Goal: Task Accomplishment & Management: Complete application form

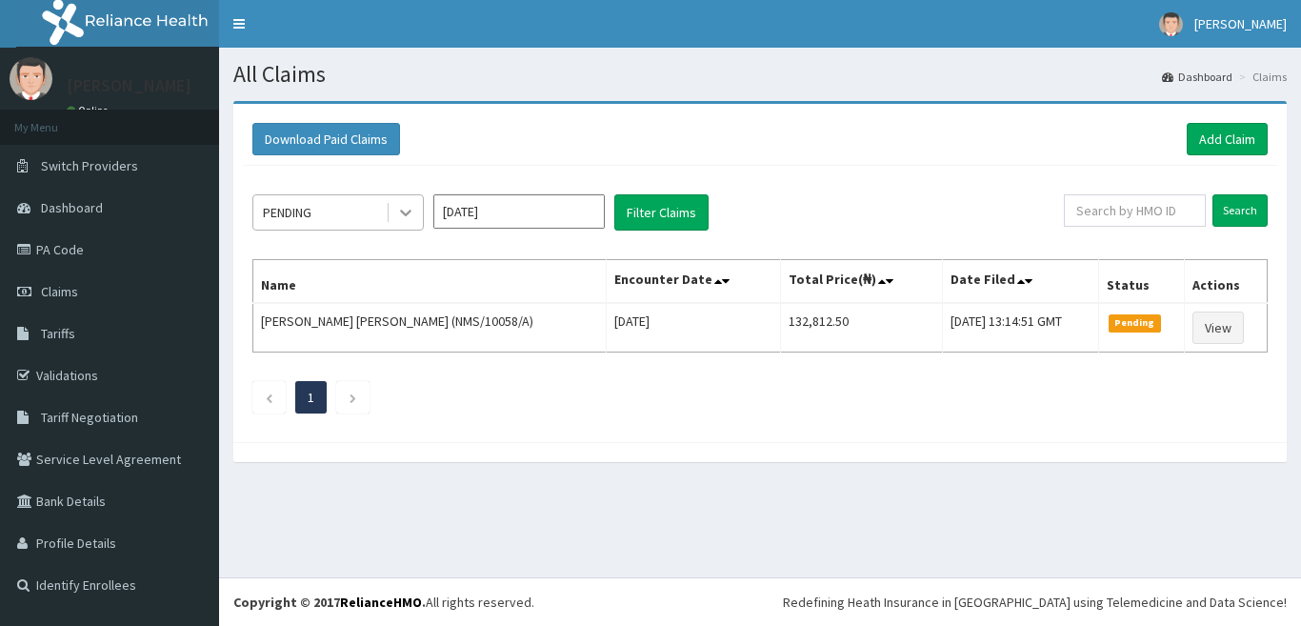
click at [401, 208] on icon at bounding box center [405, 212] width 19 height 19
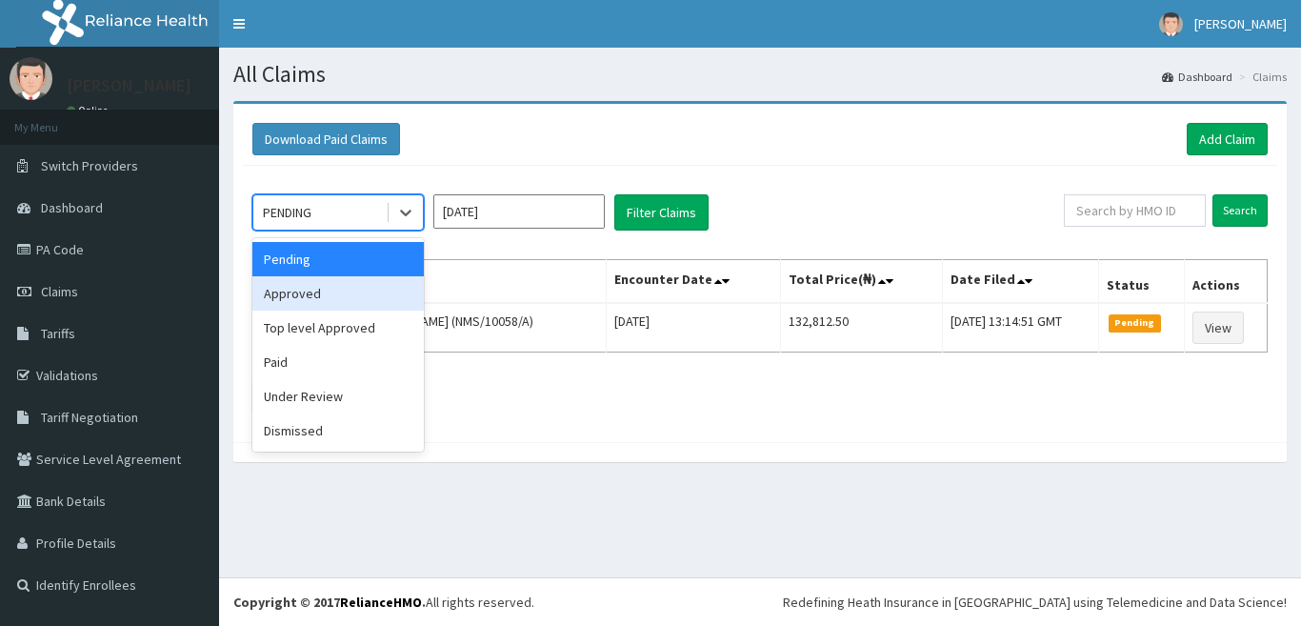
click at [356, 293] on div "Approved" at bounding box center [337, 293] width 171 height 34
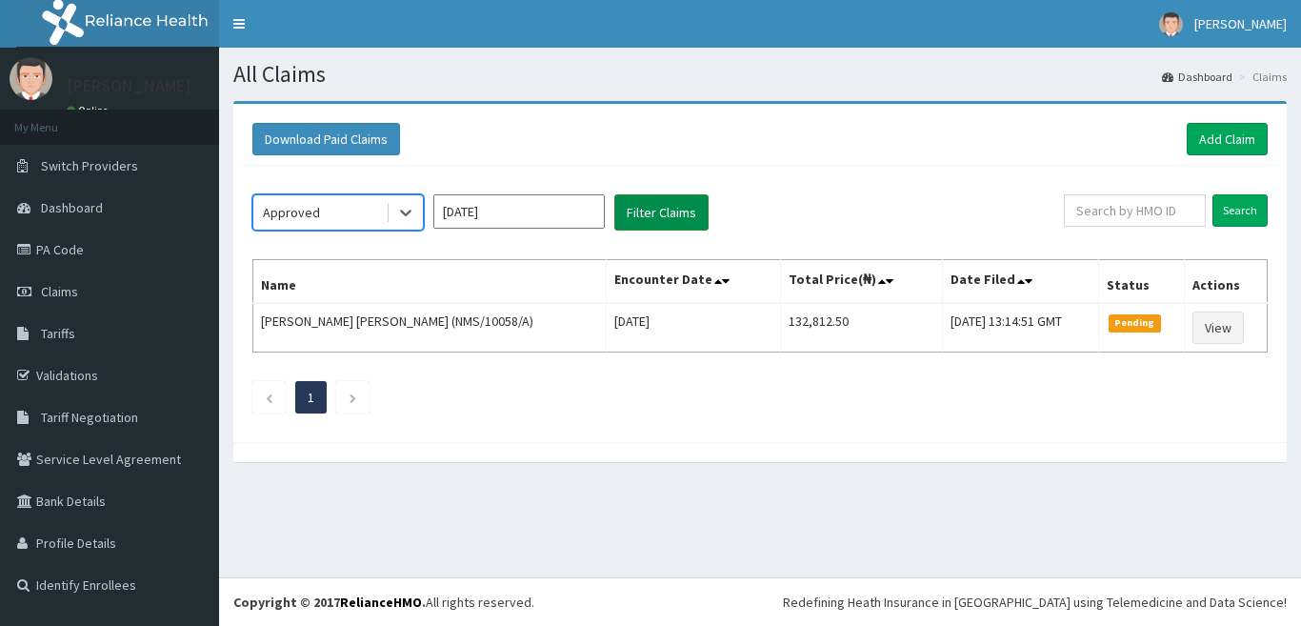
click at [648, 216] on button "Filter Claims" at bounding box center [662, 212] width 94 height 36
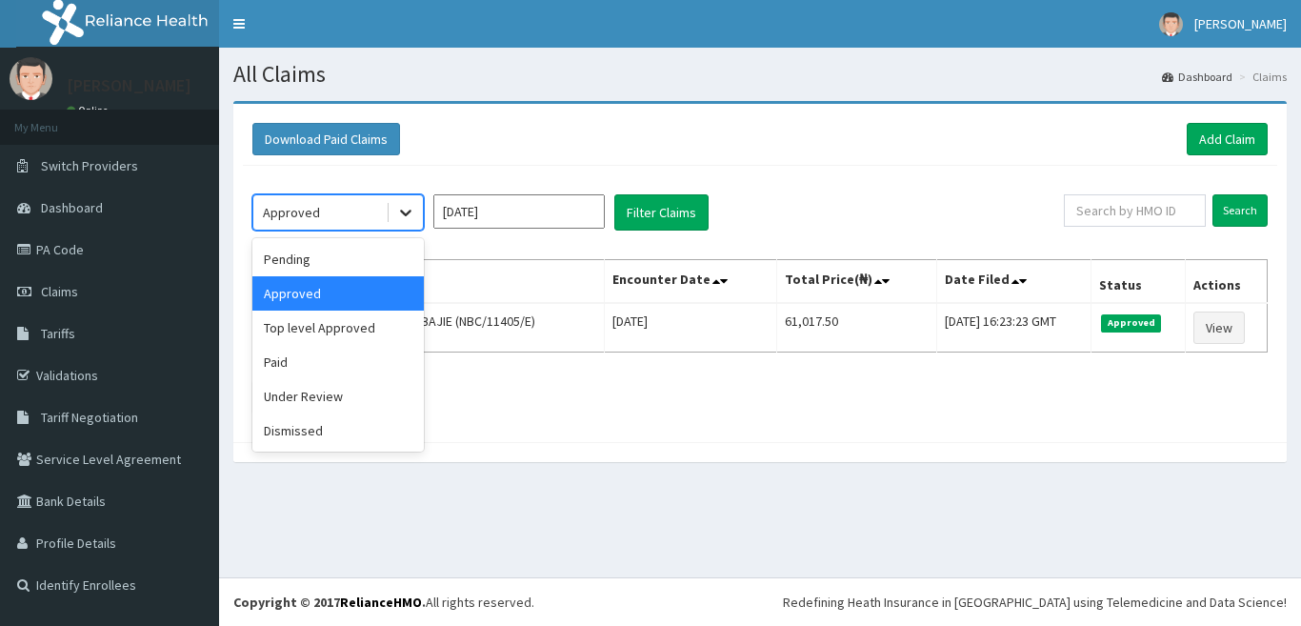
click at [409, 215] on icon at bounding box center [405, 212] width 19 height 19
click at [335, 393] on div "Under Review" at bounding box center [337, 396] width 171 height 34
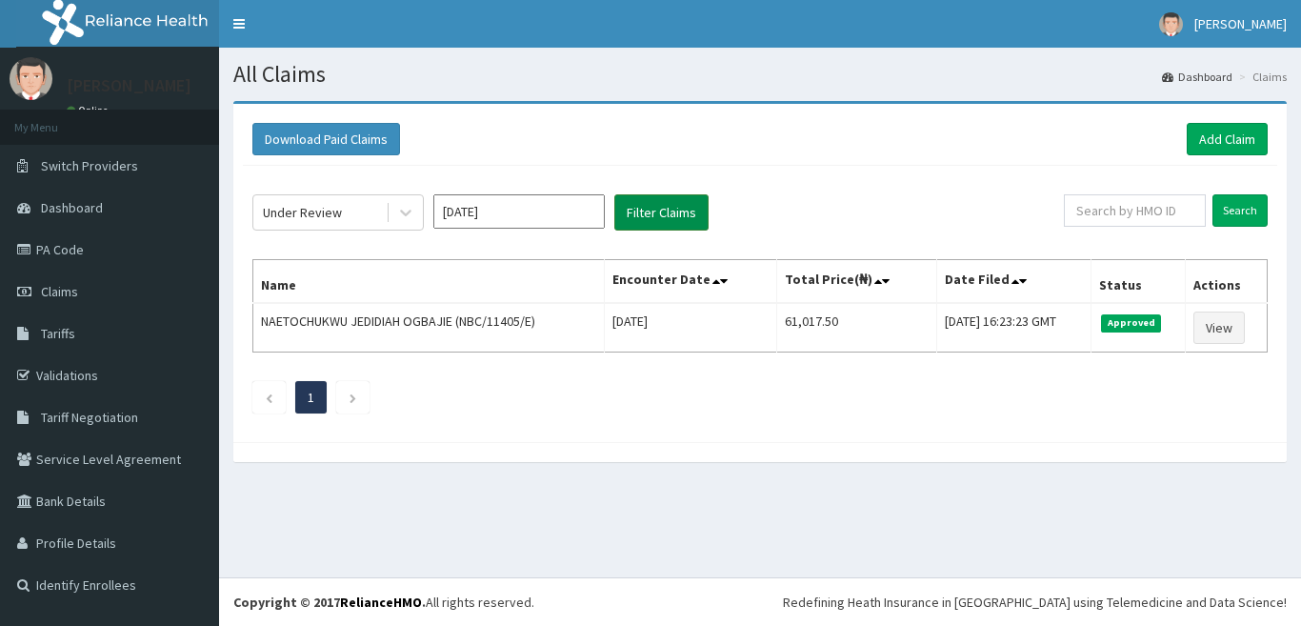
click at [658, 212] on button "Filter Claims" at bounding box center [662, 212] width 94 height 36
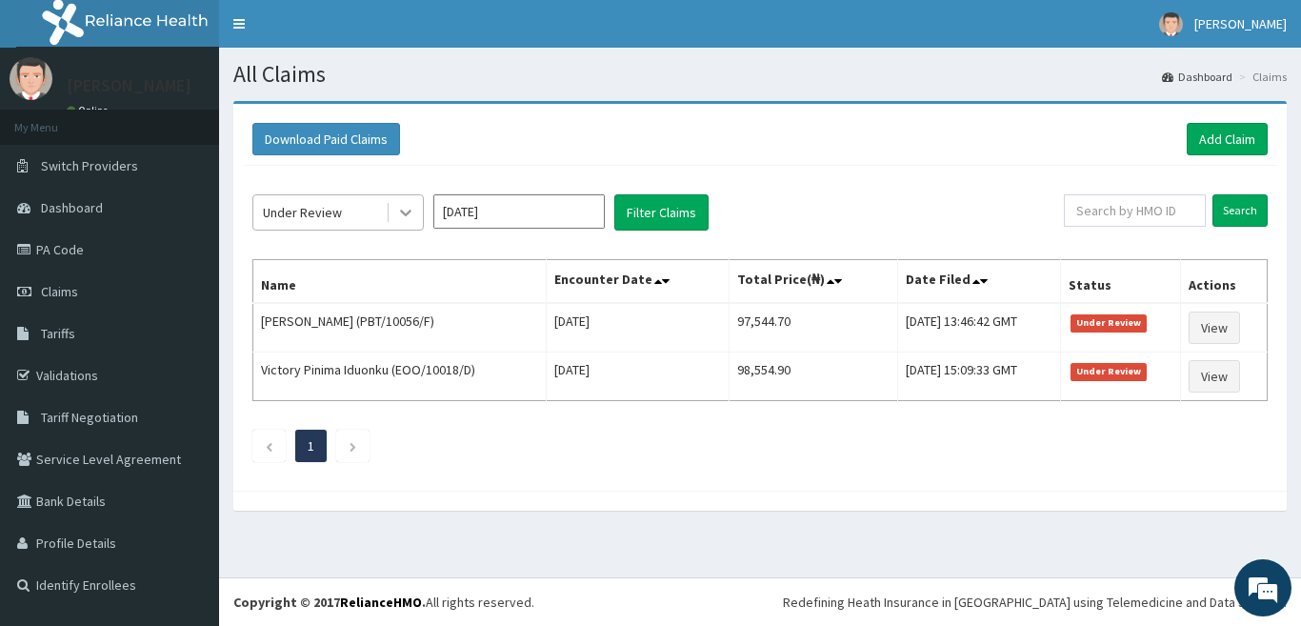
click at [403, 219] on icon at bounding box center [405, 212] width 19 height 19
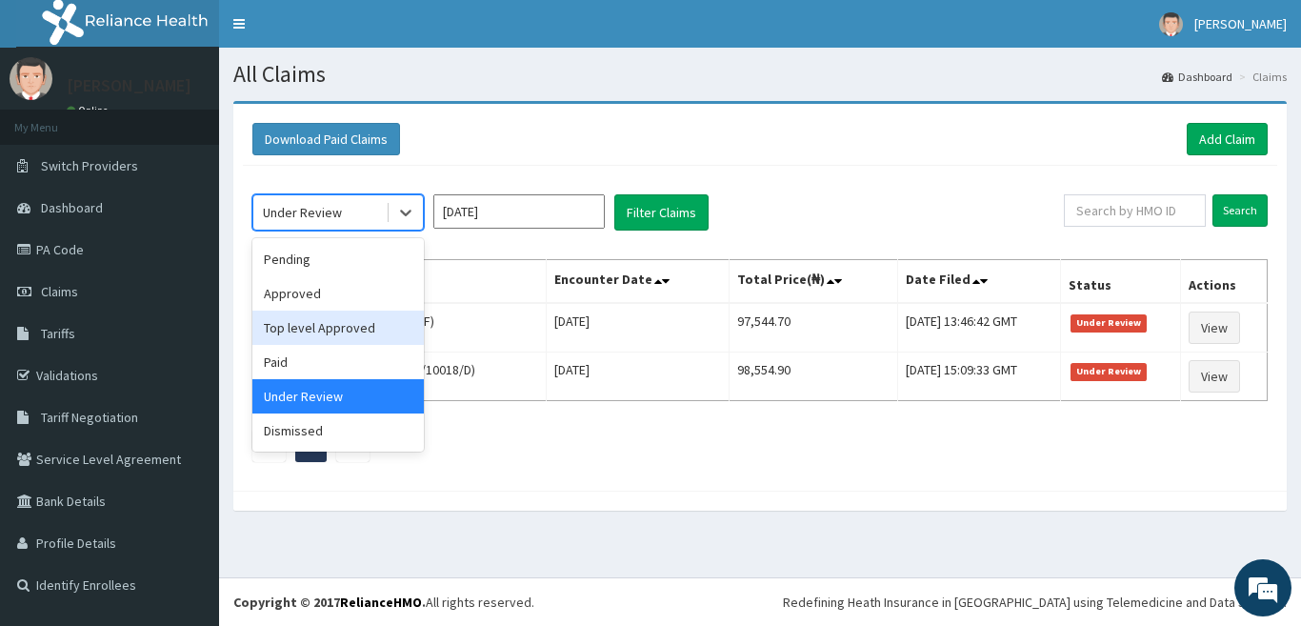
click at [333, 333] on div "Top level Approved" at bounding box center [337, 328] width 171 height 34
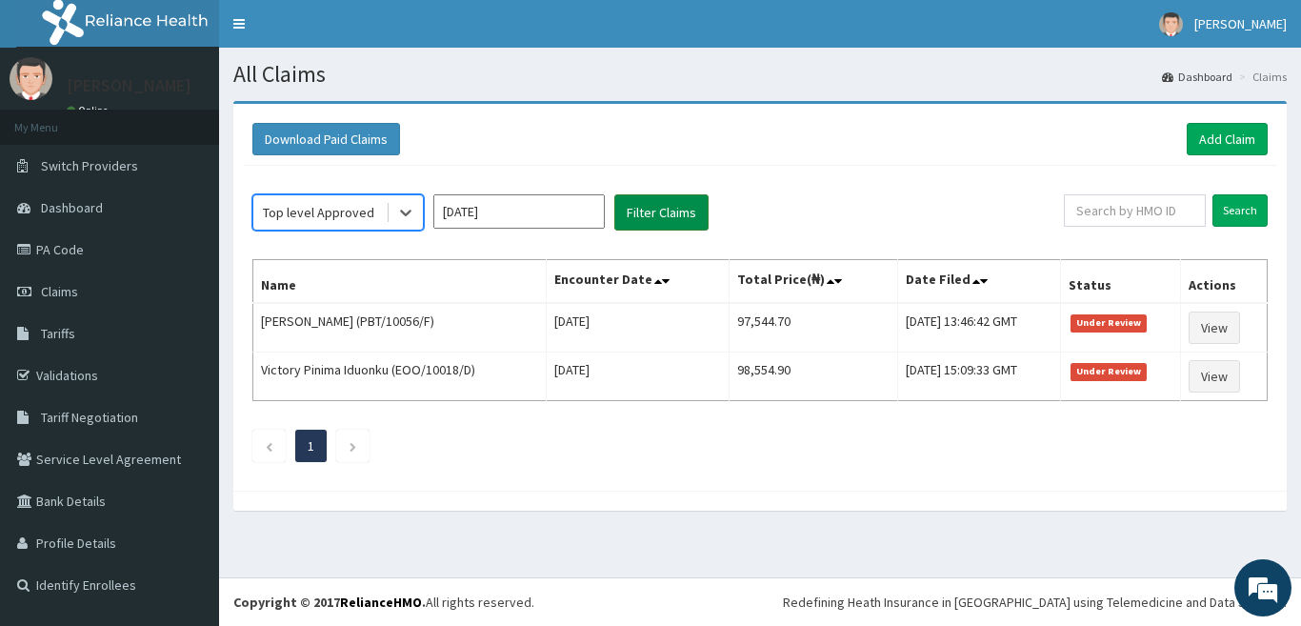
click at [642, 226] on button "Filter Claims" at bounding box center [662, 212] width 94 height 36
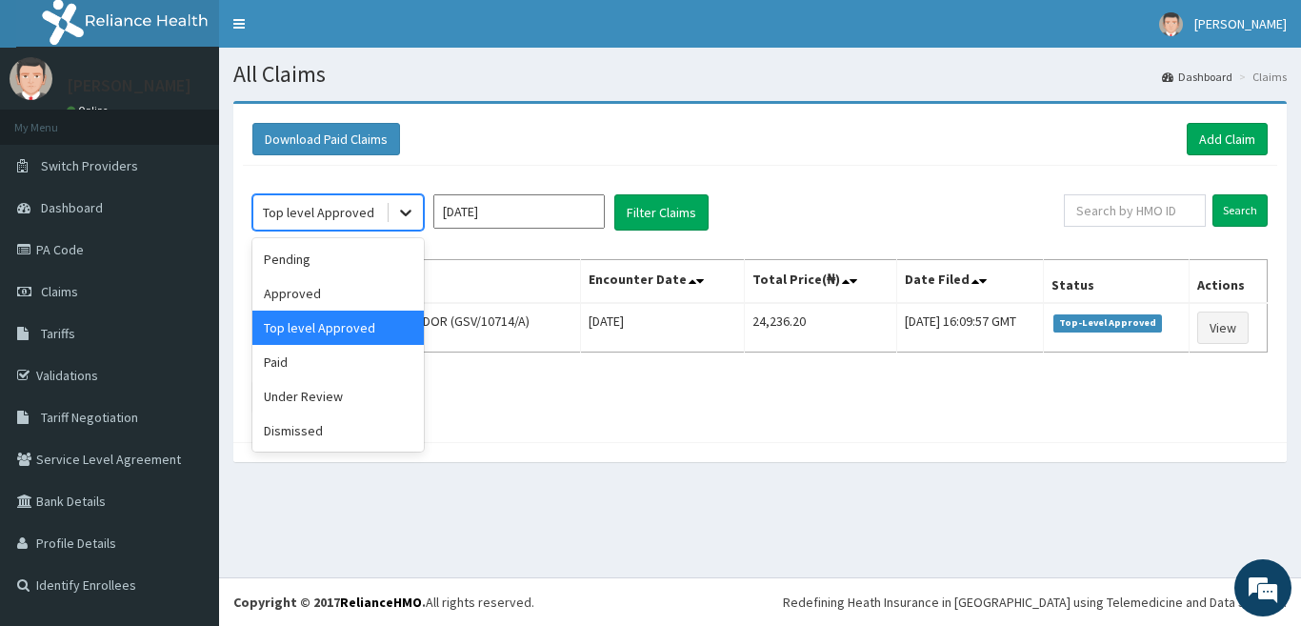
click at [406, 212] on icon at bounding box center [405, 212] width 19 height 19
drag, startPoint x: 342, startPoint y: 389, endPoint x: 635, endPoint y: 227, distance: 334.4
click at [346, 389] on div "Under Review" at bounding box center [337, 396] width 171 height 34
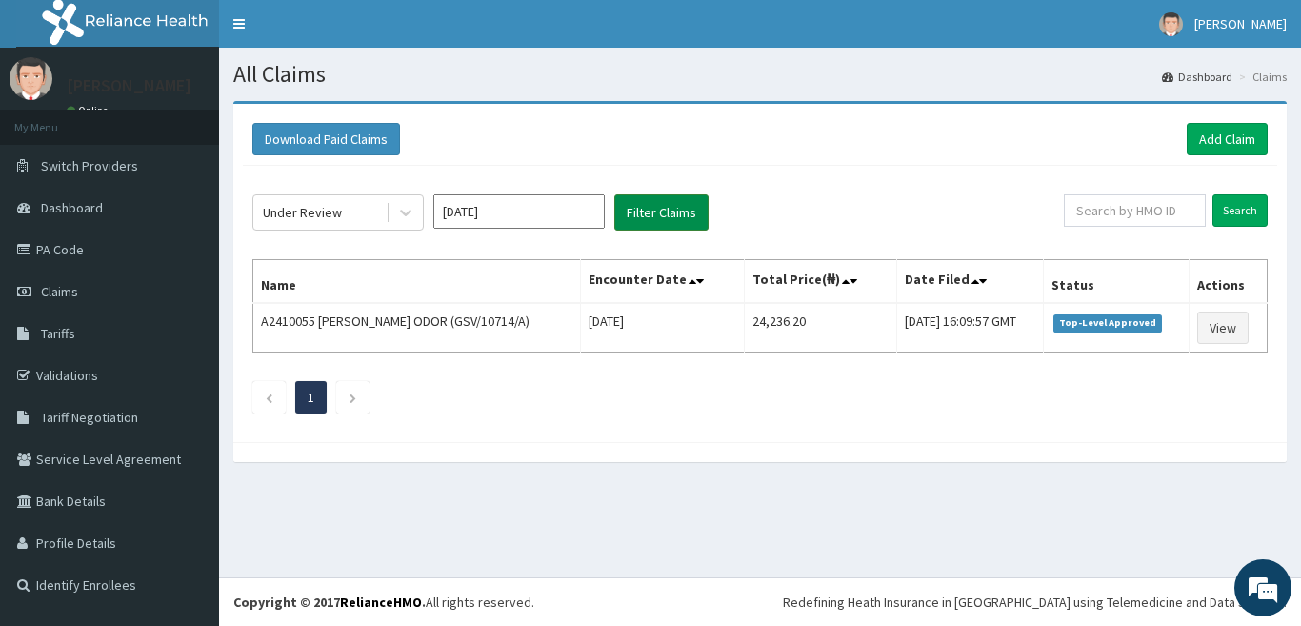
click at [654, 209] on button "Filter Claims" at bounding box center [662, 212] width 94 height 36
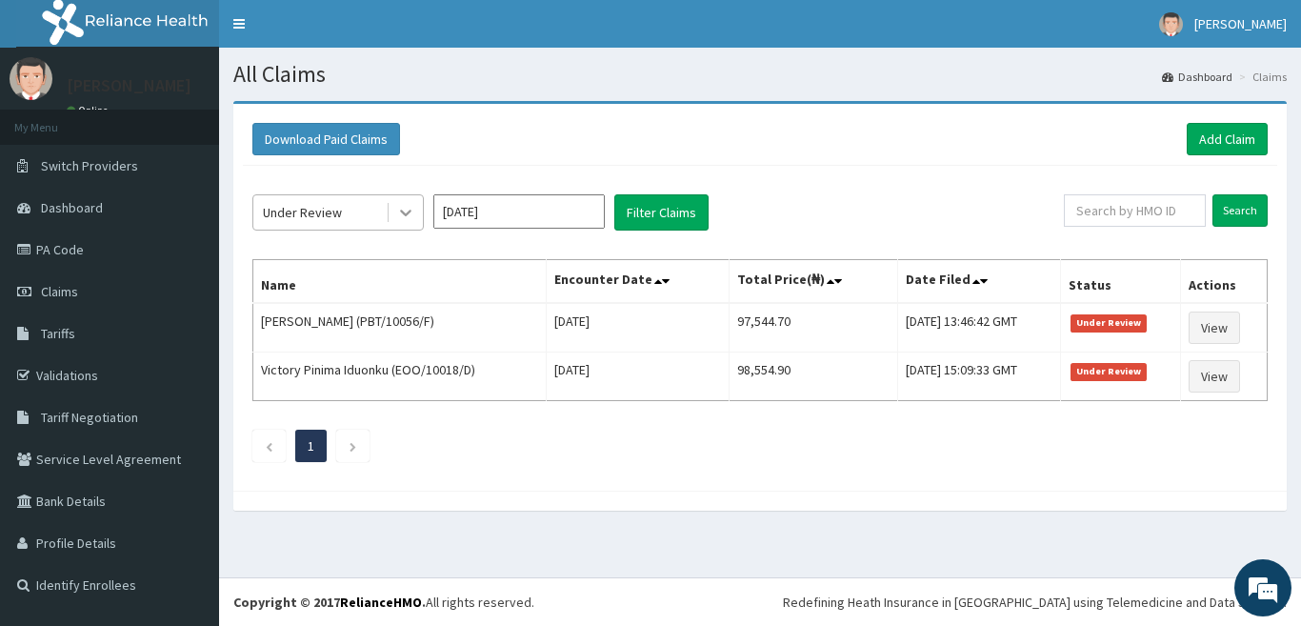
click at [409, 198] on div at bounding box center [406, 212] width 34 height 34
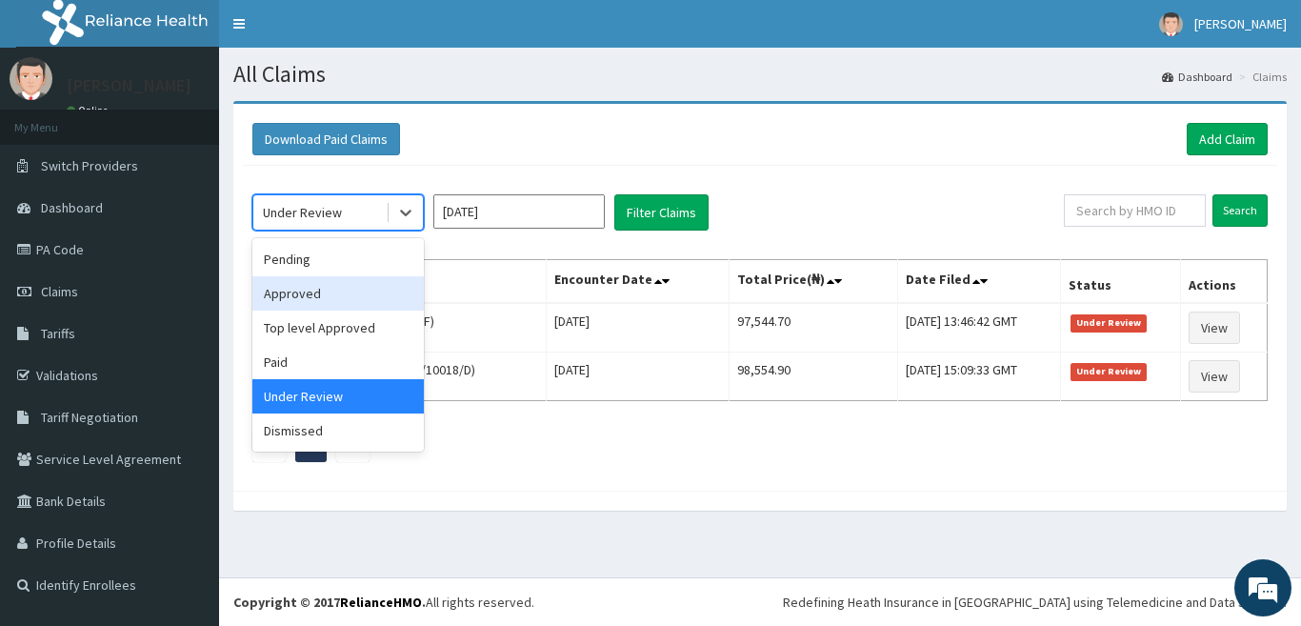
click at [343, 302] on div "Approved" at bounding box center [337, 293] width 171 height 34
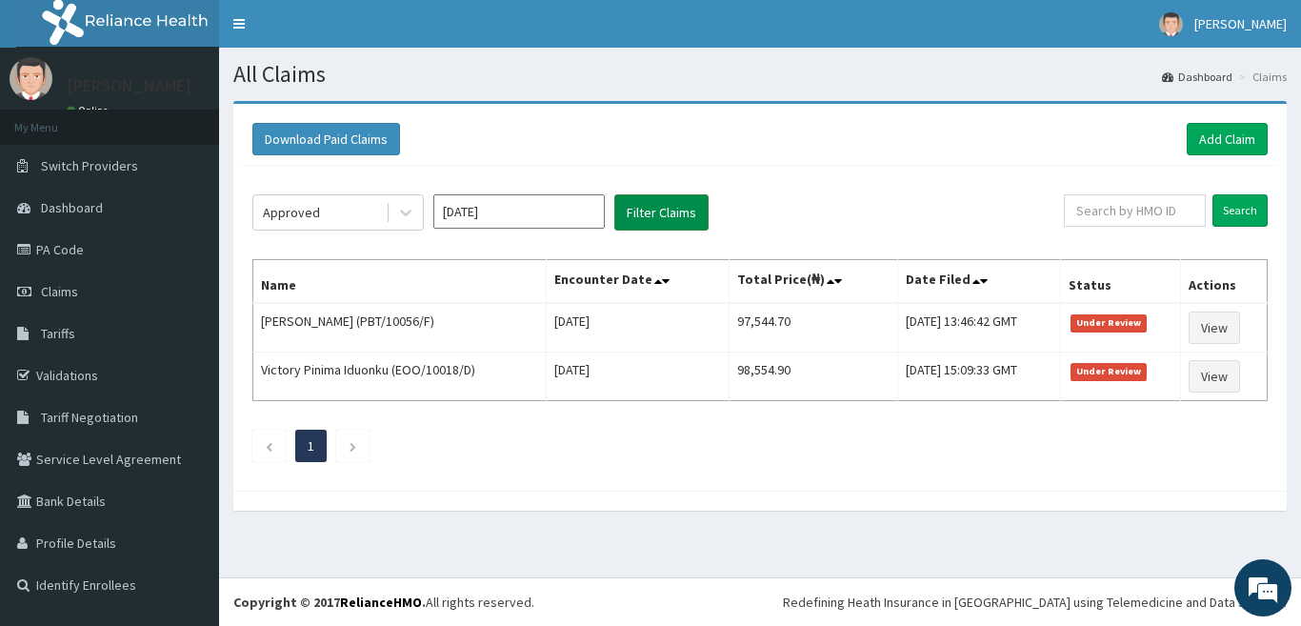
click at [653, 215] on button "Filter Claims" at bounding box center [662, 212] width 94 height 36
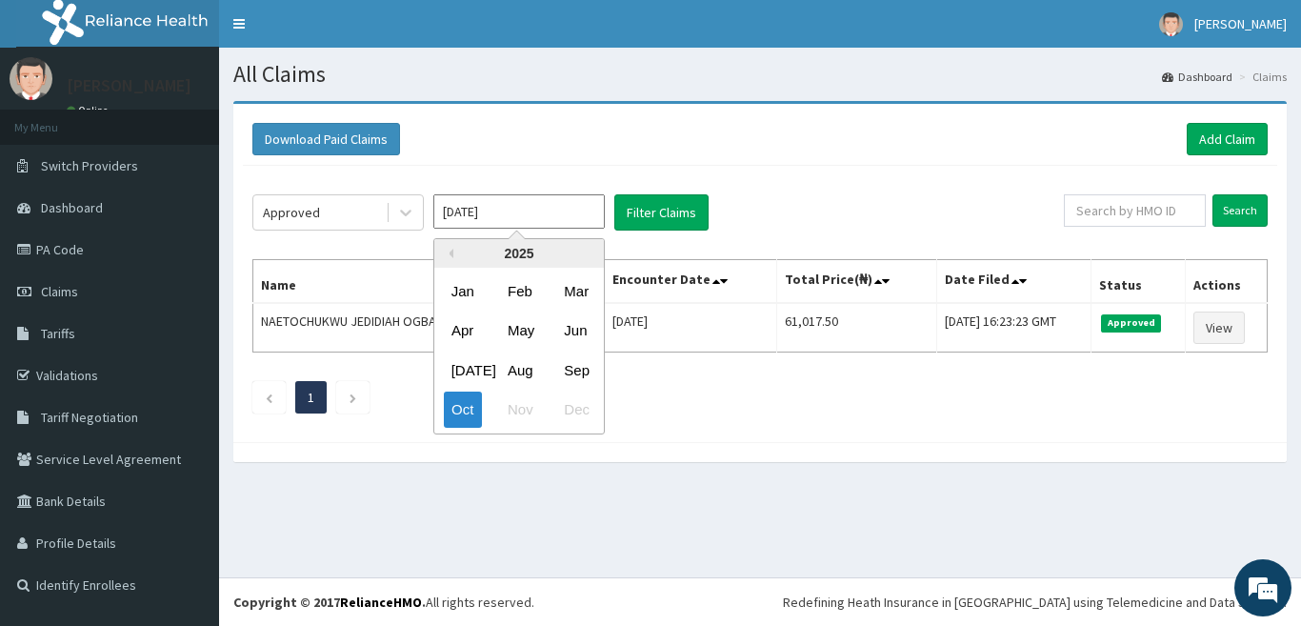
drag, startPoint x: 485, startPoint y: 208, endPoint x: 487, endPoint y: 281, distance: 73.4
click at [485, 212] on input "Oct 2025" at bounding box center [519, 211] width 171 height 34
click at [568, 372] on div "Sep" at bounding box center [575, 370] width 38 height 35
type input "Sep 2025"
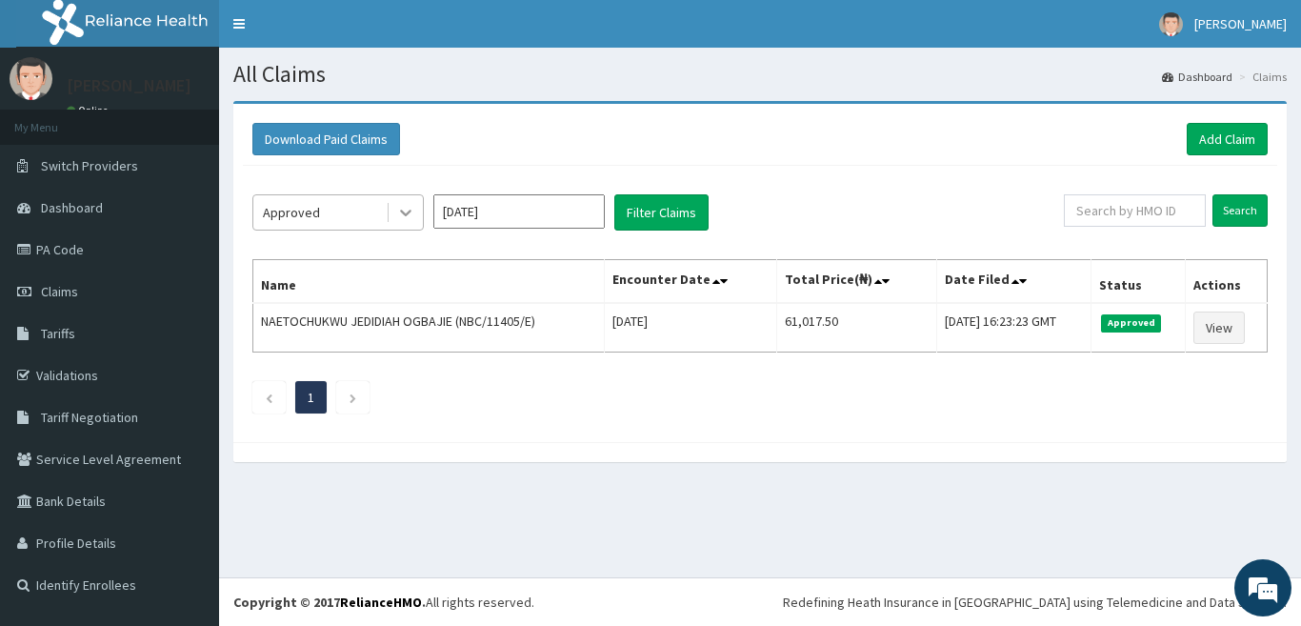
drag, startPoint x: 402, startPoint y: 211, endPoint x: 406, endPoint y: 228, distance: 17.6
click at [402, 212] on icon at bounding box center [405, 214] width 11 height 7
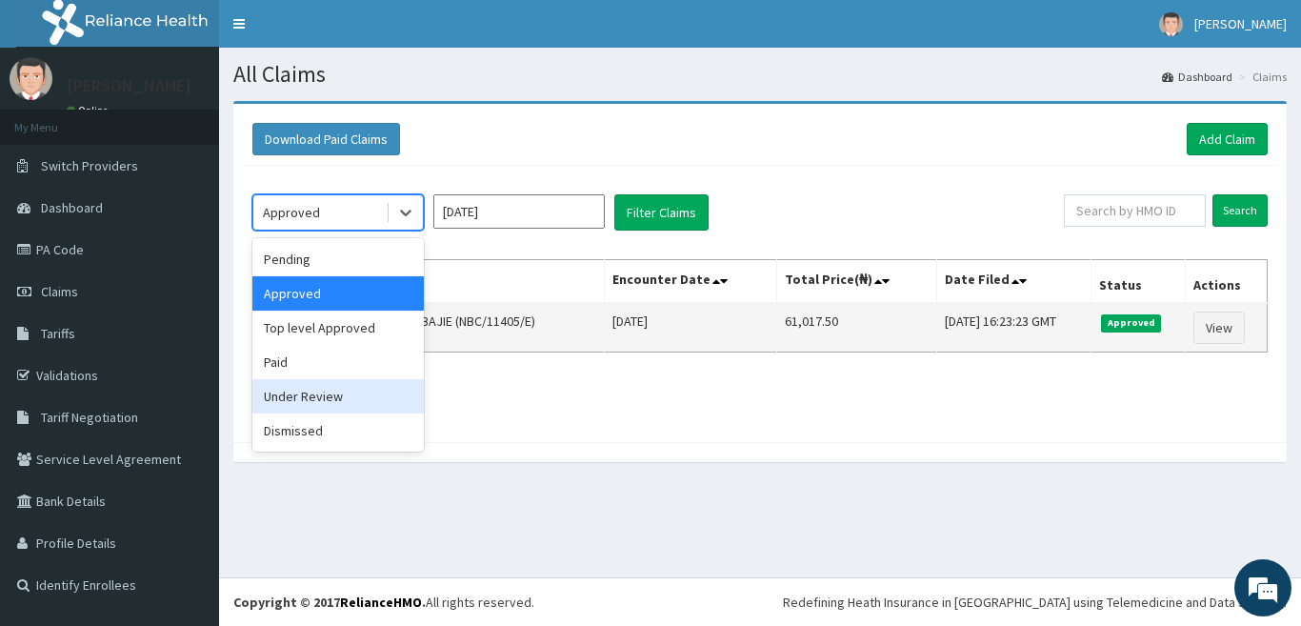
drag, startPoint x: 386, startPoint y: 391, endPoint x: 553, endPoint y: 345, distance: 172.9
click at [403, 391] on div "Under Review" at bounding box center [337, 396] width 171 height 34
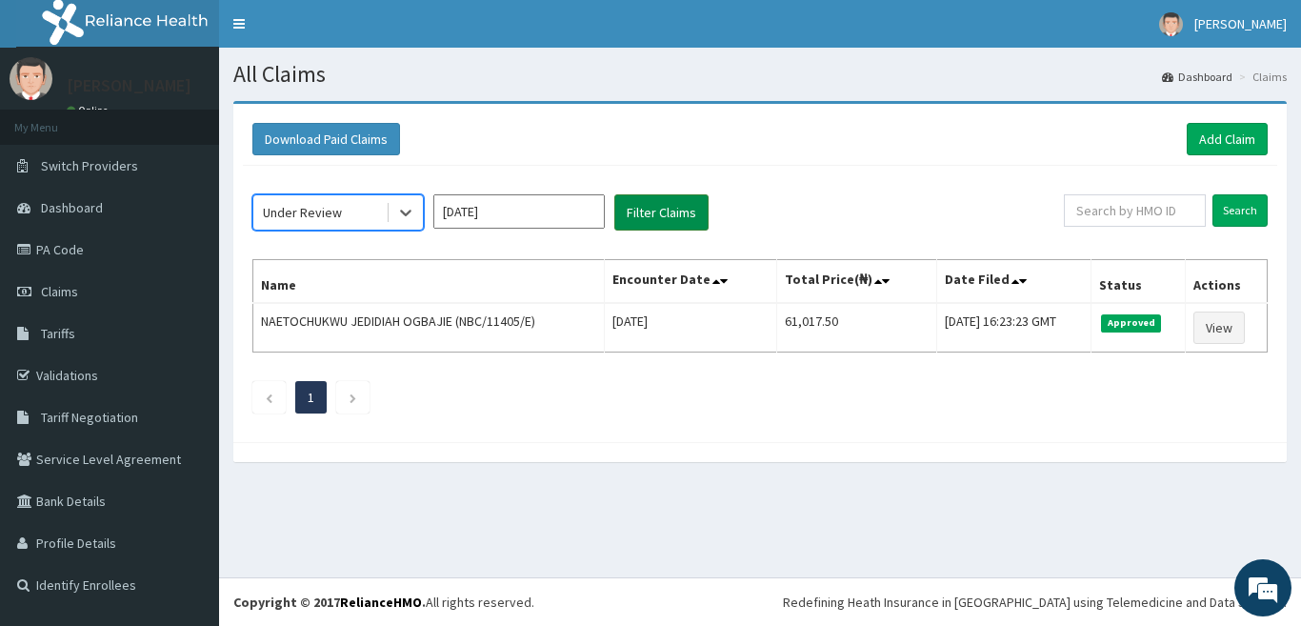
click at [646, 208] on button "Filter Claims" at bounding box center [662, 212] width 94 height 36
click at [649, 204] on button "Filter Claims" at bounding box center [662, 212] width 94 height 36
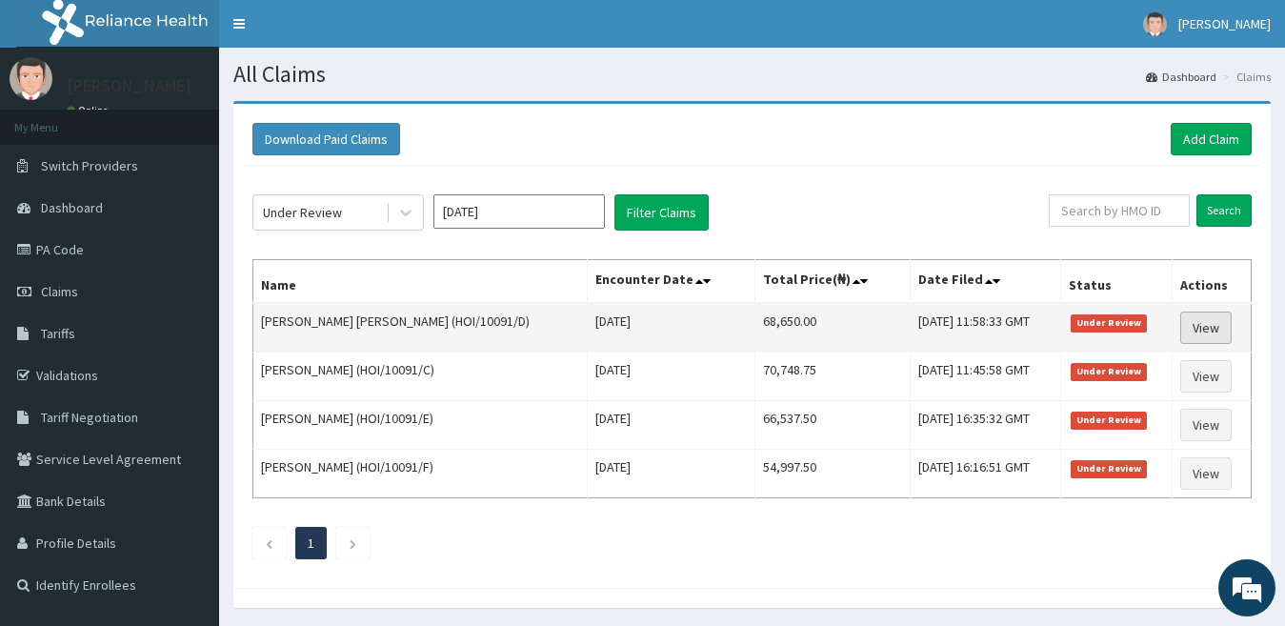
click at [1213, 335] on link "View" at bounding box center [1205, 328] width 51 height 32
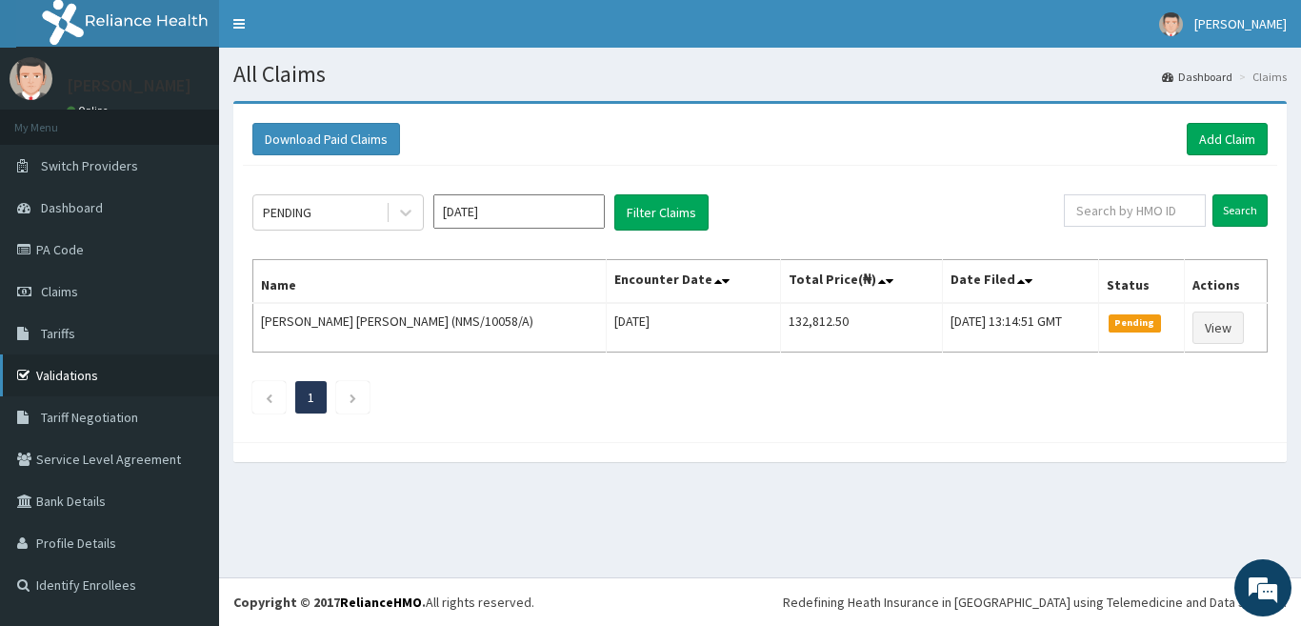
click at [96, 390] on link "Validations" at bounding box center [109, 375] width 219 height 42
click at [1218, 137] on link "Add Claim" at bounding box center [1227, 139] width 81 height 32
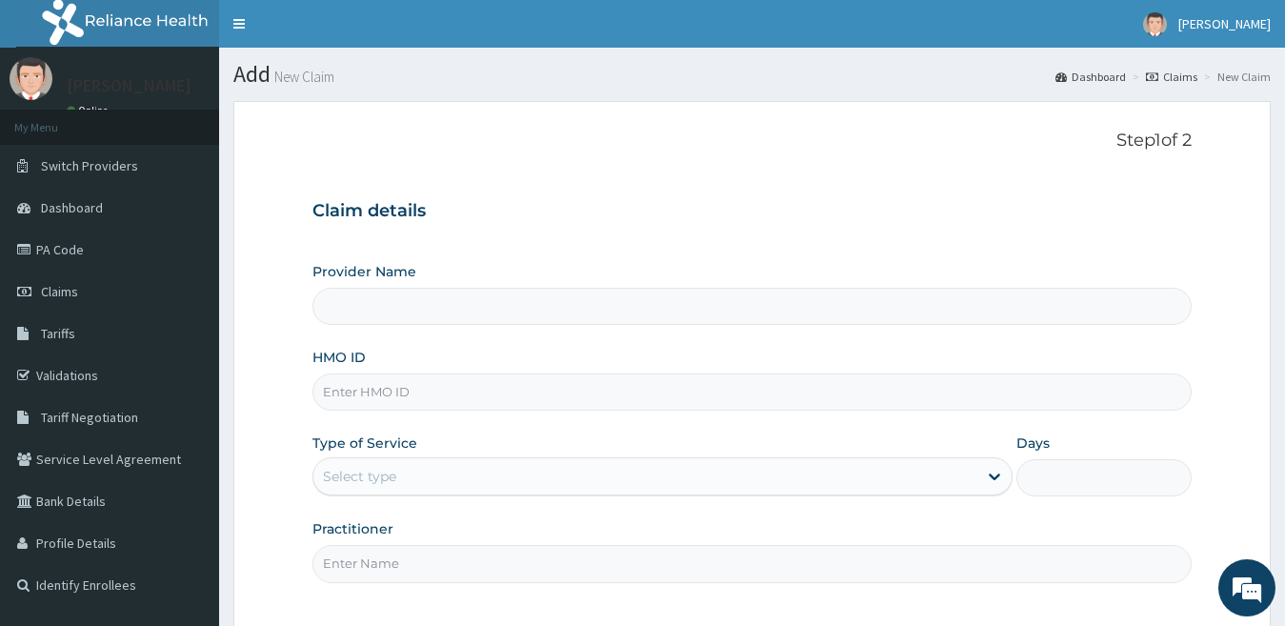
click at [414, 399] on input "HMO ID" at bounding box center [753, 391] width 880 height 37
type input "h"
type input "[GEOGRAPHIC_DATA]"
type input "h"
type input "HYD/10091/A"
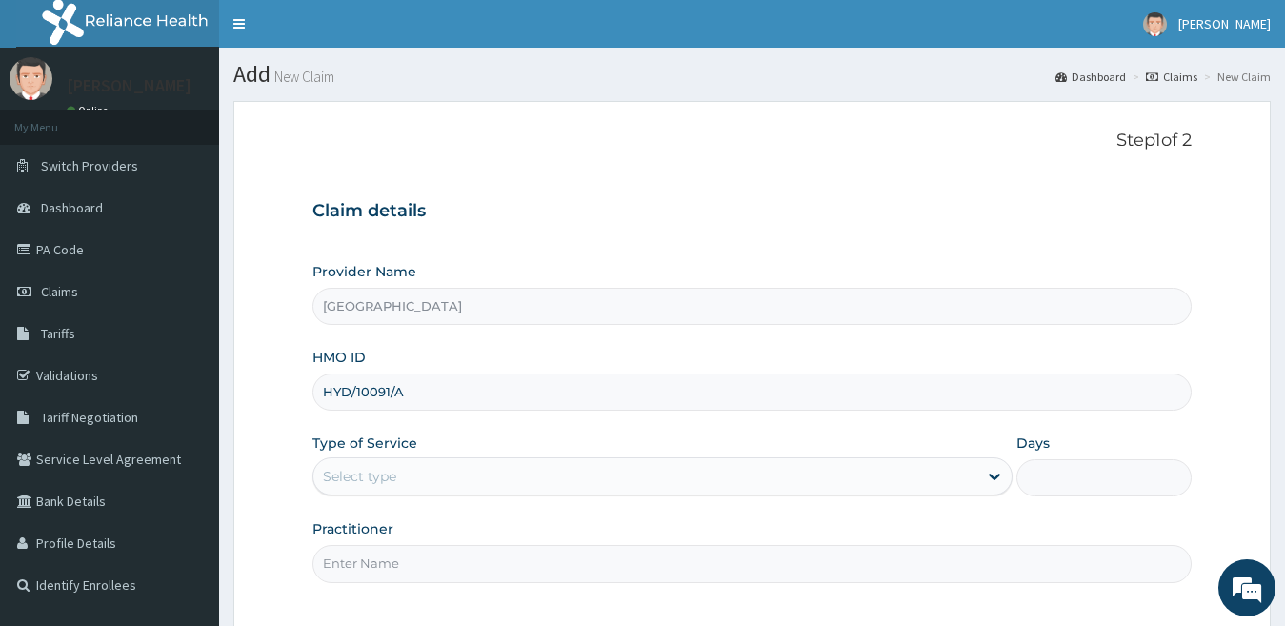
click at [697, 313] on input "[GEOGRAPHIC_DATA]" at bounding box center [753, 306] width 880 height 37
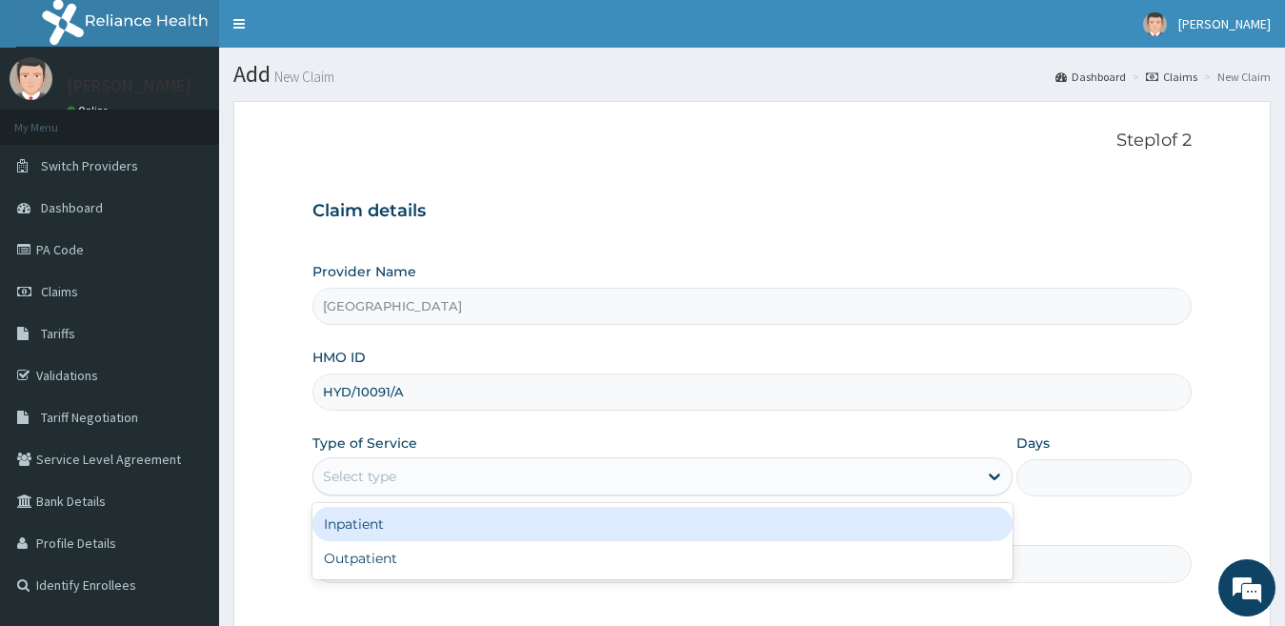
click at [417, 483] on div "Select type" at bounding box center [645, 476] width 665 height 30
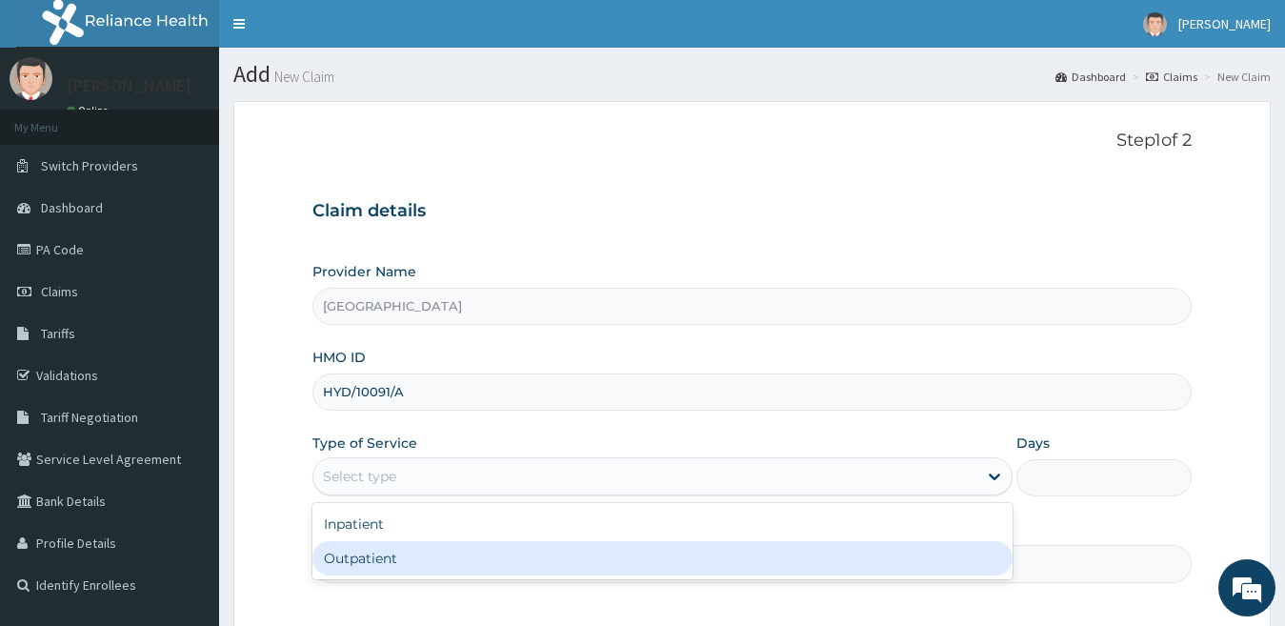
click at [391, 561] on div "Outpatient" at bounding box center [663, 558] width 701 height 34
type input "1"
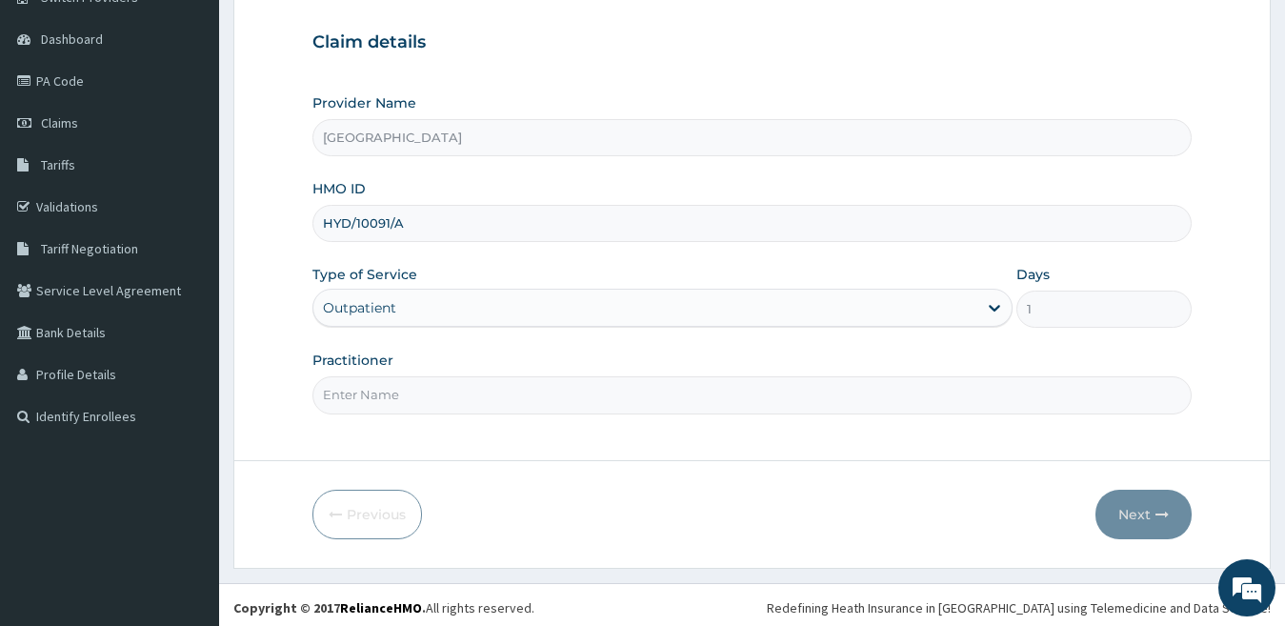
scroll to position [174, 0]
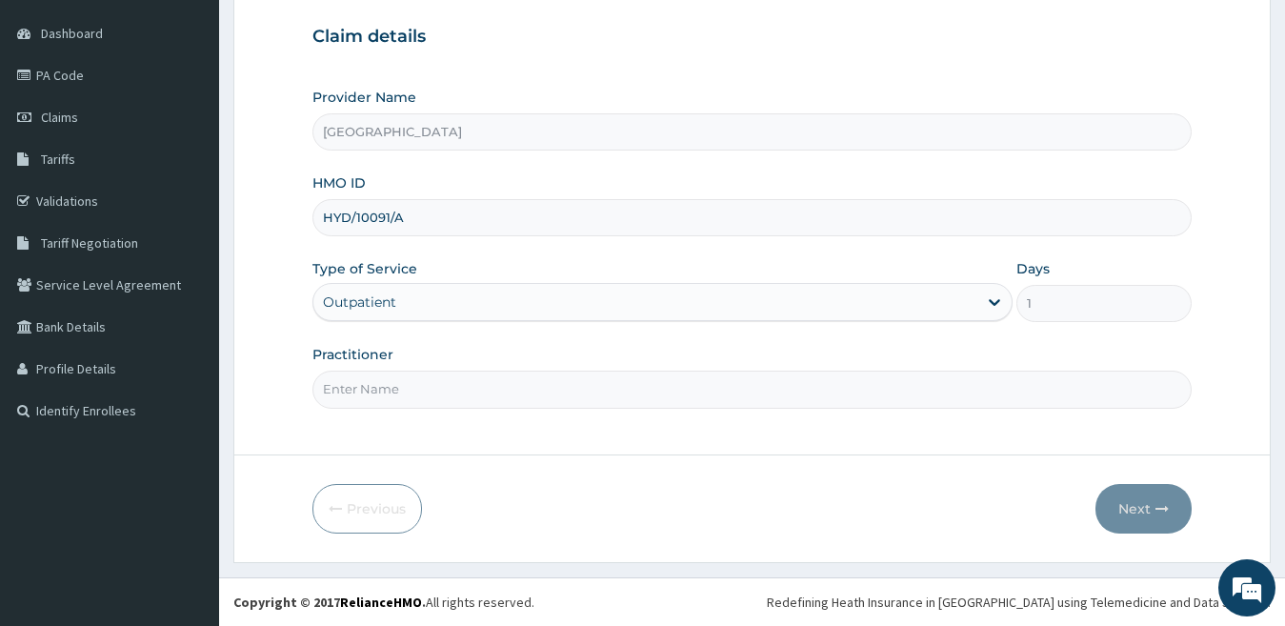
click at [384, 387] on input "Practitioner" at bounding box center [753, 389] width 880 height 37
type input "[PERSON_NAME]"
click at [1129, 504] on button "Next" at bounding box center [1144, 509] width 96 height 50
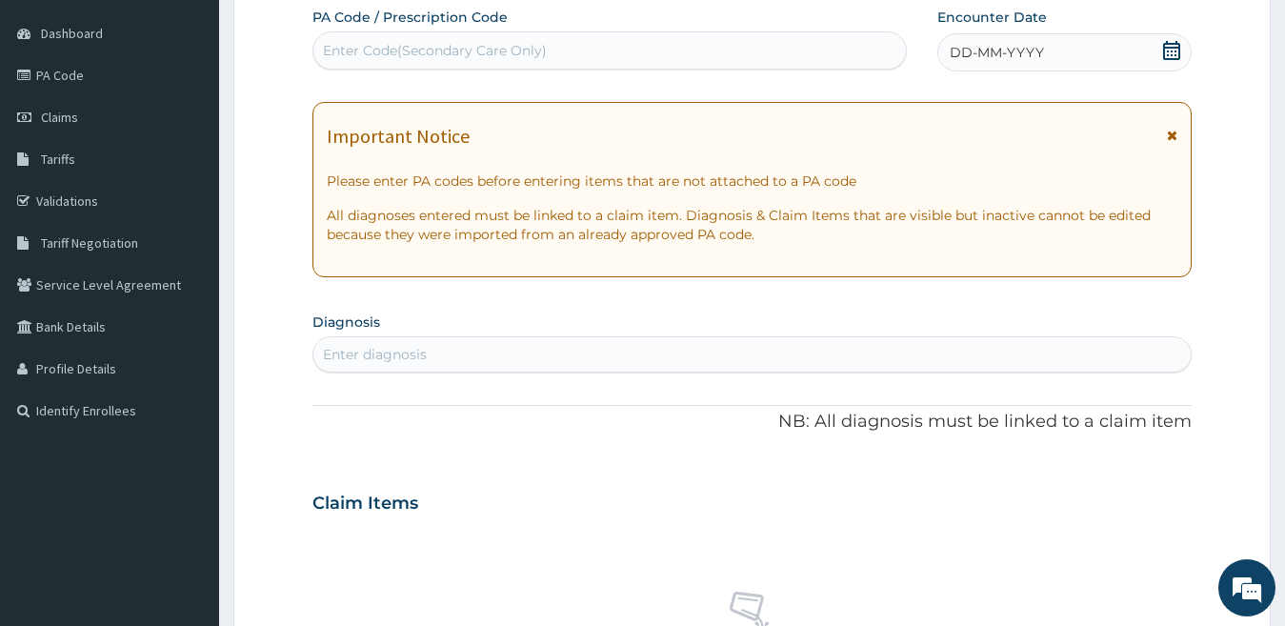
click at [986, 52] on span "DD-MM-YYYY" at bounding box center [997, 52] width 94 height 19
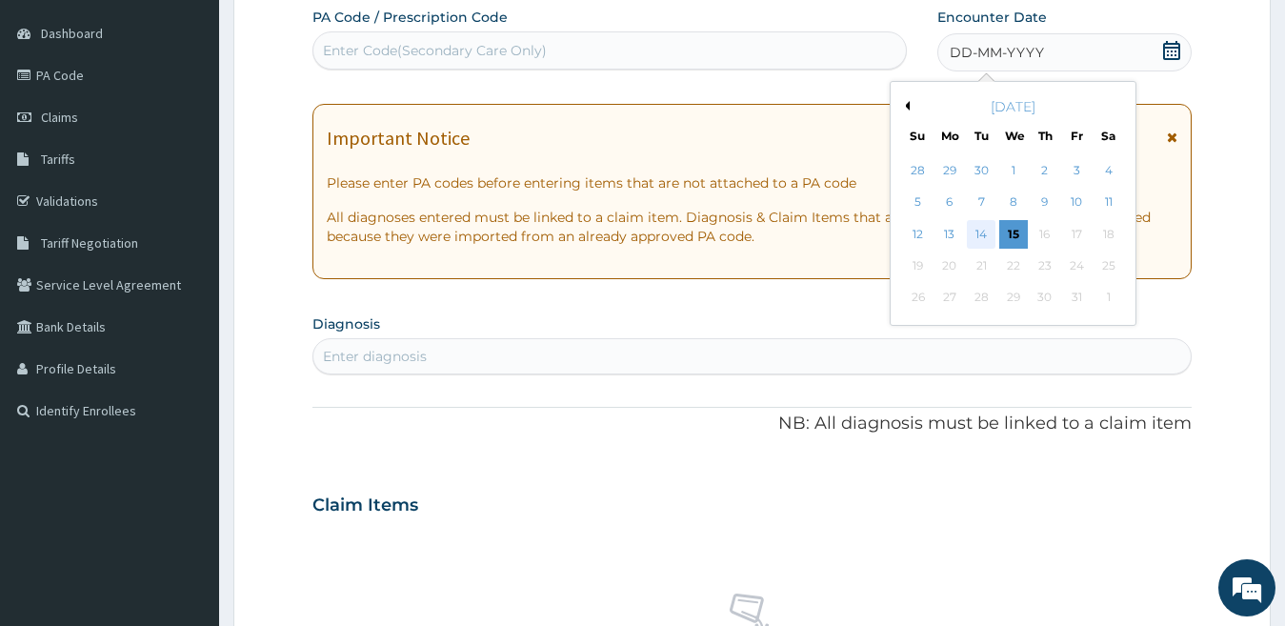
click at [988, 232] on div "14" at bounding box center [981, 234] width 29 height 29
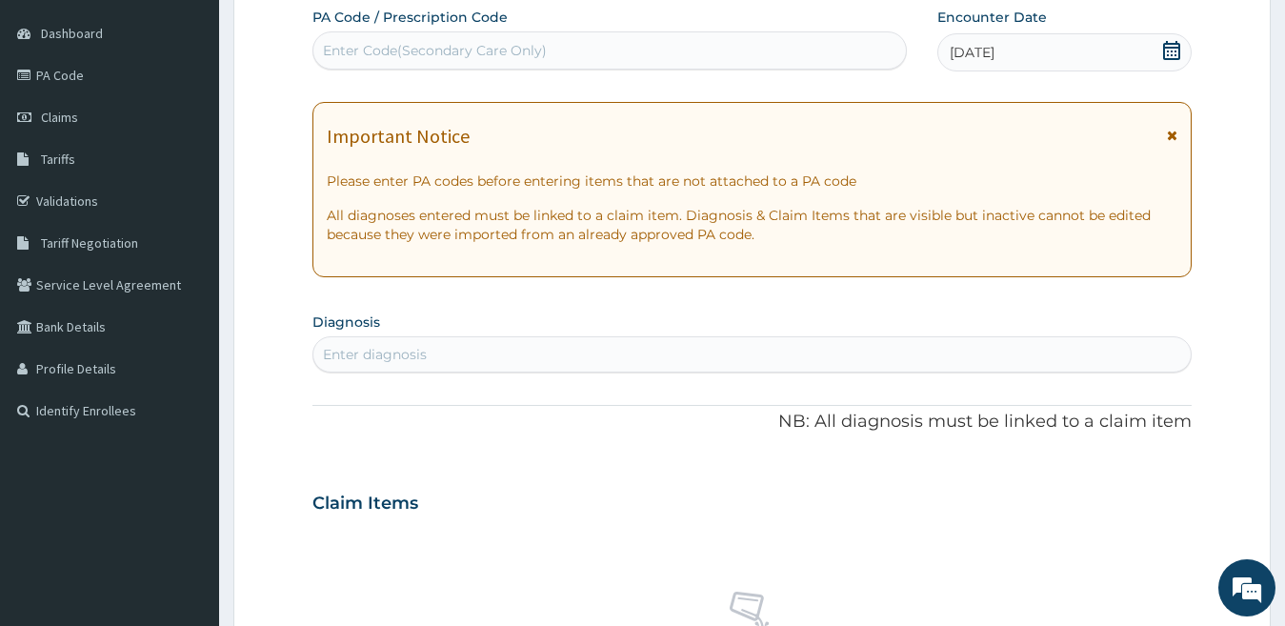
click at [391, 357] on div "Enter diagnosis" at bounding box center [375, 354] width 104 height 19
type input "[MEDICAL_DATA]"
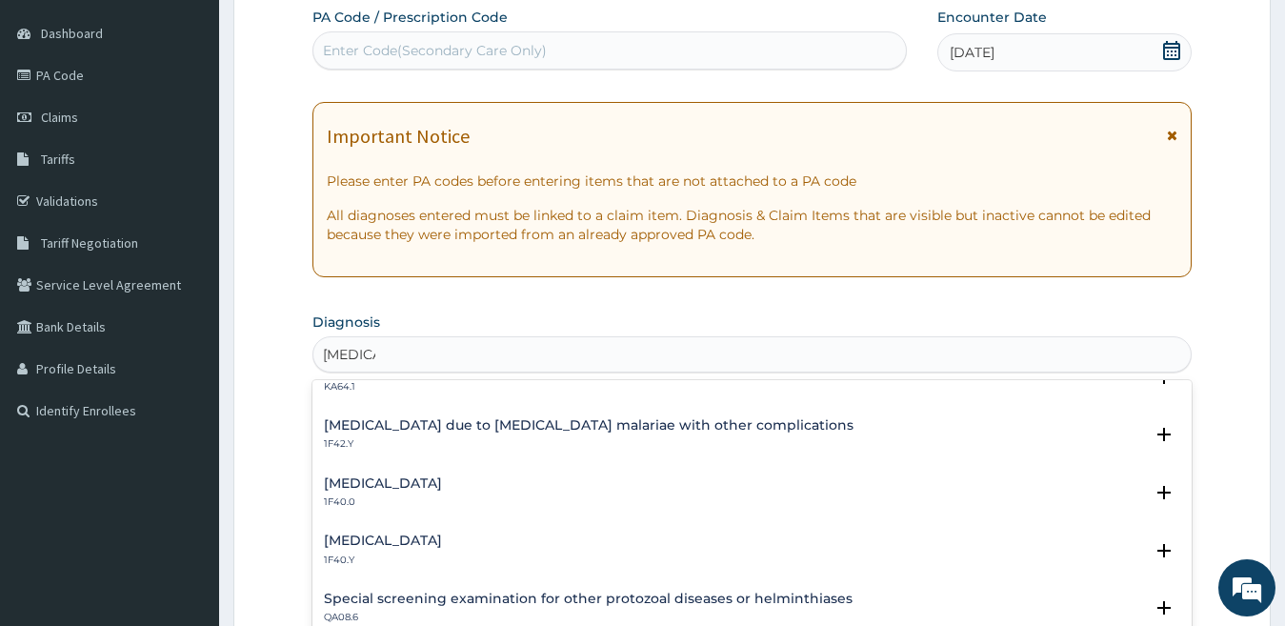
scroll to position [557, 0]
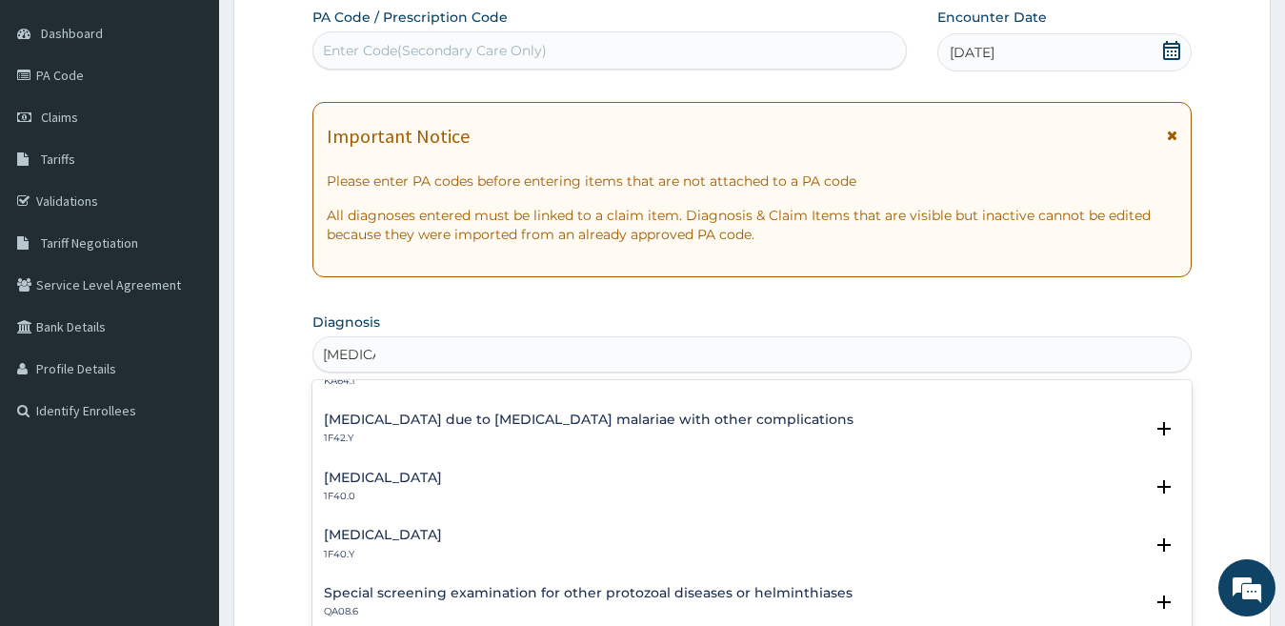
click at [483, 424] on h4 "[MEDICAL_DATA] due to [MEDICAL_DATA] malariae with other complications" at bounding box center [589, 420] width 530 height 14
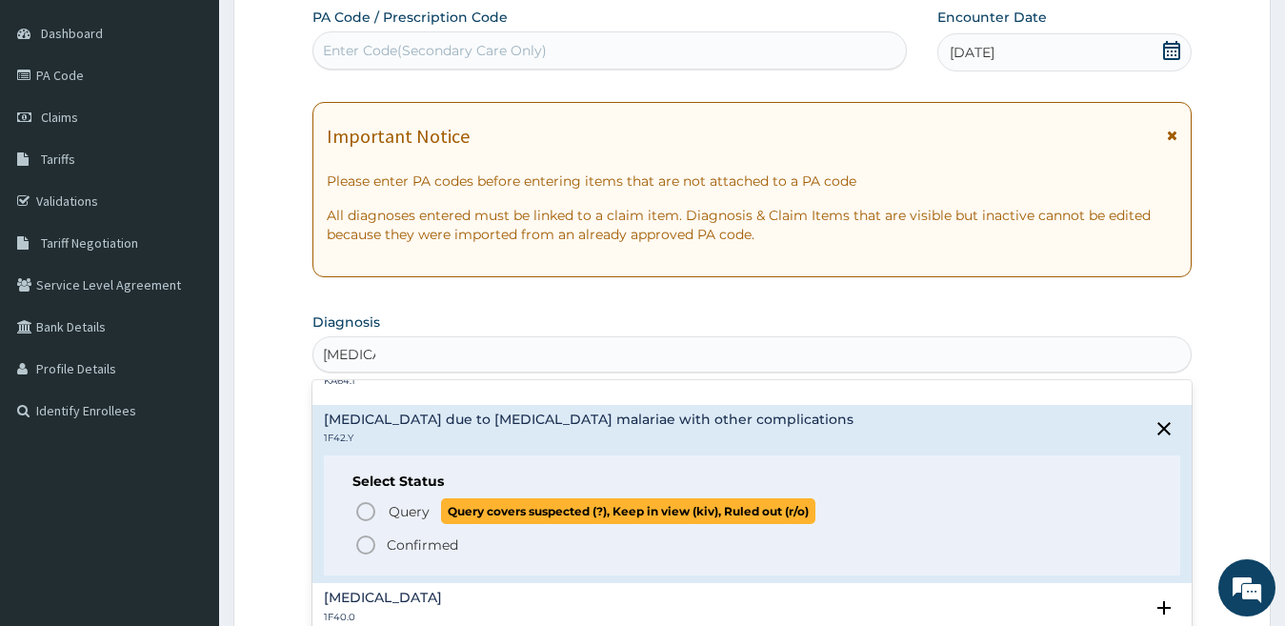
click at [373, 514] on icon "status option query" at bounding box center [365, 511] width 23 height 23
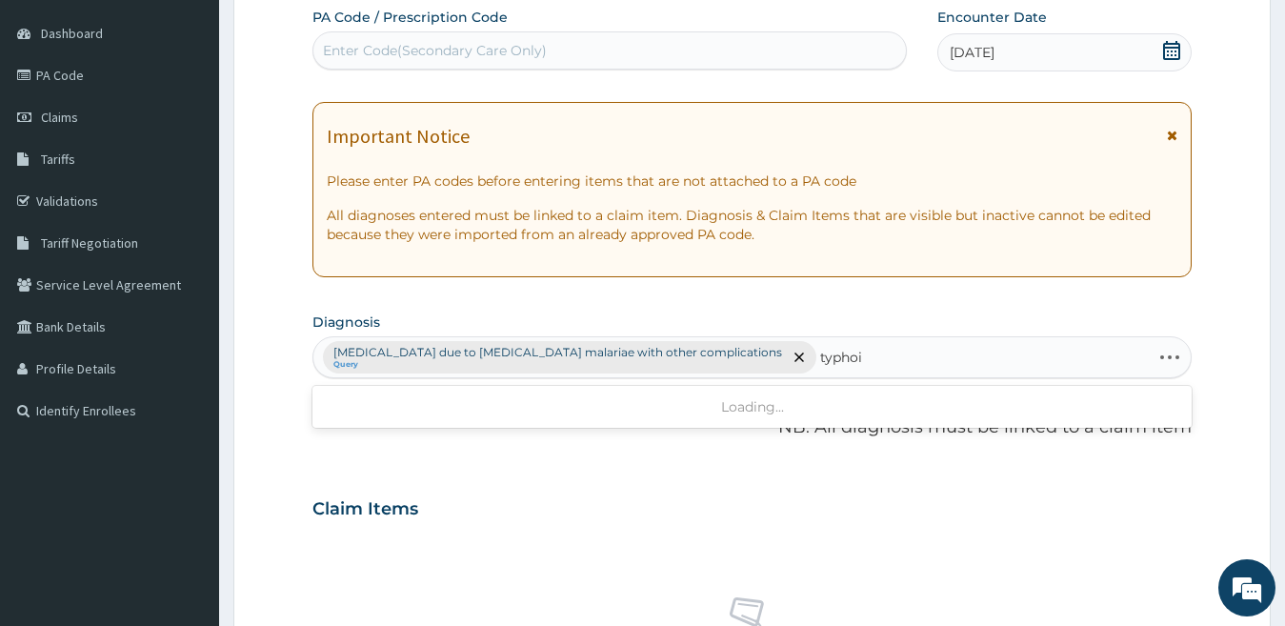
type input "[MEDICAL_DATA]"
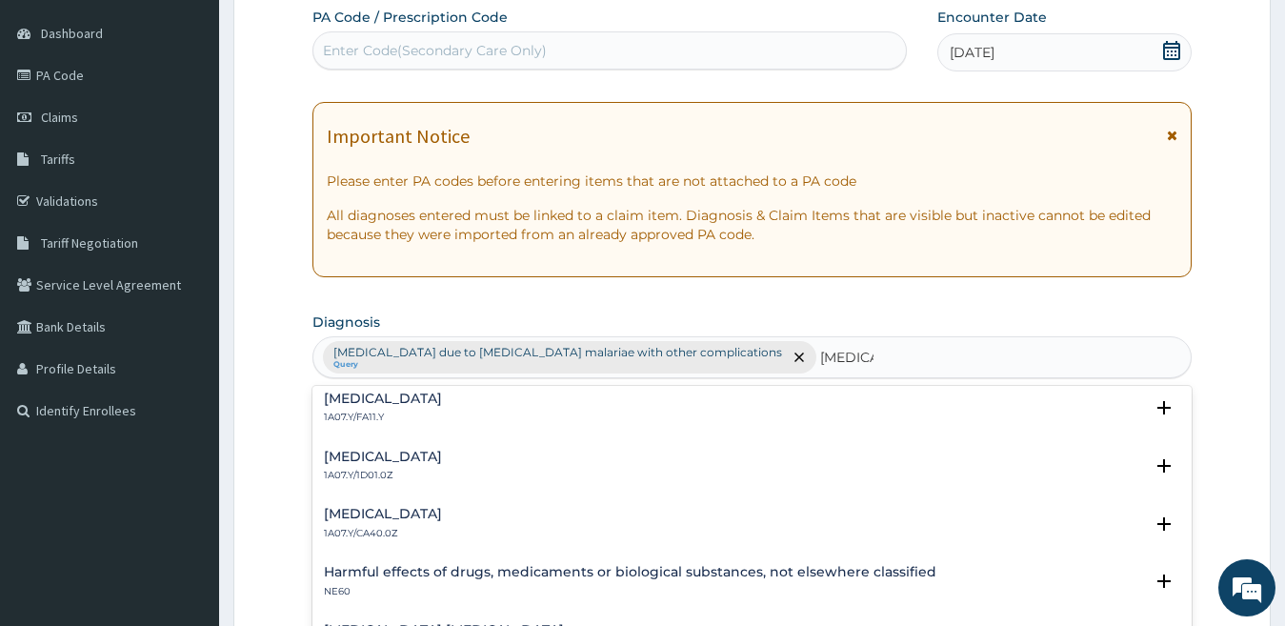
scroll to position [0, 0]
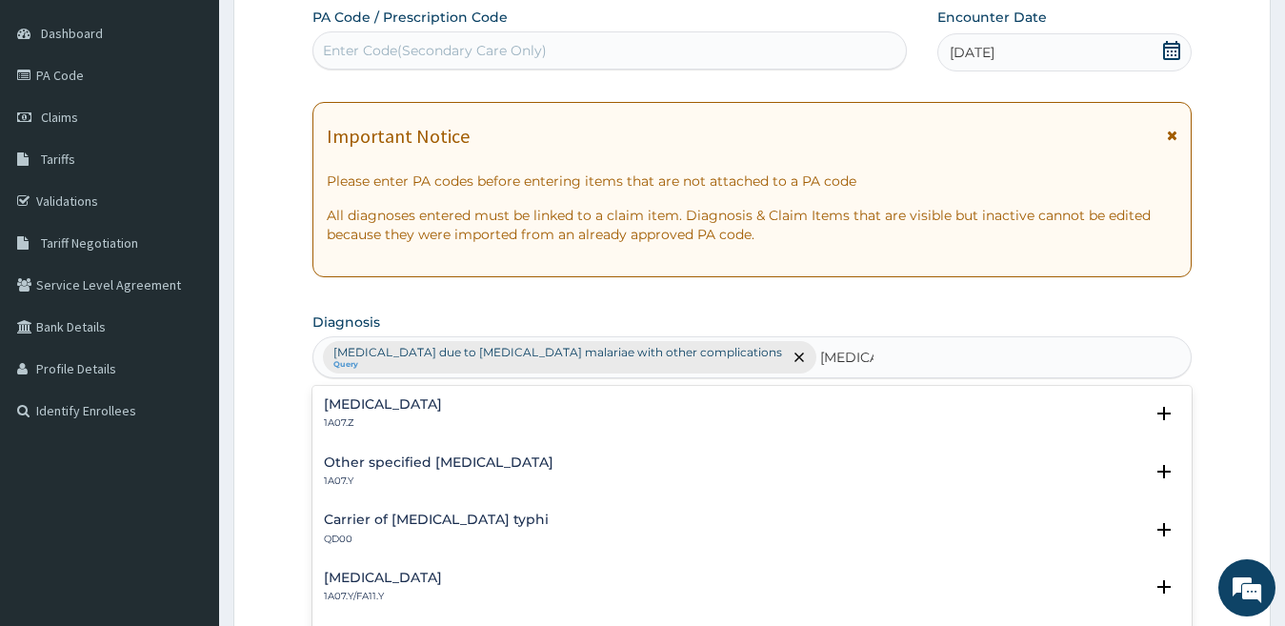
click at [379, 401] on h4 "[MEDICAL_DATA]" at bounding box center [383, 404] width 118 height 14
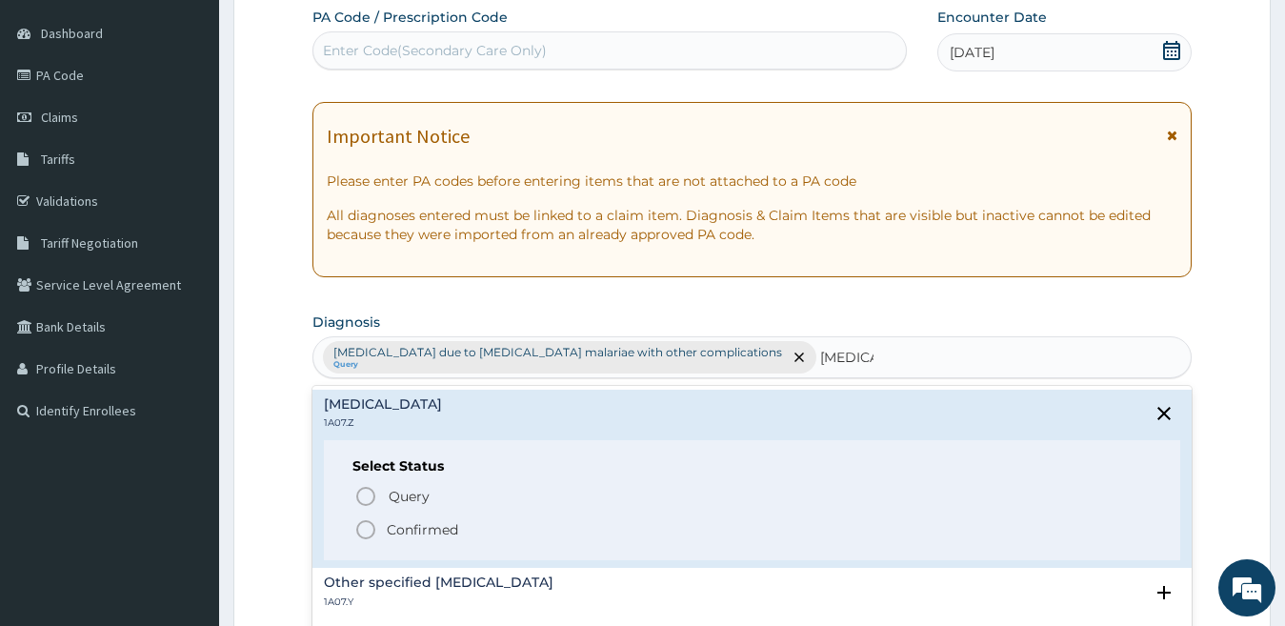
click at [361, 527] on icon "status option filled" at bounding box center [365, 529] width 23 height 23
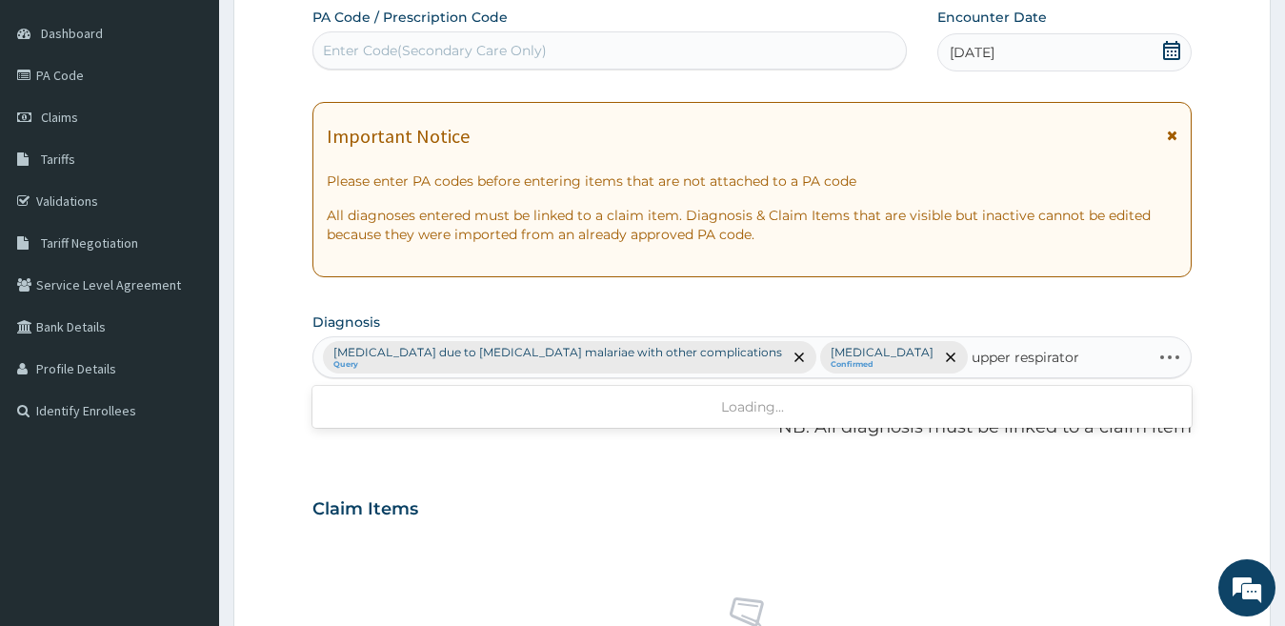
type input "upper respiratory"
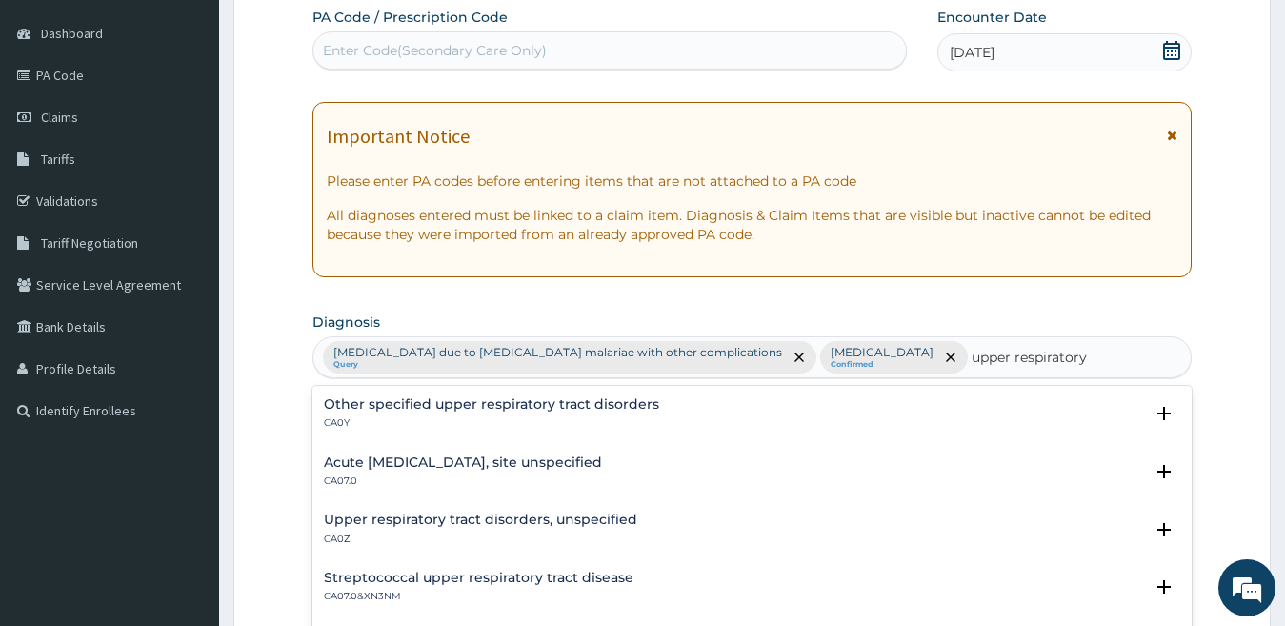
click at [438, 459] on h4 "Acute [MEDICAL_DATA], site unspecified" at bounding box center [463, 462] width 278 height 14
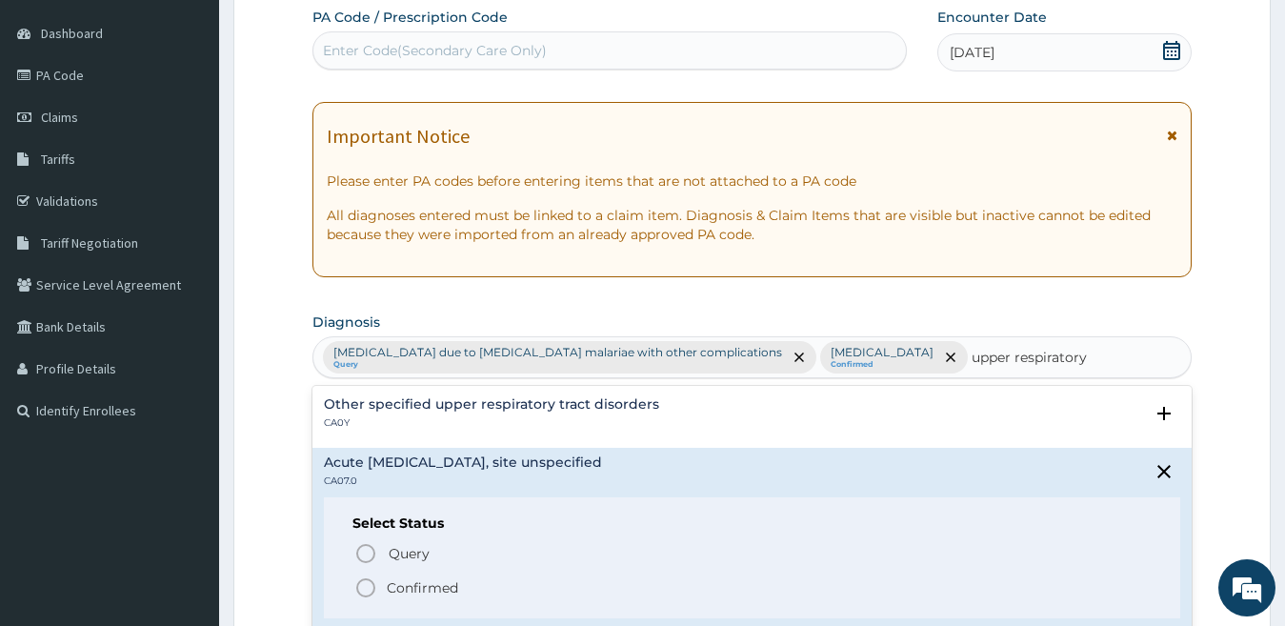
click at [369, 592] on icon "status option filled" at bounding box center [365, 587] width 23 height 23
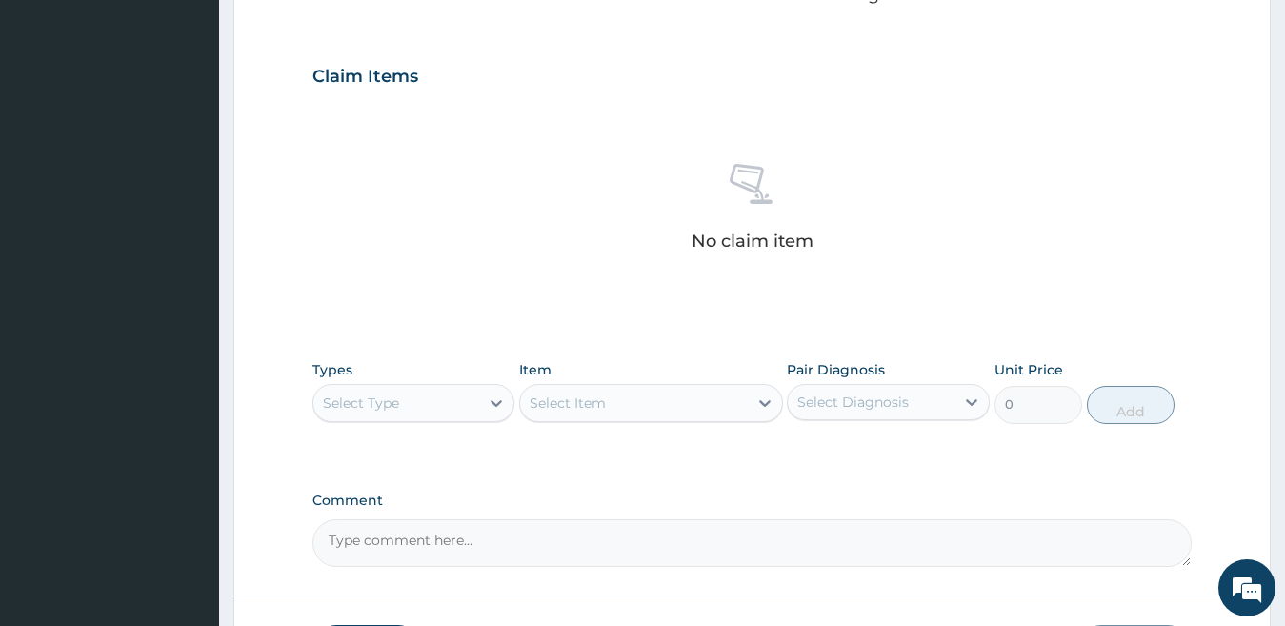
scroll to position [643, 0]
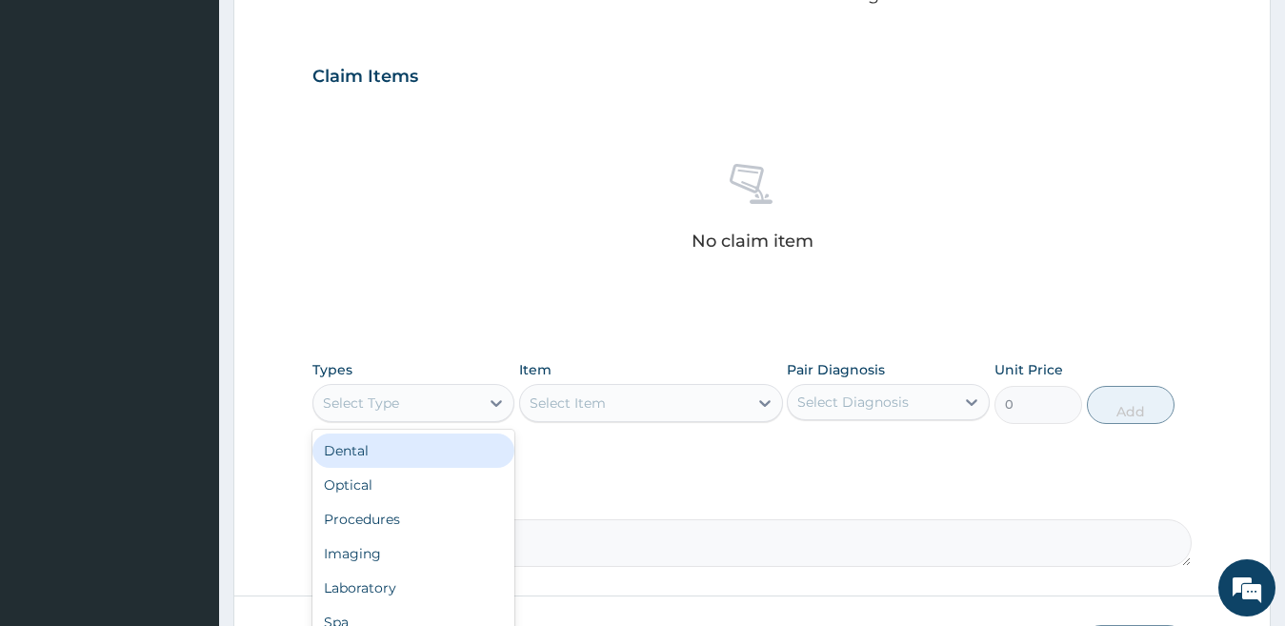
click at [413, 400] on div "Select Type" at bounding box center [396, 403] width 167 height 30
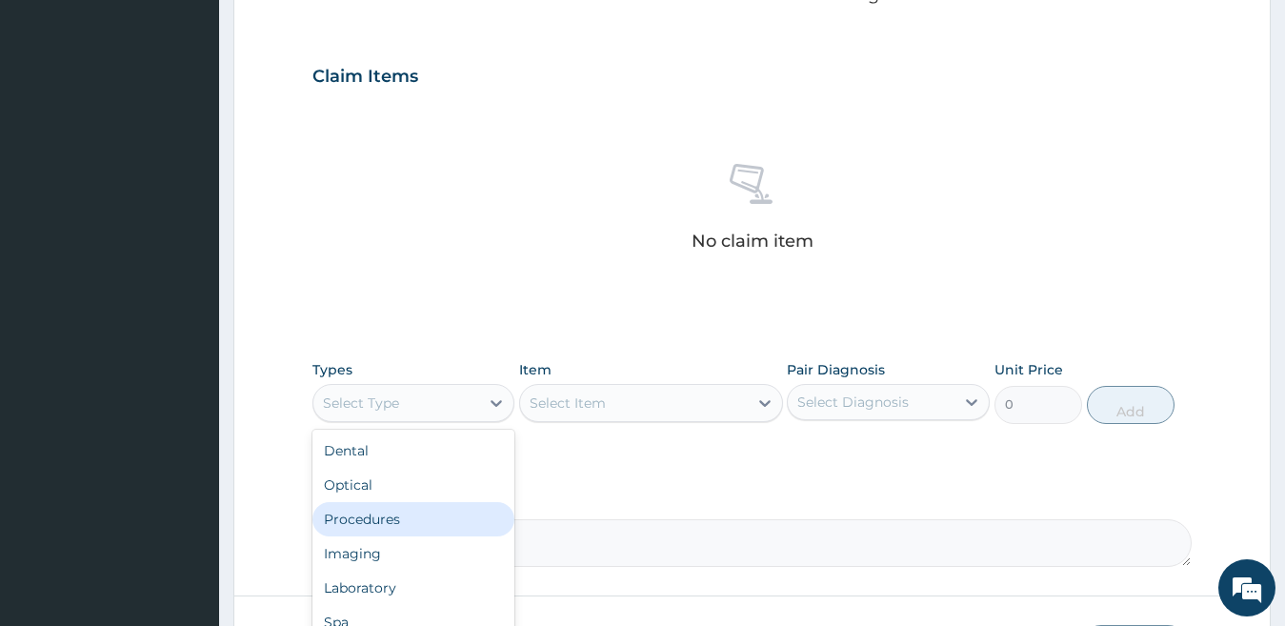
click at [394, 521] on div "Procedures" at bounding box center [414, 519] width 203 height 34
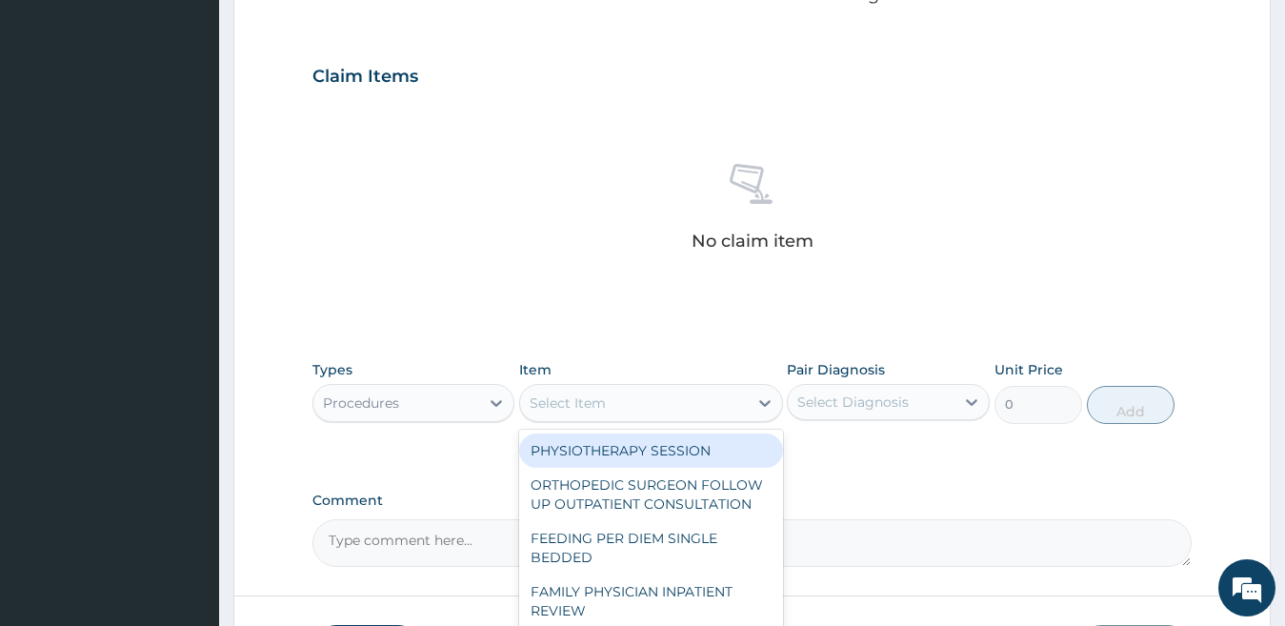
click at [539, 403] on div "Select Item" at bounding box center [568, 402] width 76 height 19
type input "a"
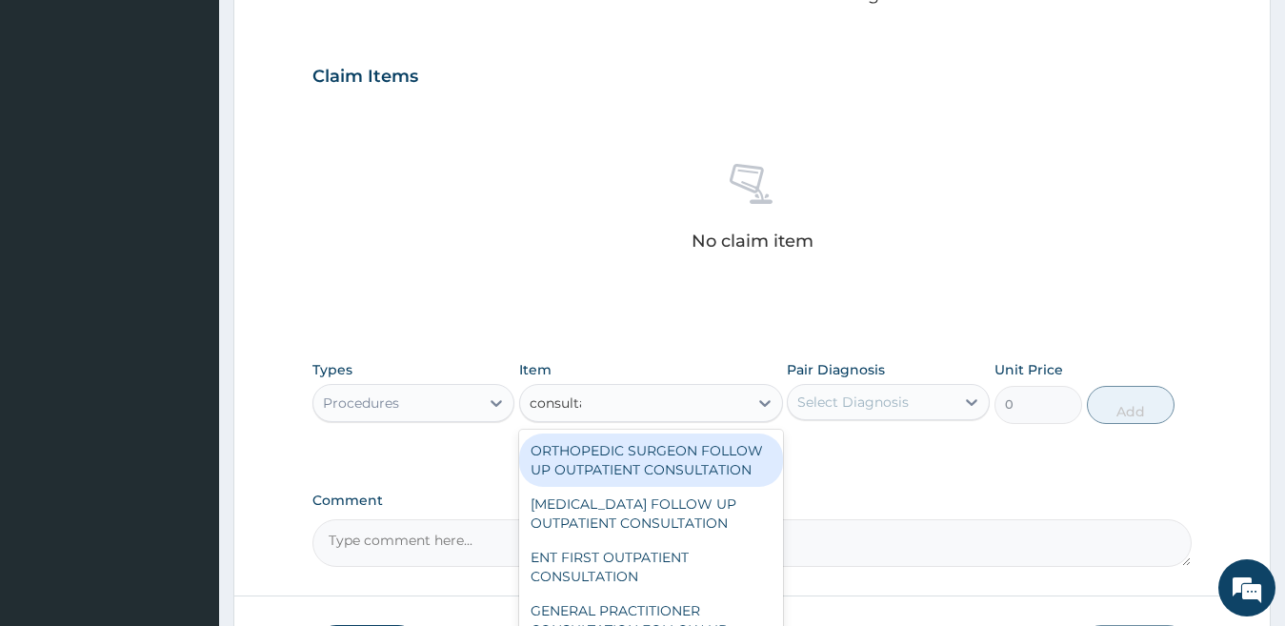
type input "consultat"
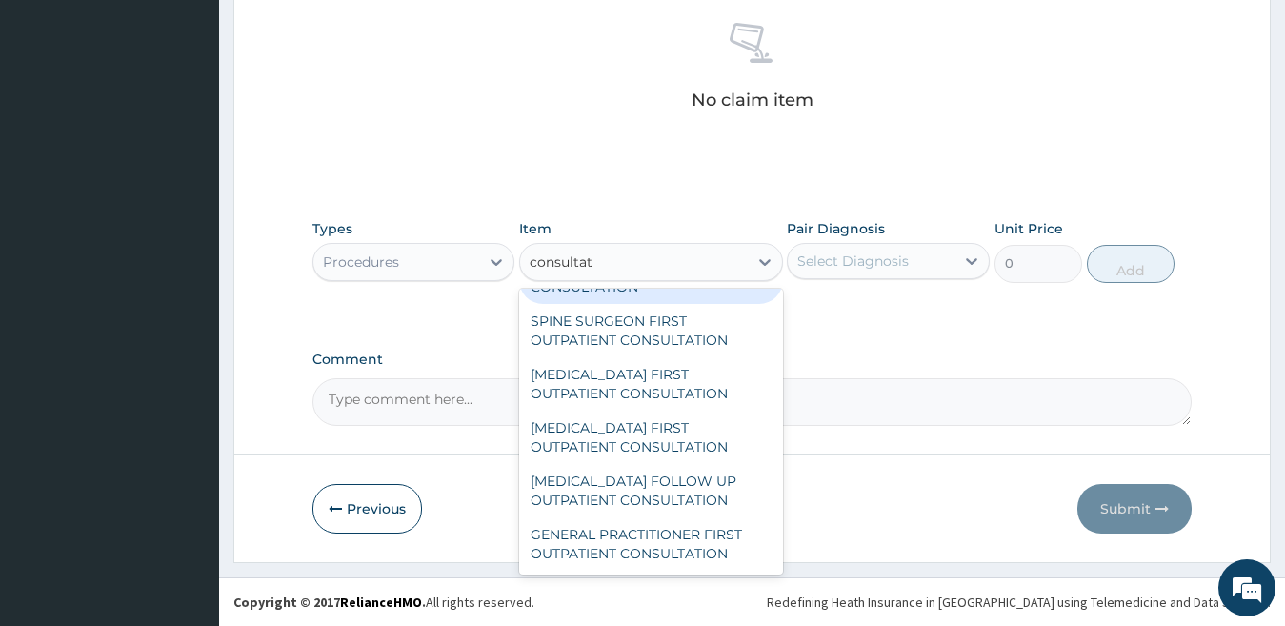
scroll to position [1029, 0]
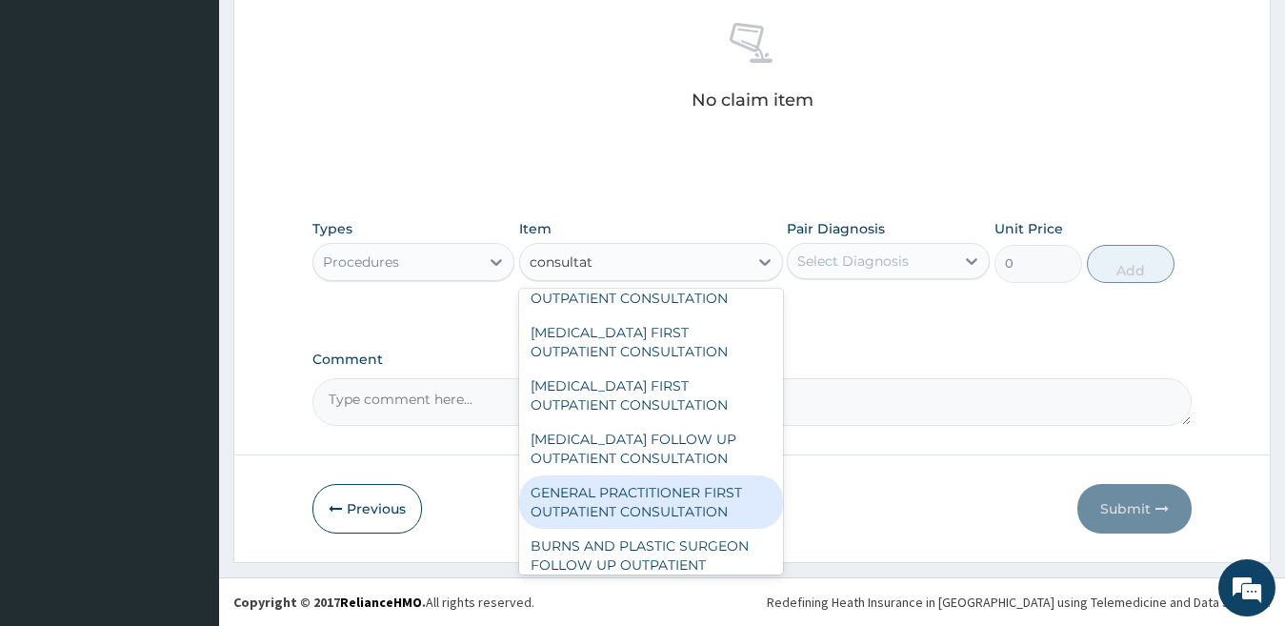
click at [672, 529] on div "GENERAL PRACTITIONER FIRST OUTPATIENT CONSULTATION" at bounding box center [651, 501] width 264 height 53
type input "3750"
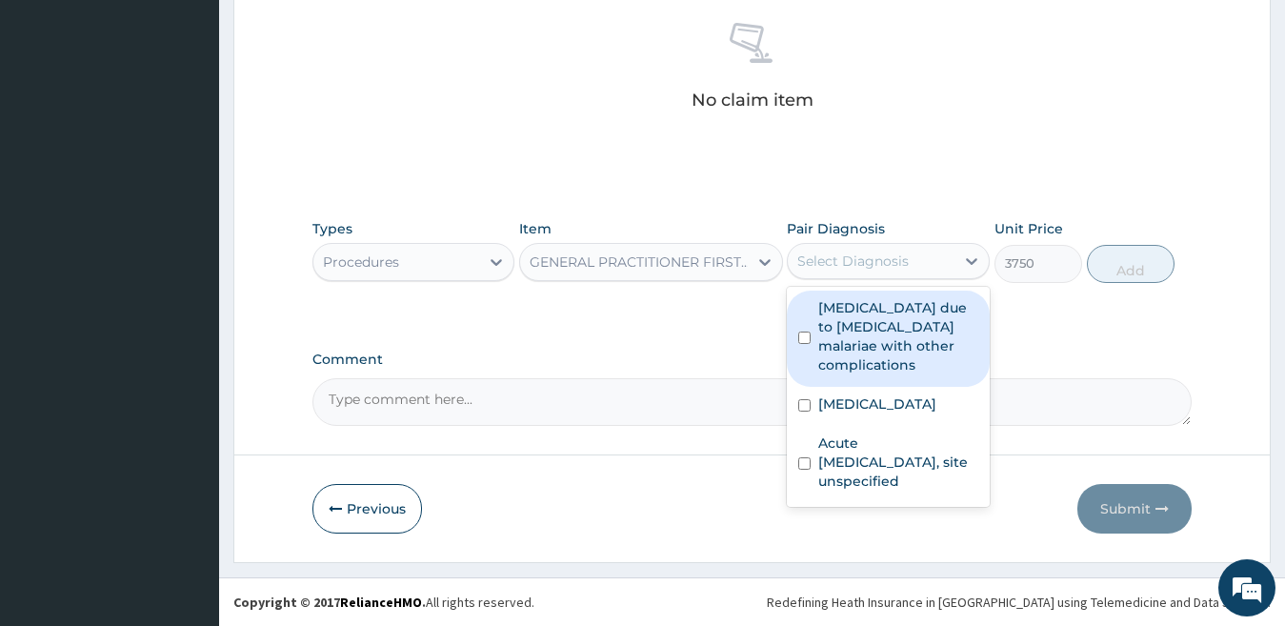
click at [913, 255] on div "Select Diagnosis" at bounding box center [871, 261] width 167 height 30
click at [857, 317] on label "[MEDICAL_DATA] due to [MEDICAL_DATA] malariae with other complications" at bounding box center [898, 336] width 160 height 76
checkbox input "true"
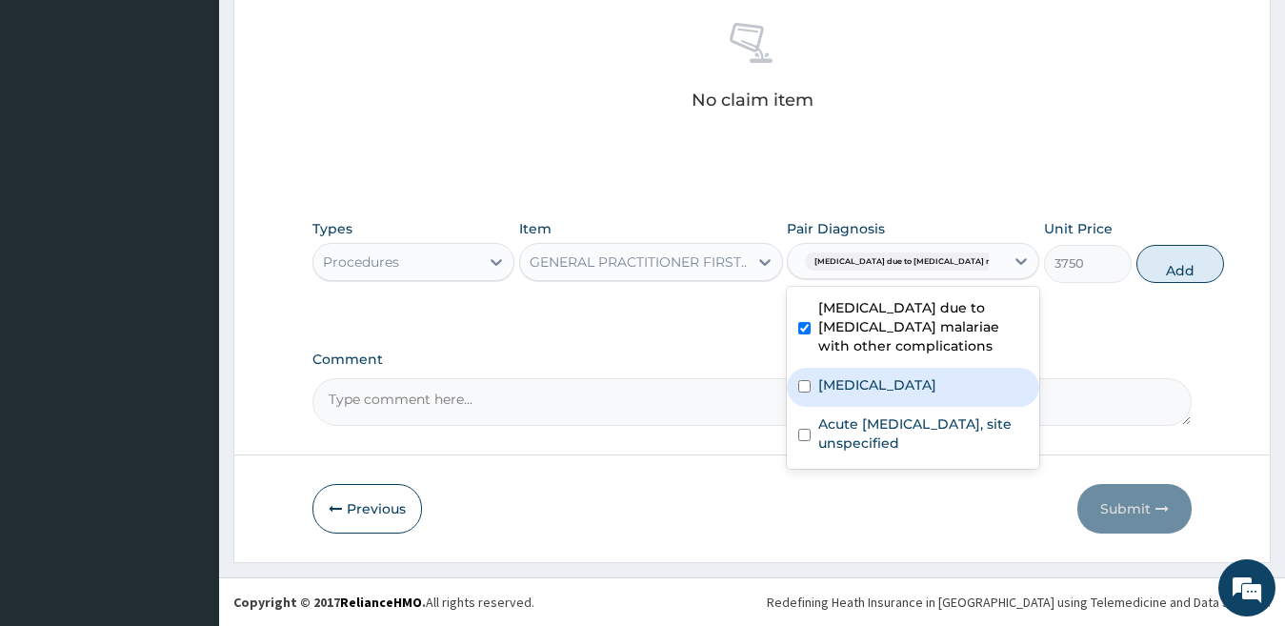
click at [856, 394] on label "[MEDICAL_DATA]" at bounding box center [877, 384] width 118 height 19
checkbox input "true"
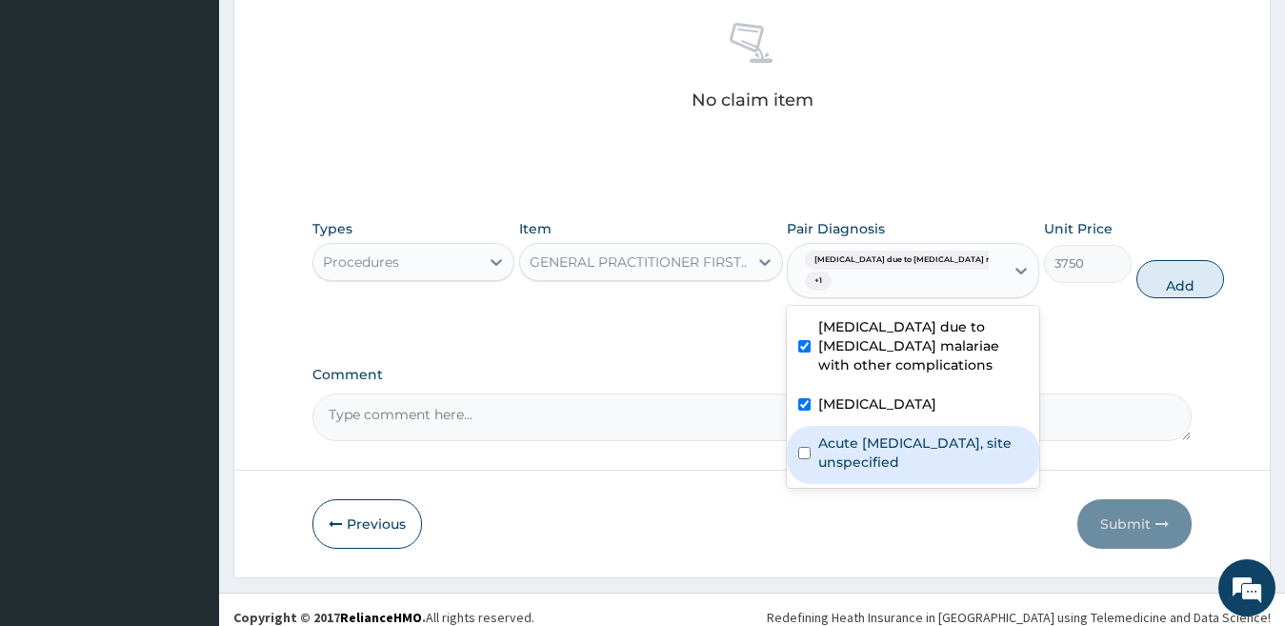
click at [869, 472] on label "Acute [MEDICAL_DATA], site unspecified" at bounding box center [923, 453] width 210 height 38
checkbox input "true"
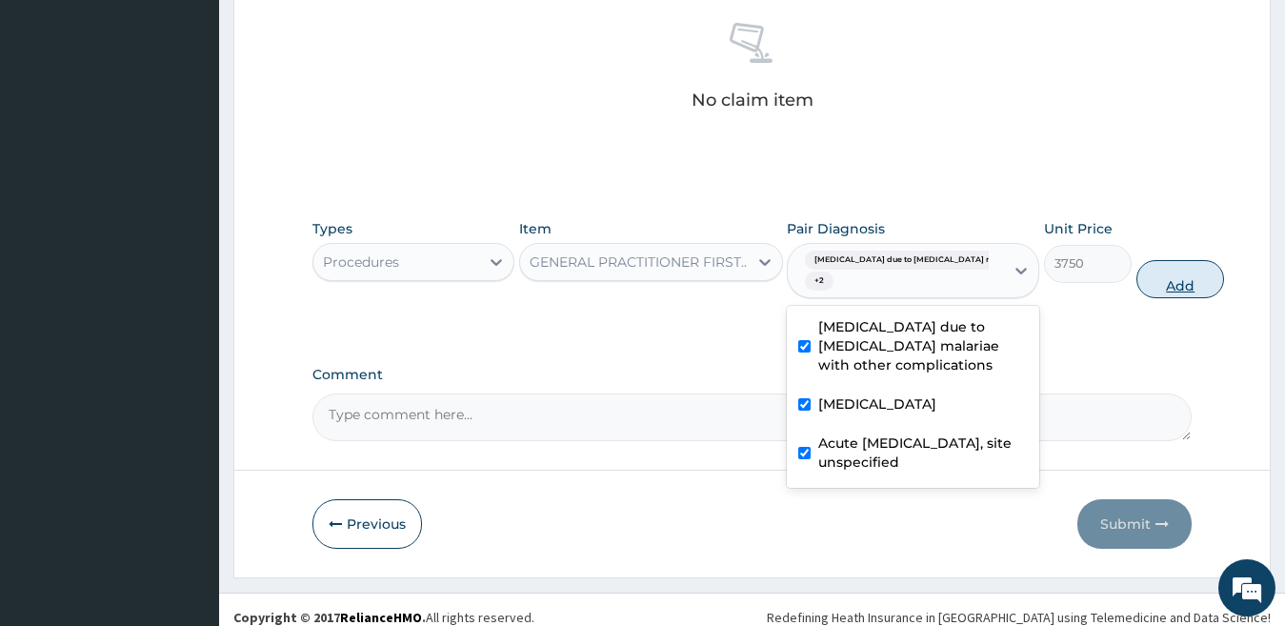
click at [1137, 278] on button "Add" at bounding box center [1181, 279] width 88 height 38
type input "0"
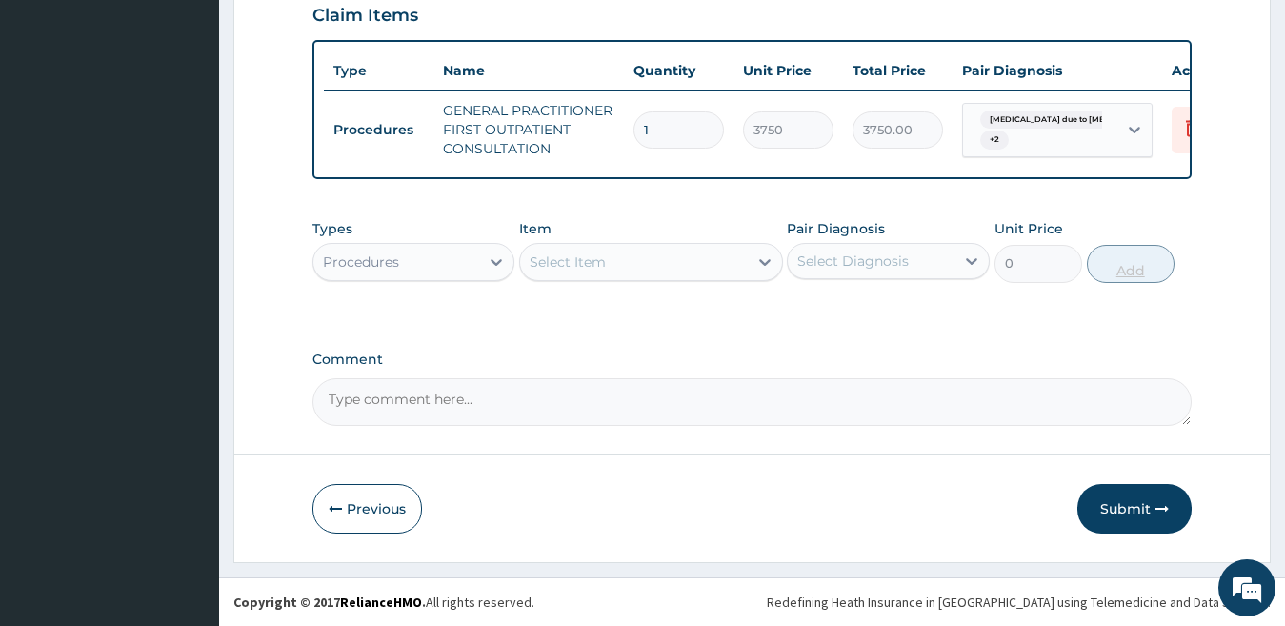
scroll to position [720, 0]
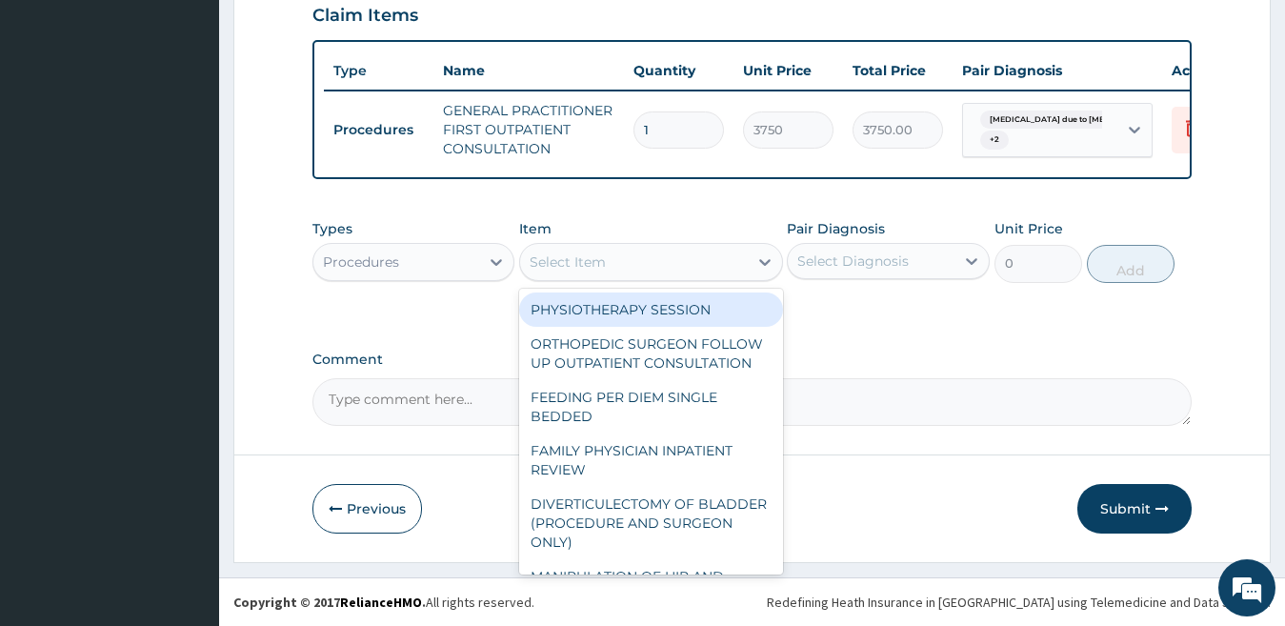
click at [582, 259] on div "Select Item" at bounding box center [568, 261] width 76 height 19
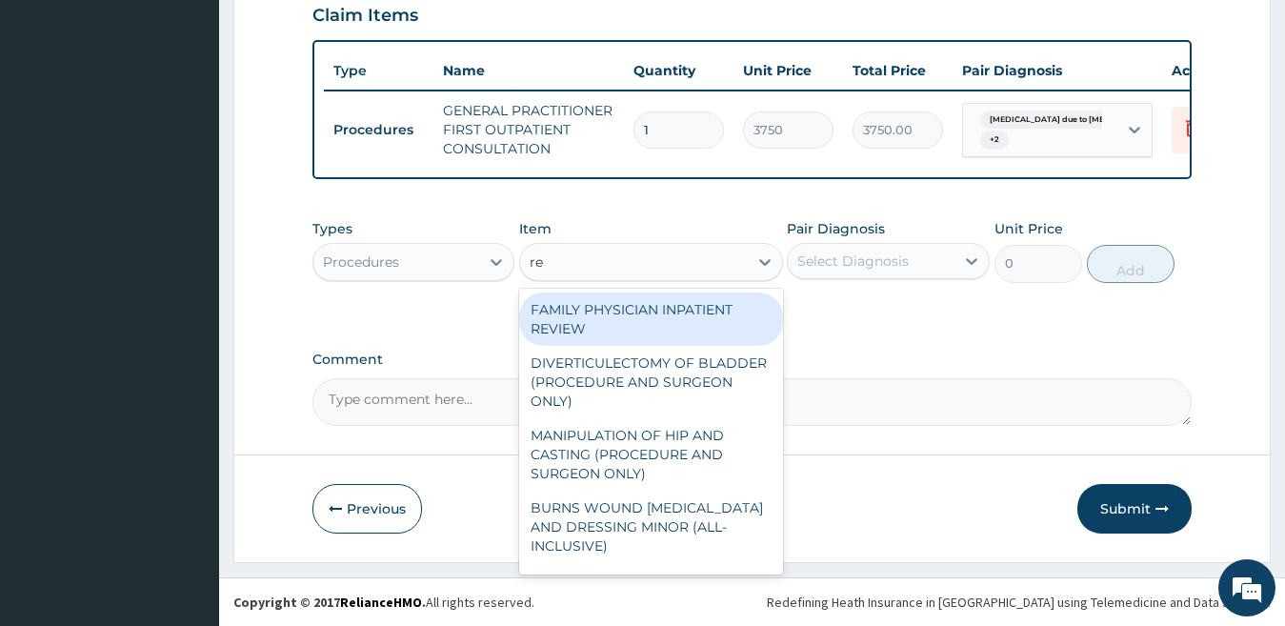
type input "reg"
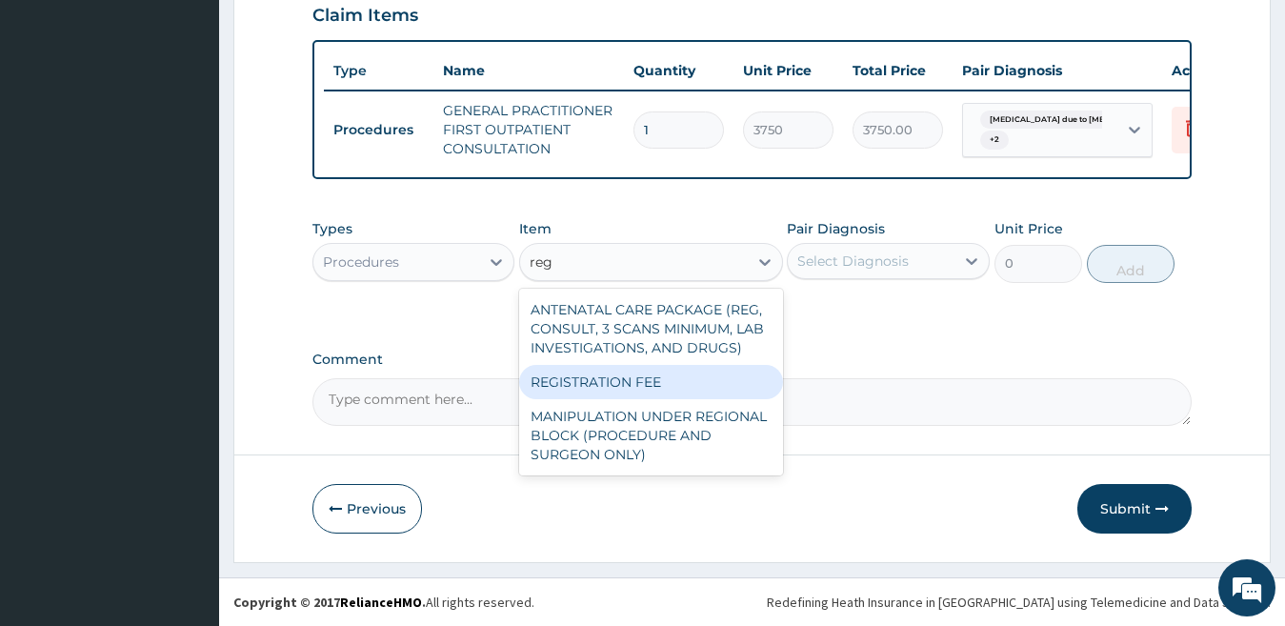
drag, startPoint x: 616, startPoint y: 382, endPoint x: 639, endPoint y: 378, distance: 23.2
click at [617, 382] on div "REGISTRATION FEE" at bounding box center [651, 382] width 264 height 34
type input "3000"
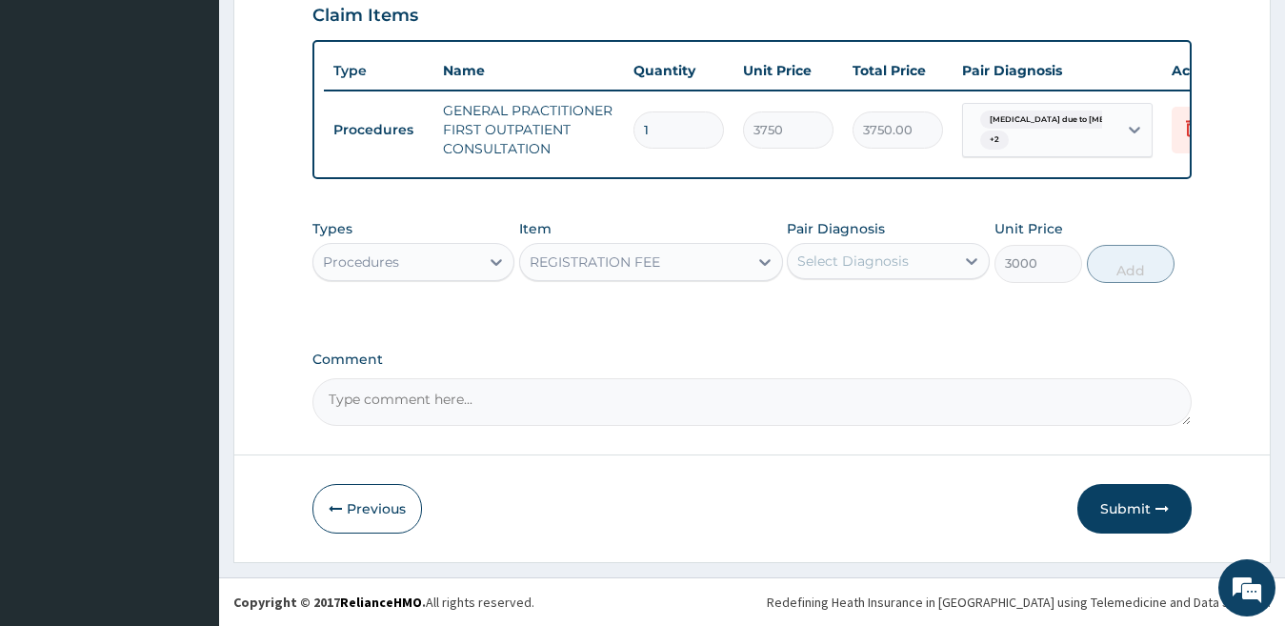
click at [832, 262] on div "Select Diagnosis" at bounding box center [852, 261] width 111 height 19
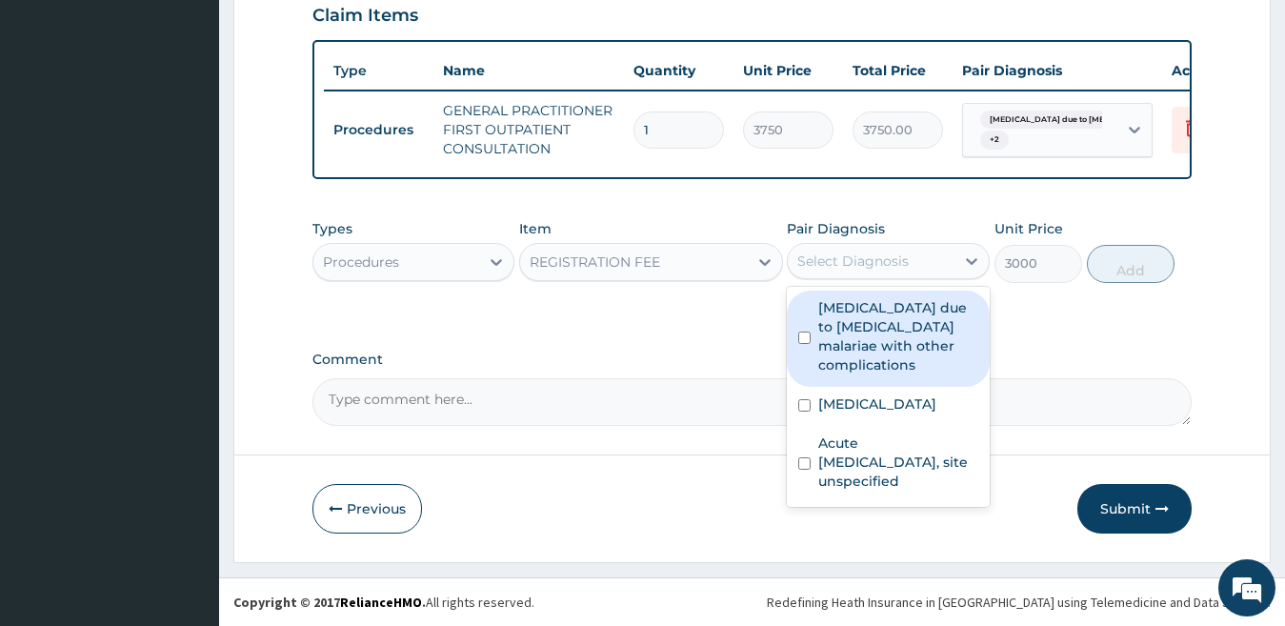
drag, startPoint x: 822, startPoint y: 332, endPoint x: 839, endPoint y: 385, distance: 56.0
click at [822, 331] on label "[MEDICAL_DATA] due to [MEDICAL_DATA] malariae with other complications" at bounding box center [898, 336] width 160 height 76
checkbox input "true"
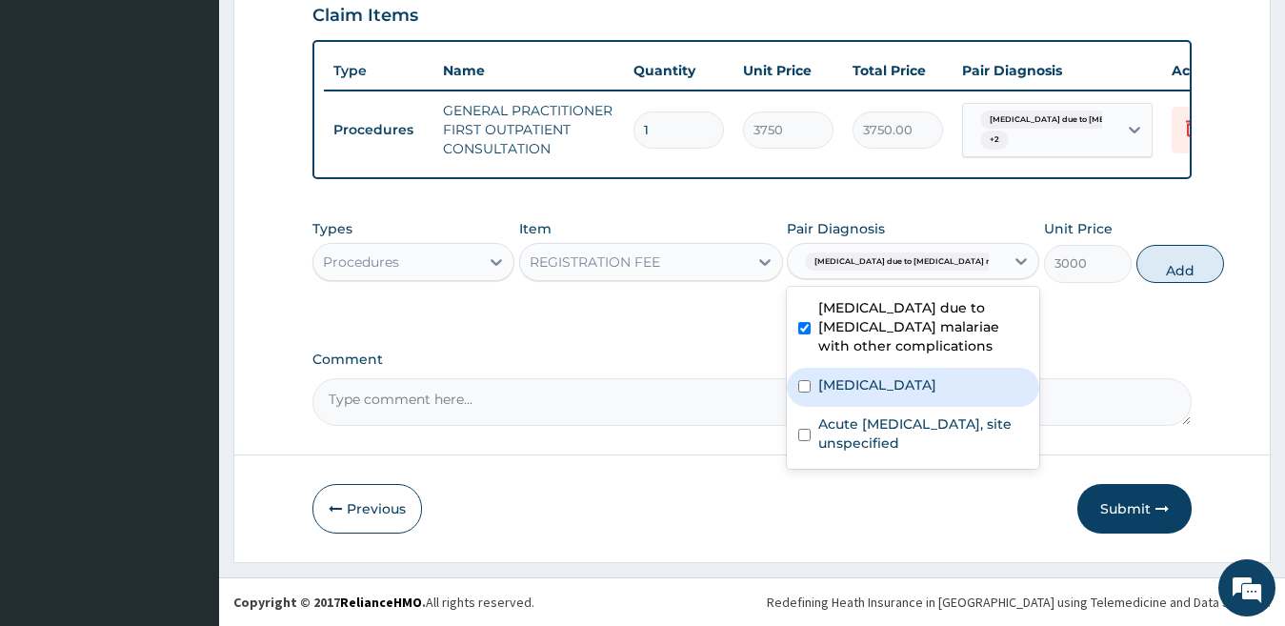
click at [847, 407] on div "[MEDICAL_DATA]" at bounding box center [913, 387] width 252 height 39
checkbox input "true"
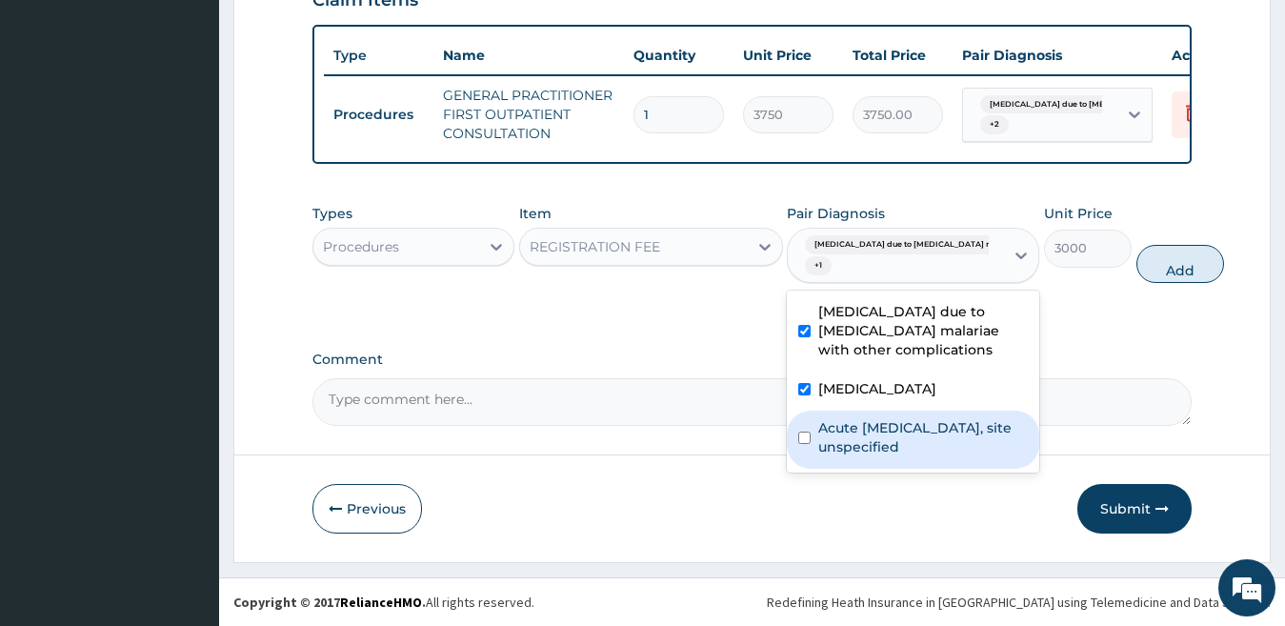
click at [840, 456] on label "Acute [MEDICAL_DATA], site unspecified" at bounding box center [923, 437] width 210 height 38
checkbox input "true"
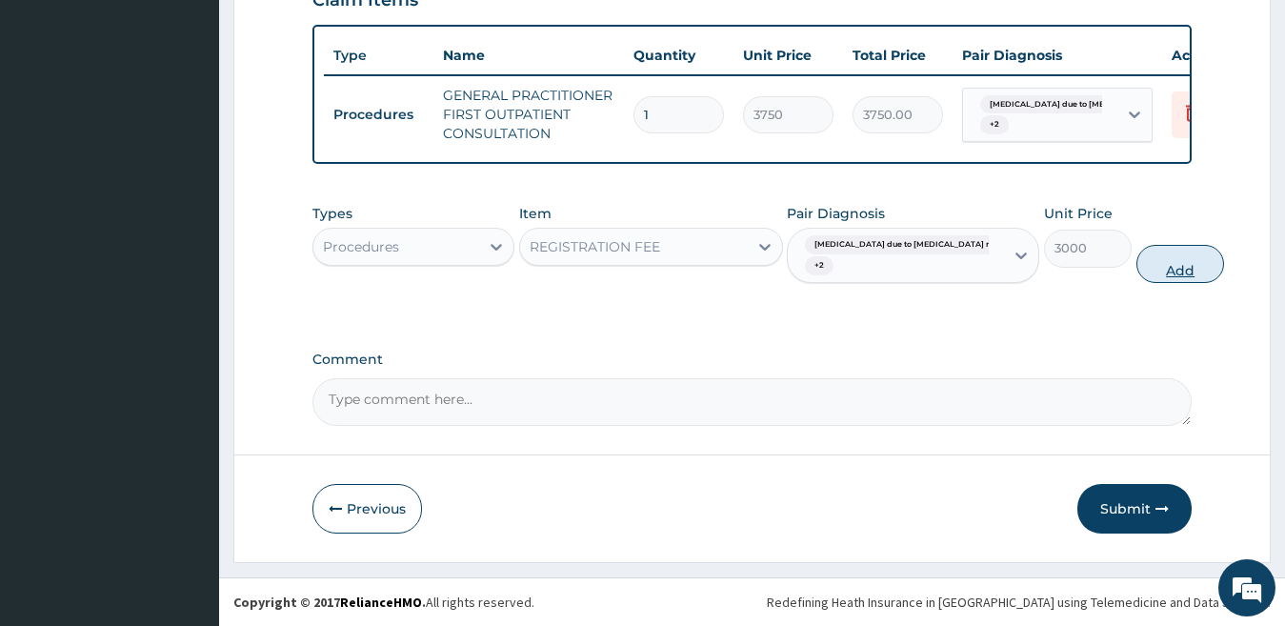
click at [1137, 283] on button "Add" at bounding box center [1181, 264] width 88 height 38
type input "0"
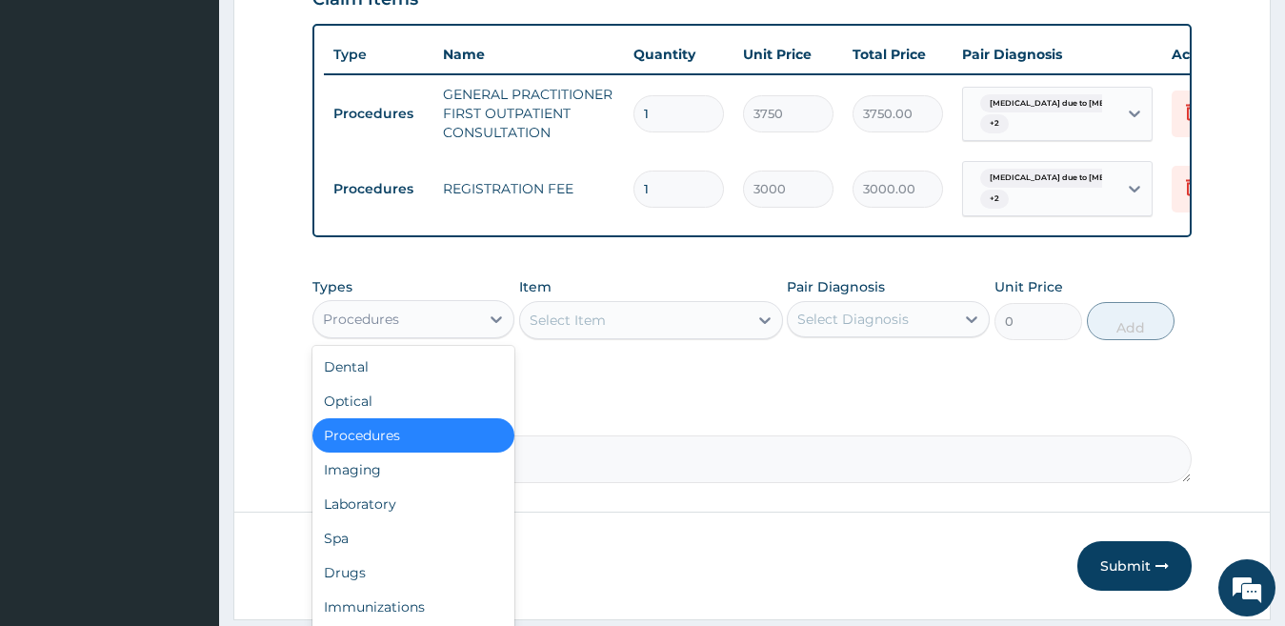
click at [413, 333] on div "Procedures" at bounding box center [396, 319] width 167 height 30
click at [384, 521] on div "Laboratory" at bounding box center [414, 504] width 203 height 34
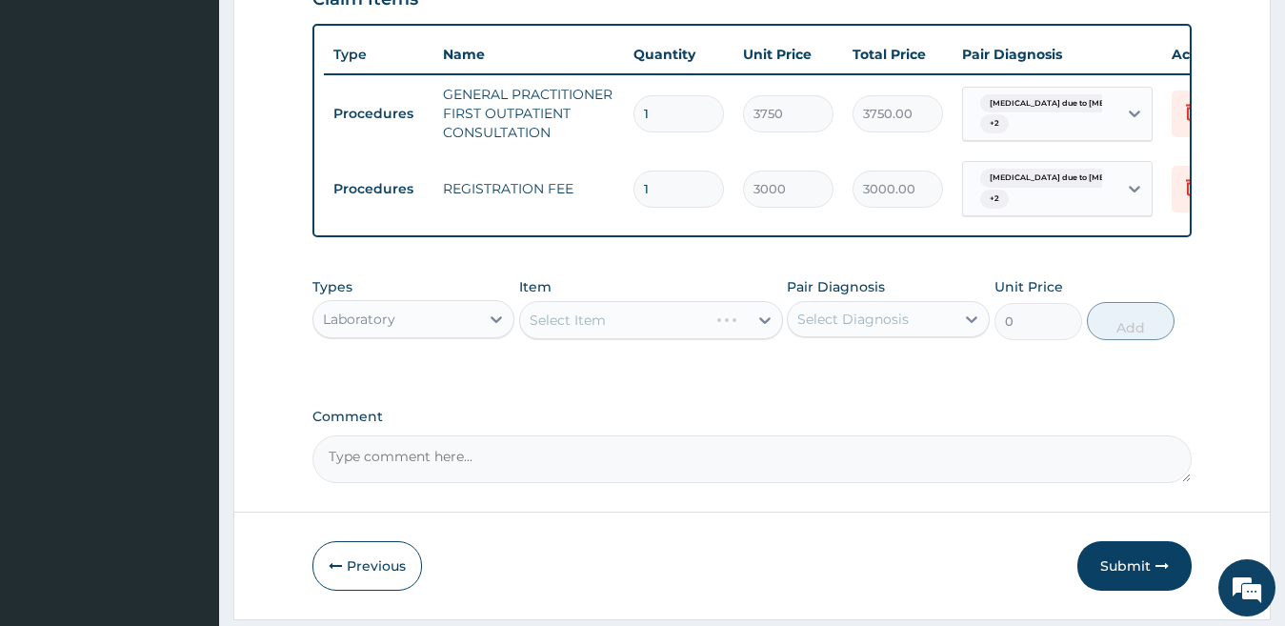
click at [551, 330] on div "Select Item" at bounding box center [651, 320] width 264 height 38
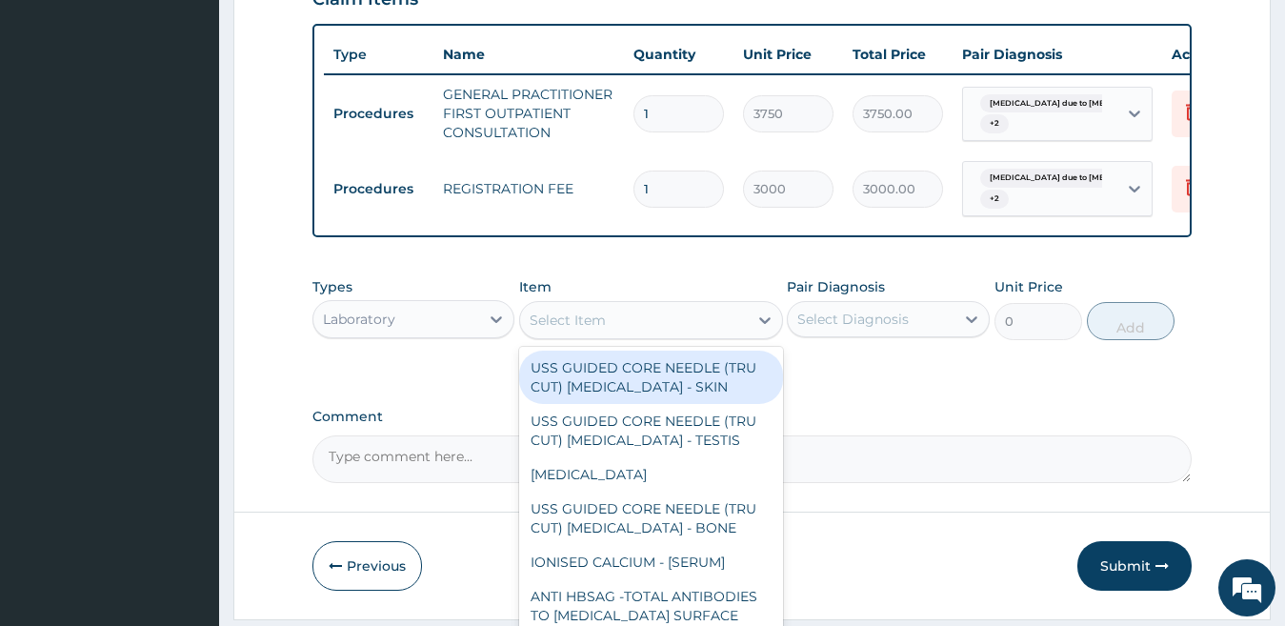
click at [533, 330] on div "Select Item" at bounding box center [568, 320] width 76 height 19
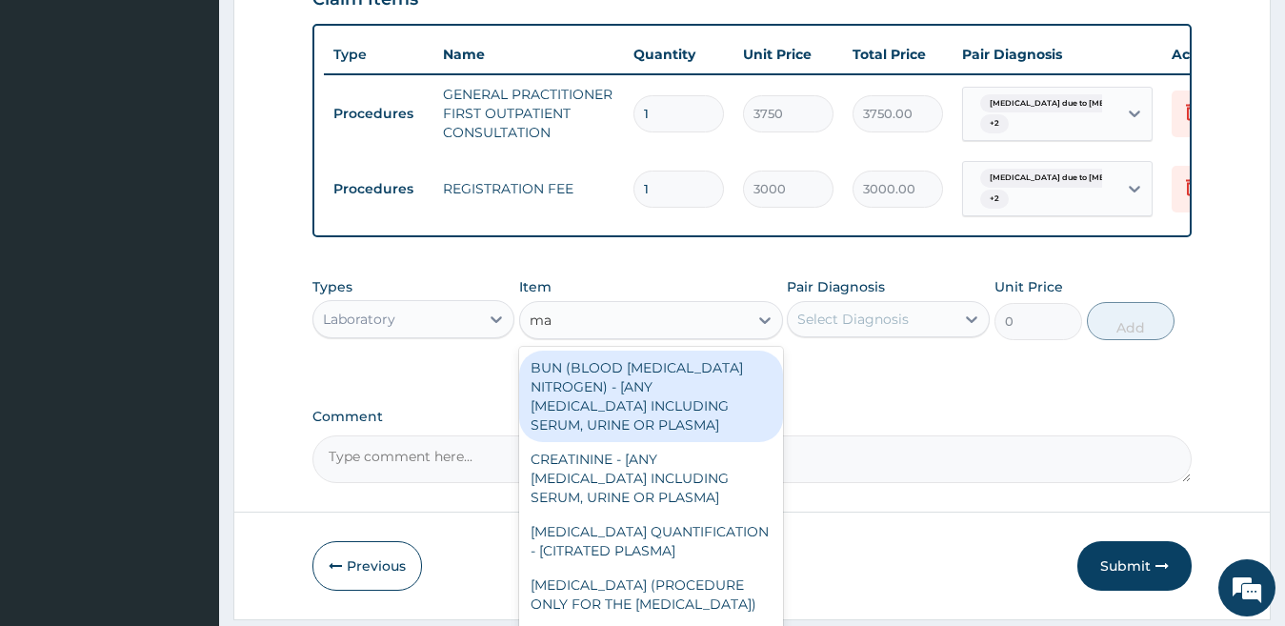
type input "mal"
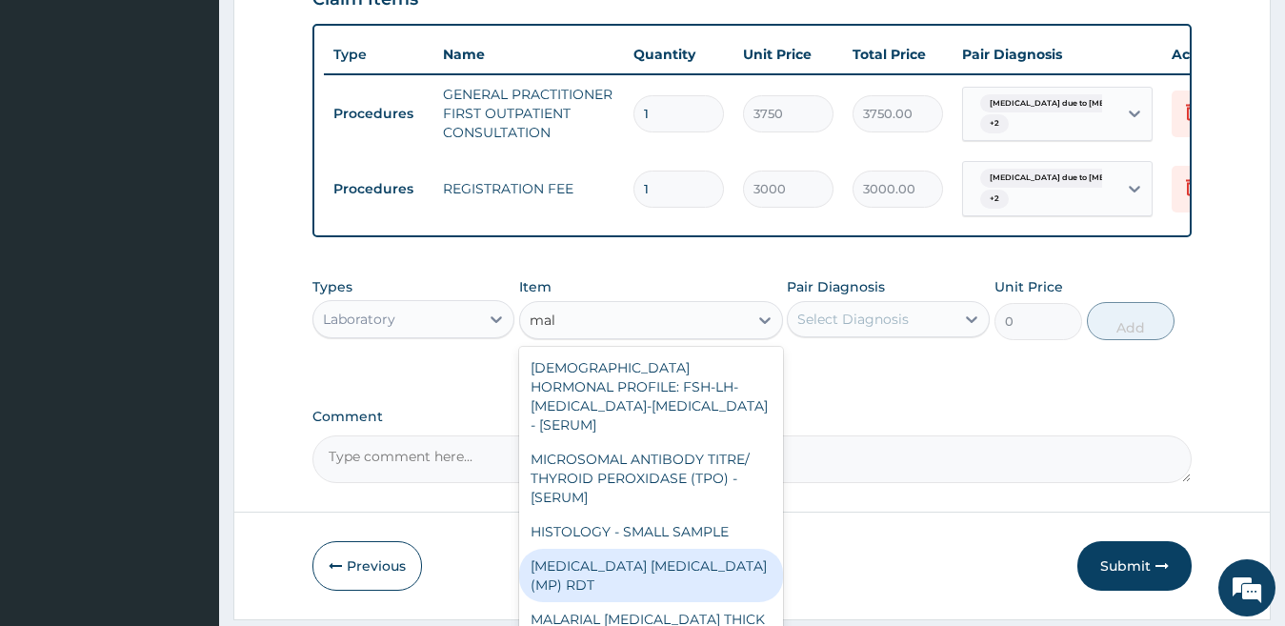
scroll to position [80, 0]
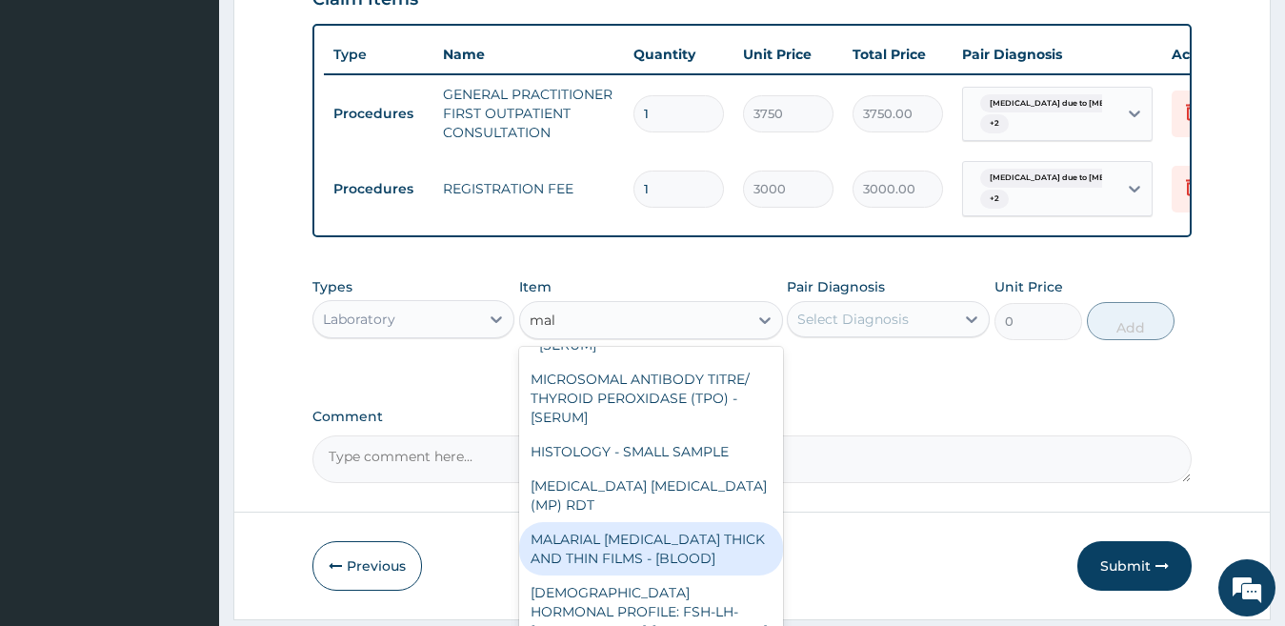
click at [656, 525] on div "MALARIAL [MEDICAL_DATA] THICK AND THIN FILMS - [BLOOD]" at bounding box center [651, 548] width 264 height 53
type input "2187.5"
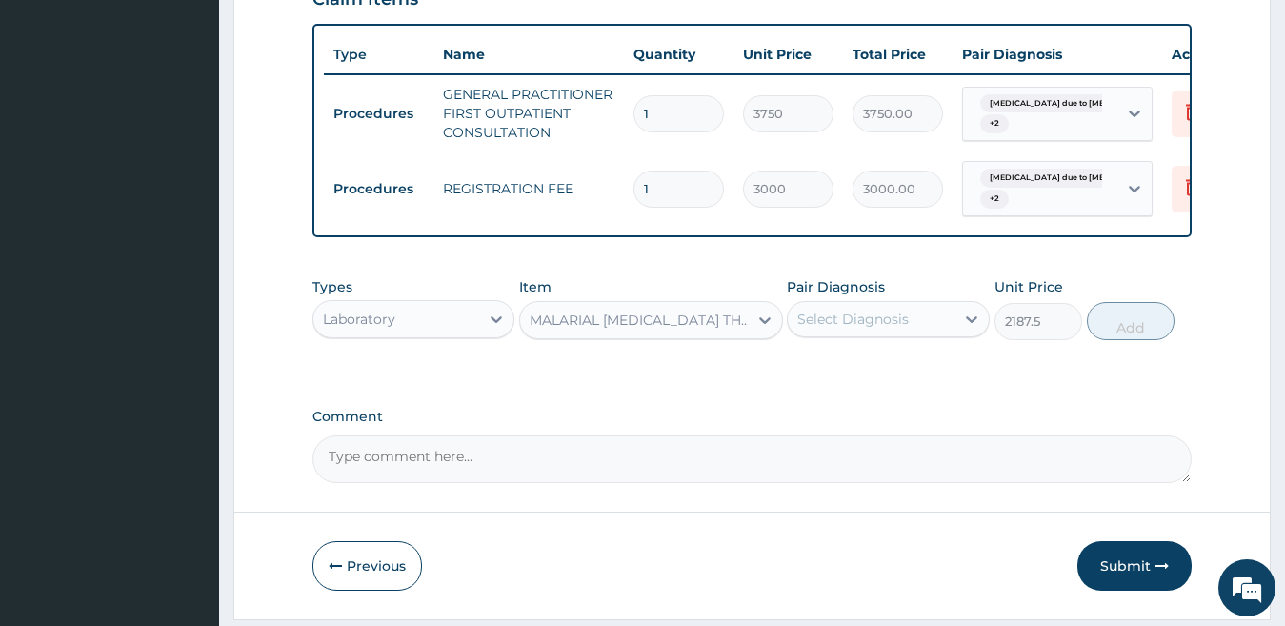
click at [876, 296] on label "Pair Diagnosis" at bounding box center [836, 286] width 98 height 19
click at [863, 334] on div "Select Diagnosis" at bounding box center [871, 319] width 167 height 30
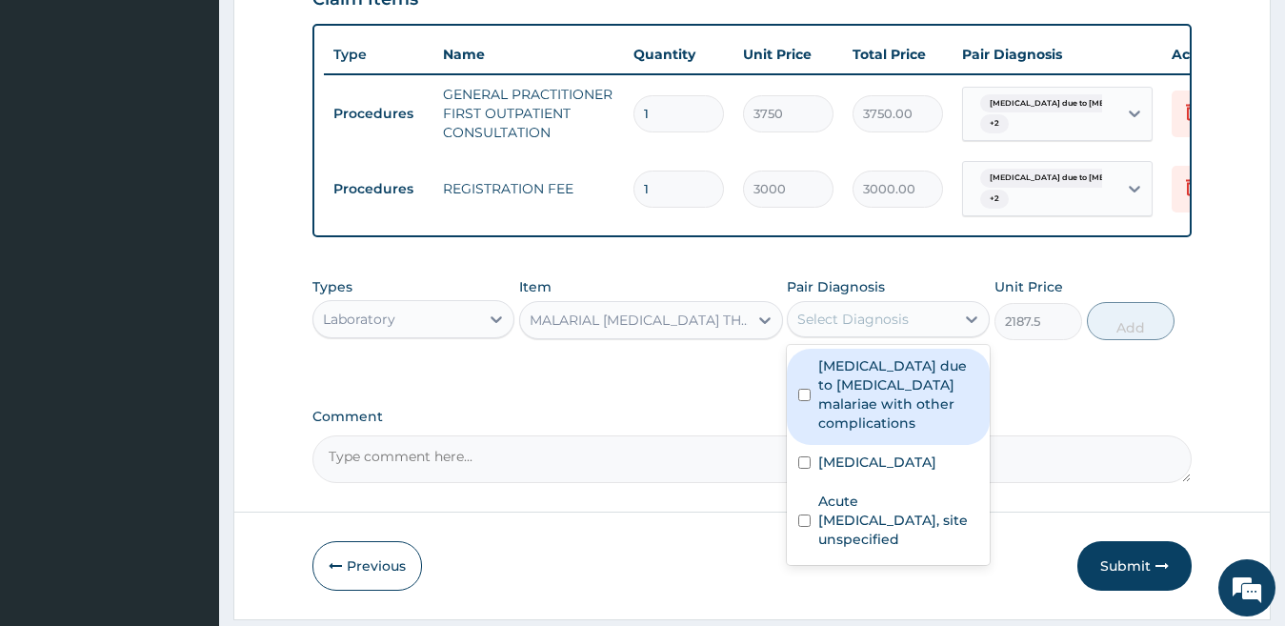
click at [853, 428] on label "[MEDICAL_DATA] due to [MEDICAL_DATA] malariae with other complications" at bounding box center [898, 394] width 160 height 76
checkbox input "true"
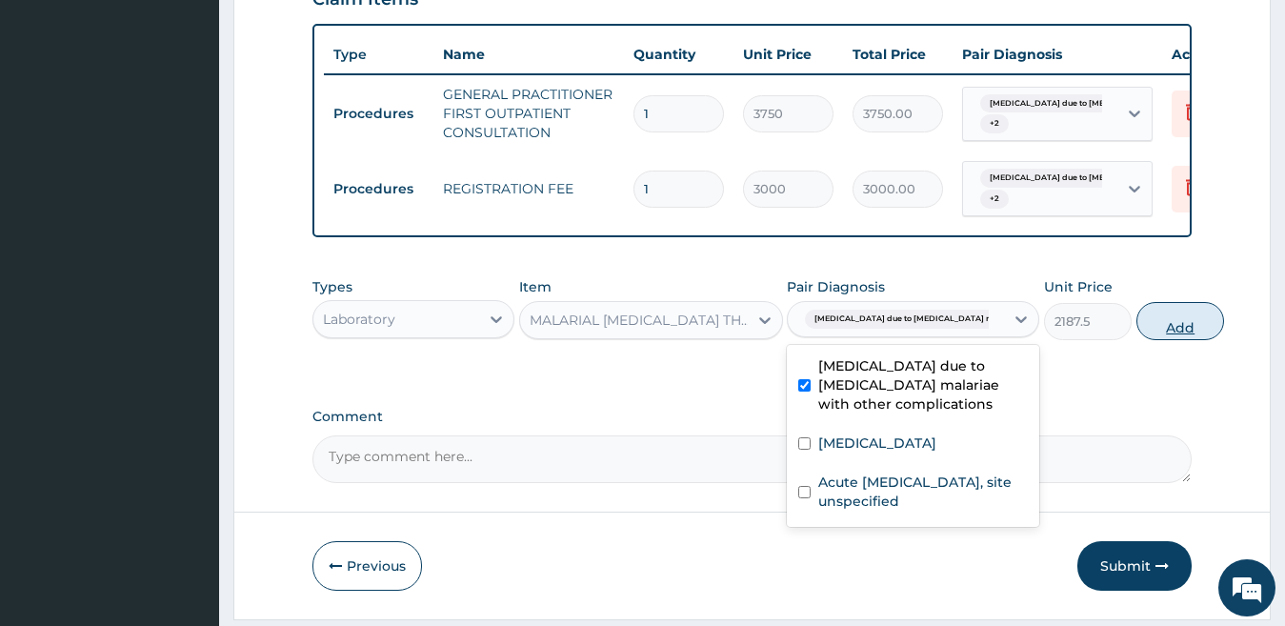
click at [1140, 340] on button "Add" at bounding box center [1181, 321] width 88 height 38
type input "0"
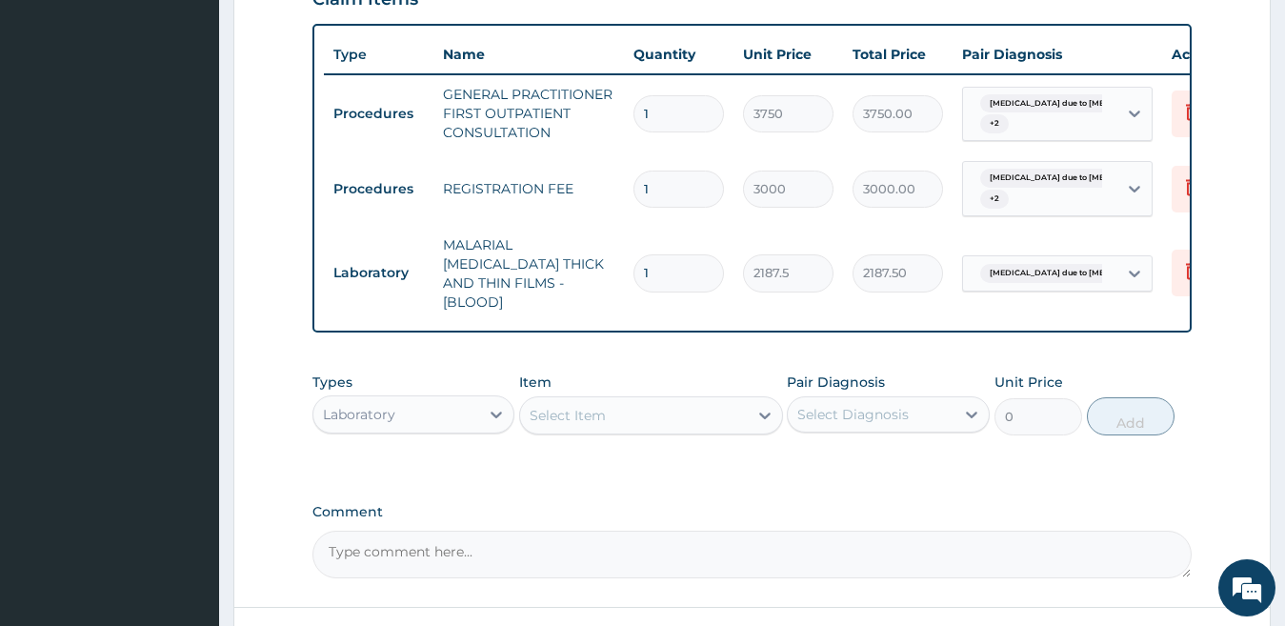
click at [529, 410] on div "Select Item" at bounding box center [634, 415] width 228 height 30
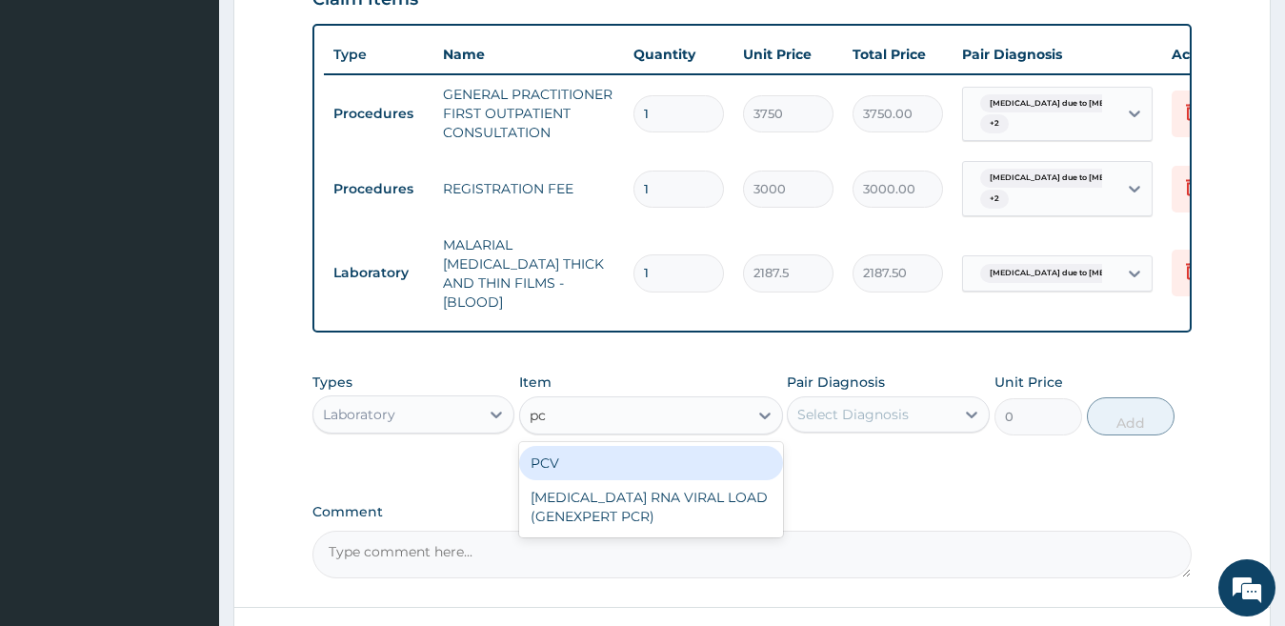
type input "pcv"
drag, startPoint x: 595, startPoint y: 469, endPoint x: 618, endPoint y: 455, distance: 27.3
click at [595, 468] on div "PCV" at bounding box center [651, 463] width 264 height 34
type input "2187.5"
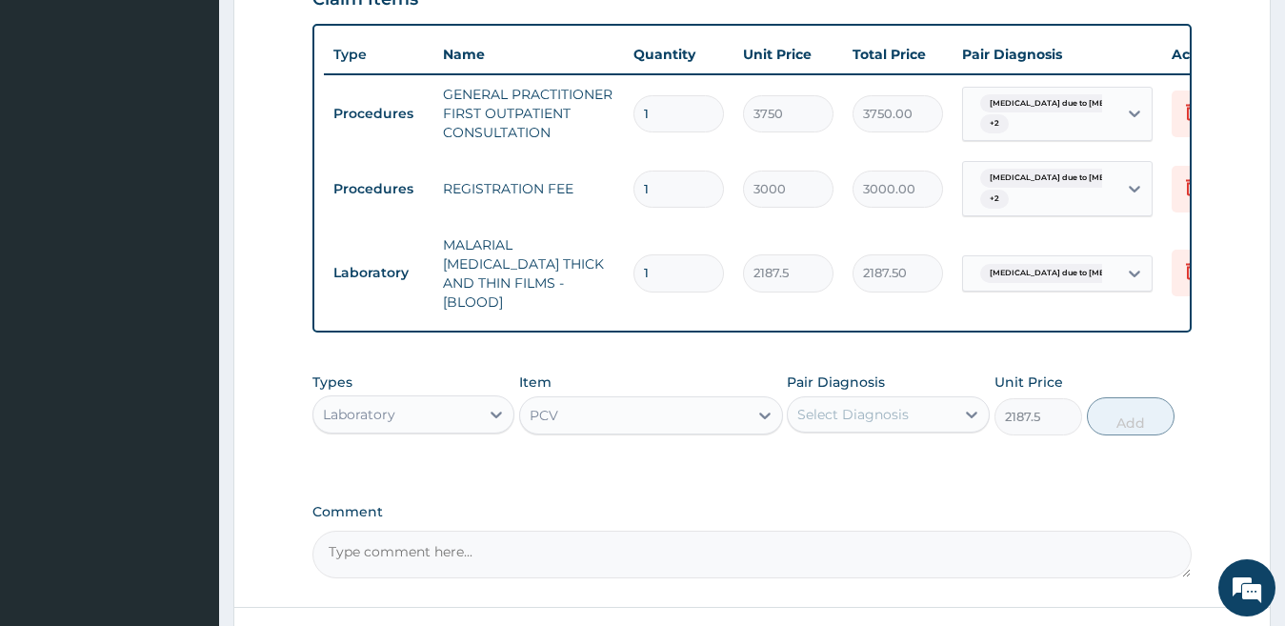
click at [906, 414] on div "Select Diagnosis" at bounding box center [852, 414] width 111 height 19
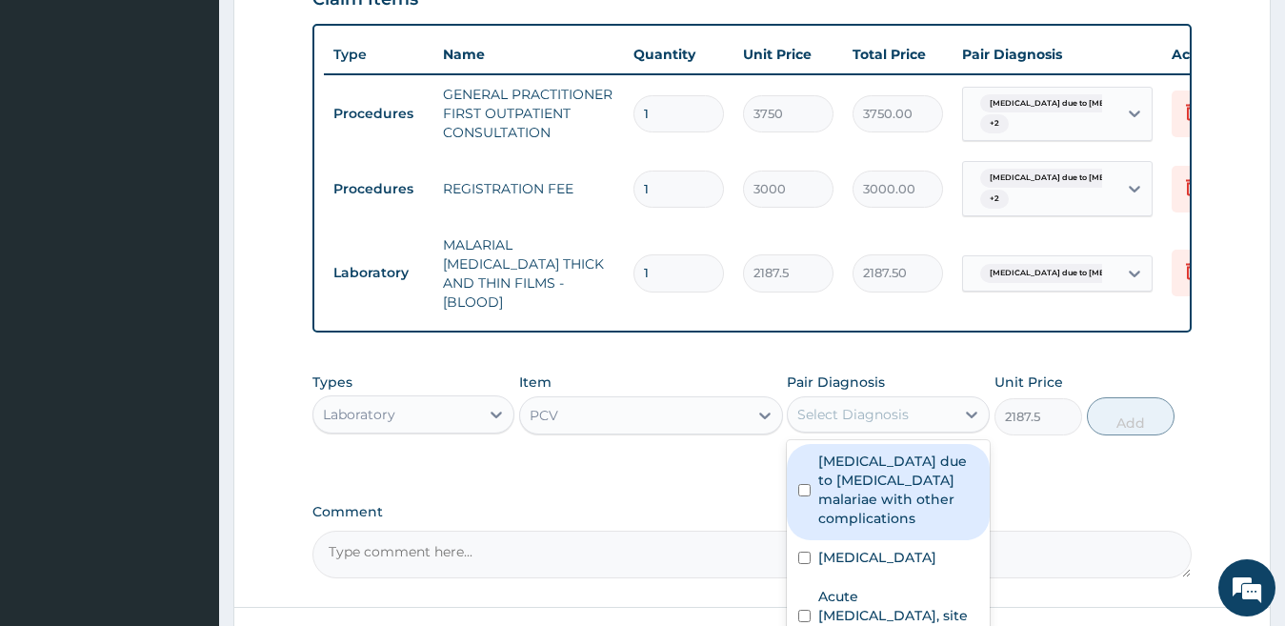
click at [863, 478] on label "[MEDICAL_DATA] due to [MEDICAL_DATA] malariae with other complications" at bounding box center [898, 490] width 160 height 76
checkbox input "true"
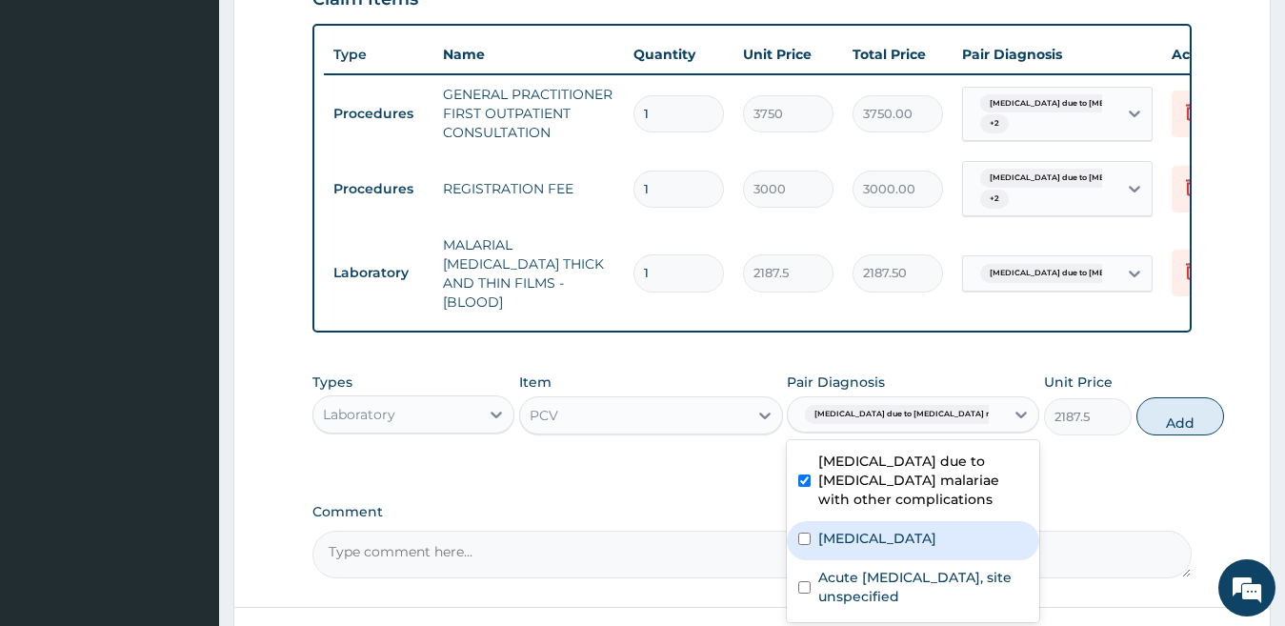
drag, startPoint x: 850, startPoint y: 540, endPoint x: 854, endPoint y: 586, distance: 45.9
click at [851, 552] on div "[MEDICAL_DATA]" at bounding box center [913, 540] width 252 height 39
checkbox input "true"
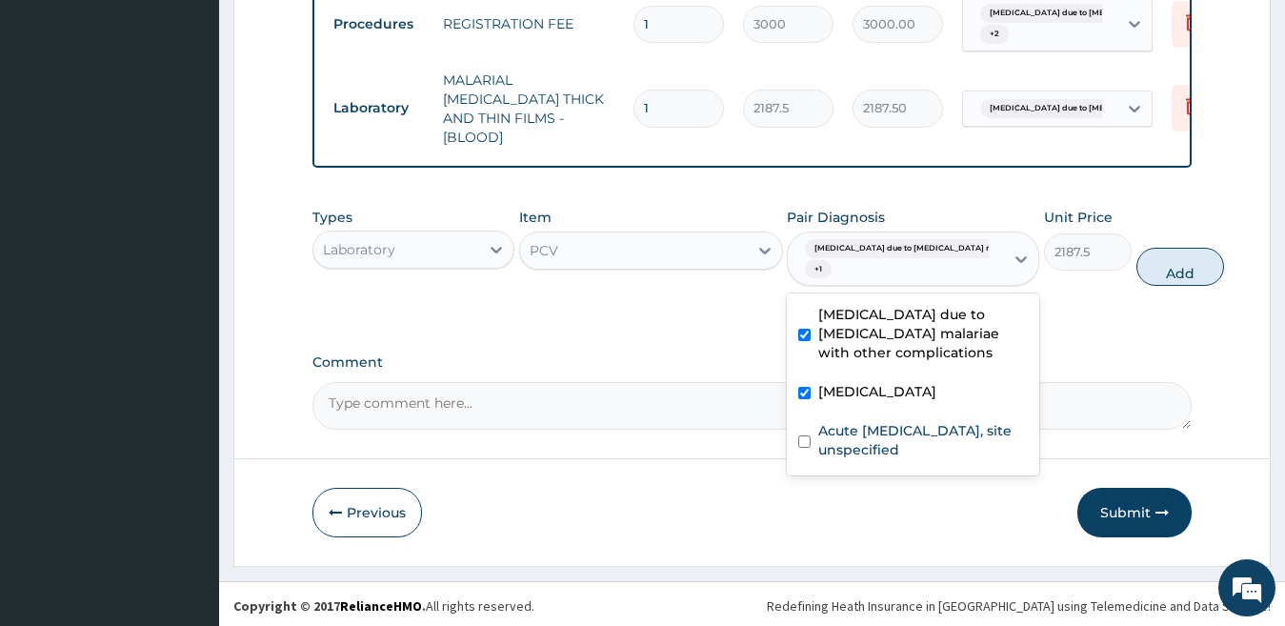
scroll to position [886, 0]
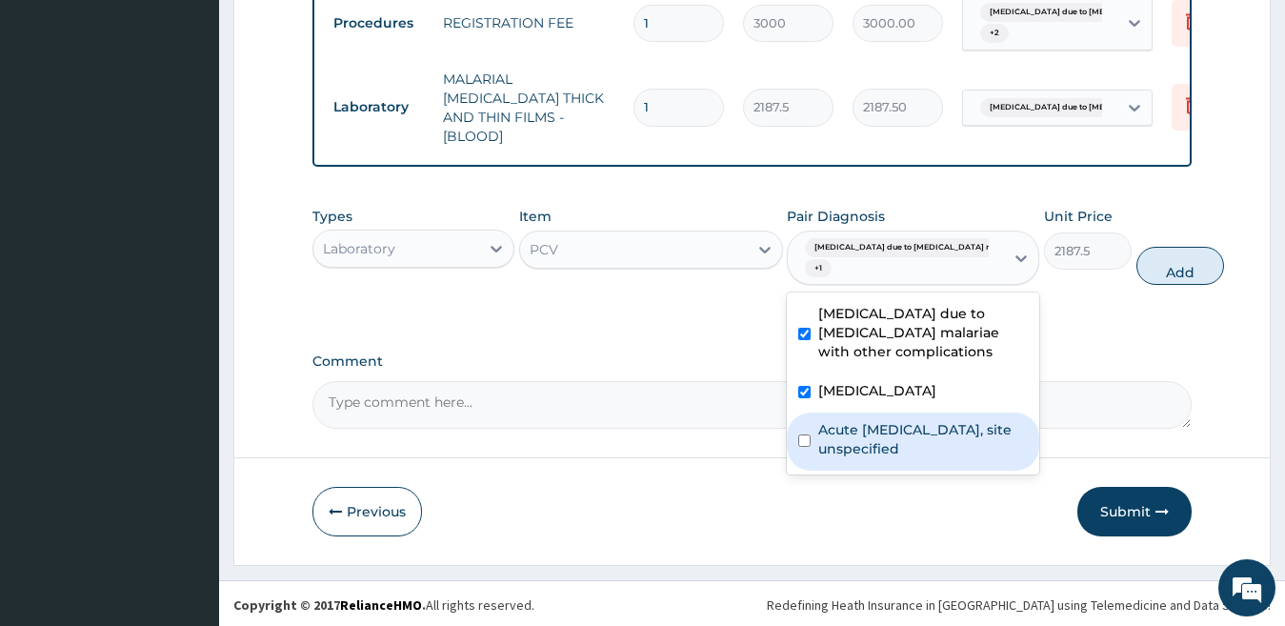
click at [920, 458] on label "Acute [MEDICAL_DATA], site unspecified" at bounding box center [923, 439] width 210 height 38
checkbox input "true"
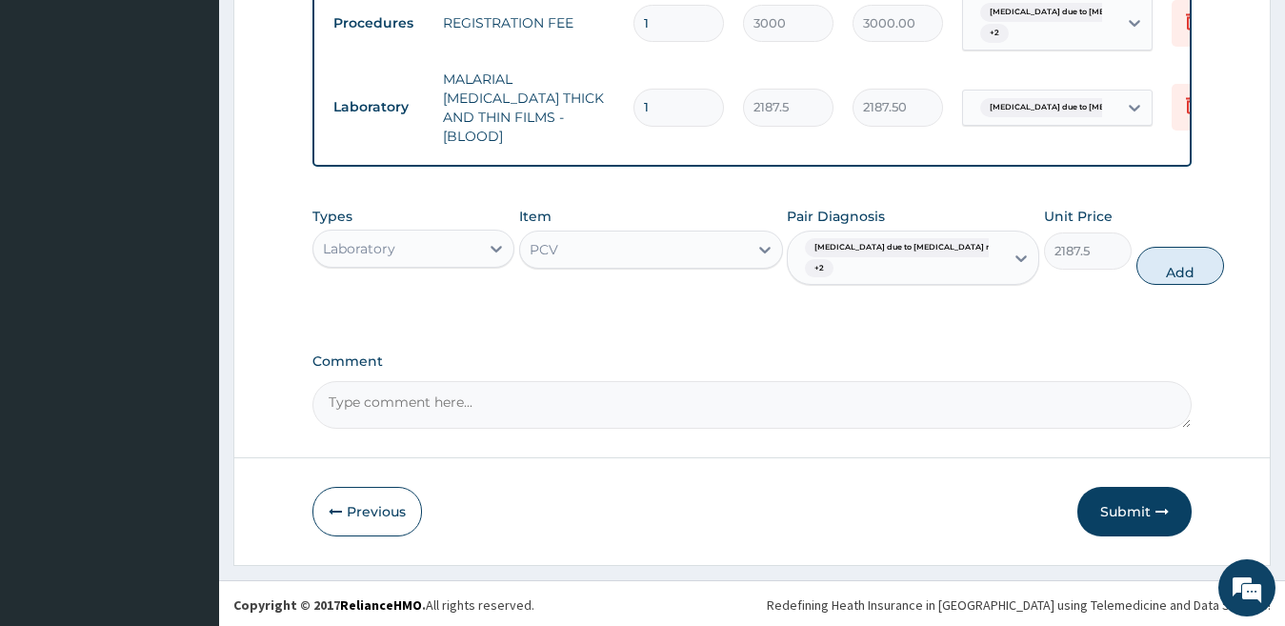
click at [1151, 241] on div "Types Laboratory Item PCV Pair Diagnosis [MEDICAL_DATA] due to [MEDICAL_DATA] m…" at bounding box center [753, 246] width 880 height 98
click at [1138, 255] on button "Add" at bounding box center [1181, 266] width 88 height 38
type input "0"
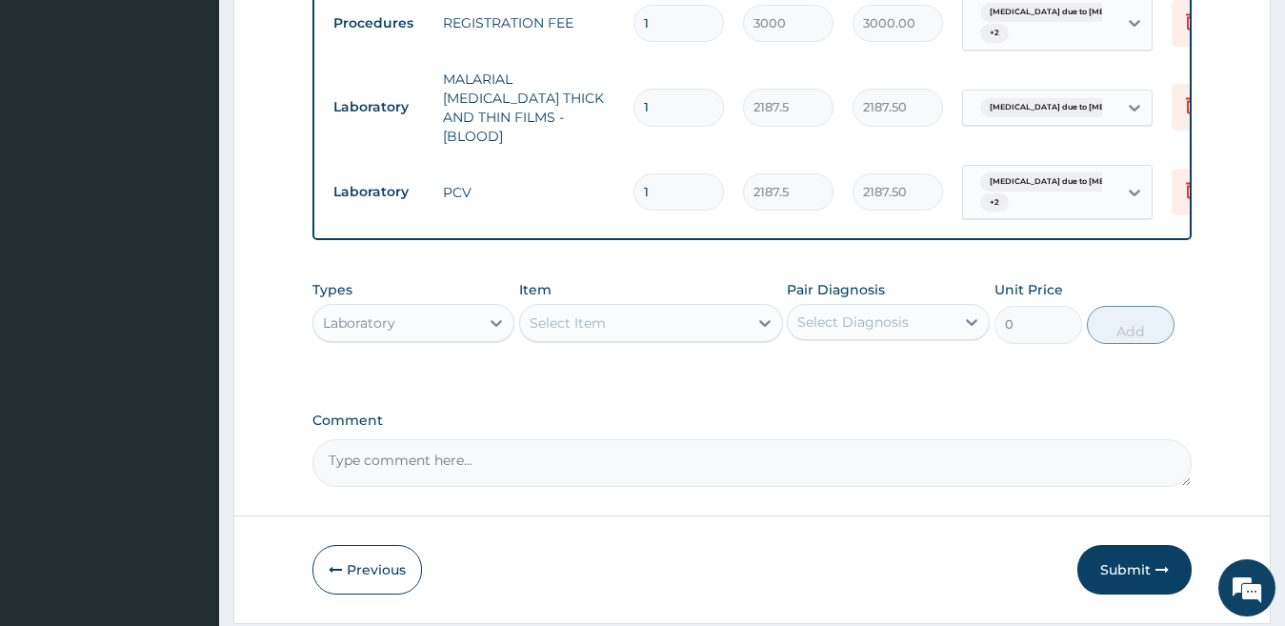
click at [449, 299] on div "Types Laboratory" at bounding box center [414, 311] width 203 height 63
click at [419, 325] on div "Laboratory" at bounding box center [396, 323] width 167 height 30
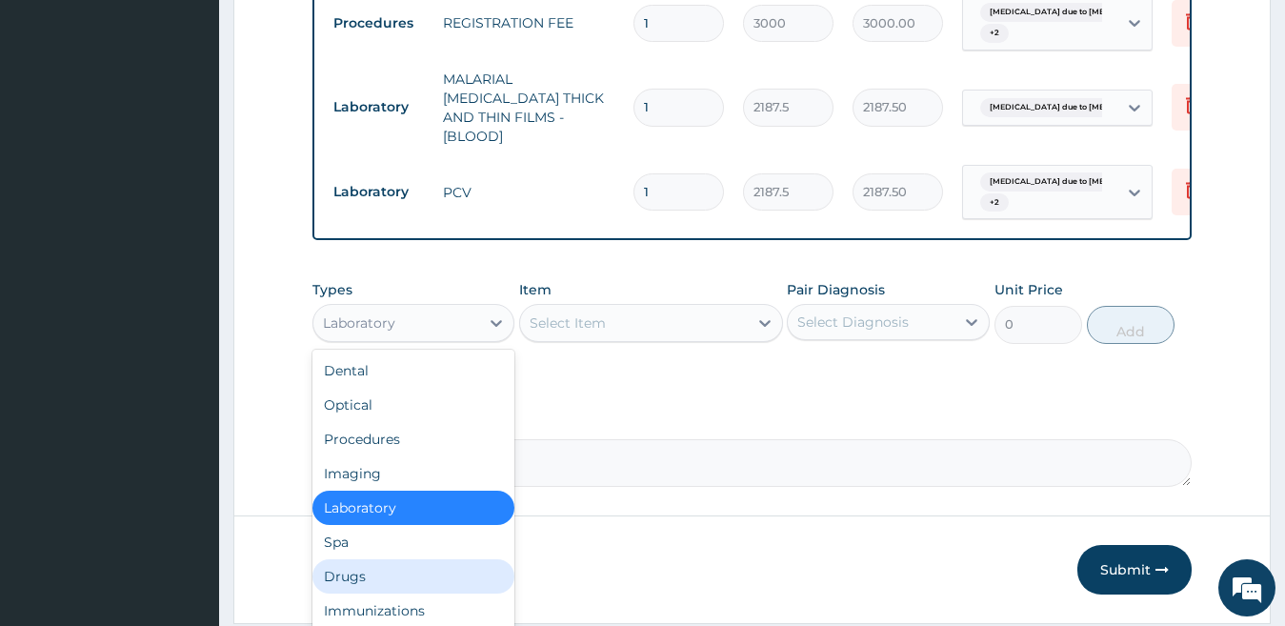
click at [394, 575] on div "Drugs" at bounding box center [414, 576] width 203 height 34
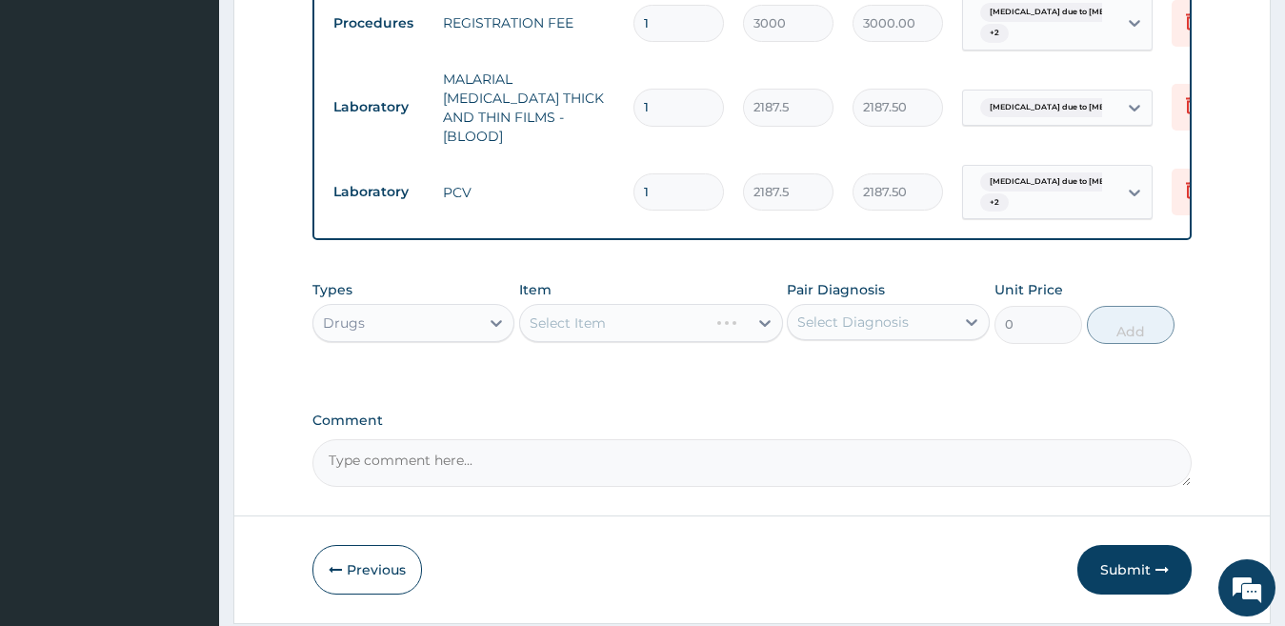
click at [531, 327] on div "Select Item" at bounding box center [651, 323] width 264 height 38
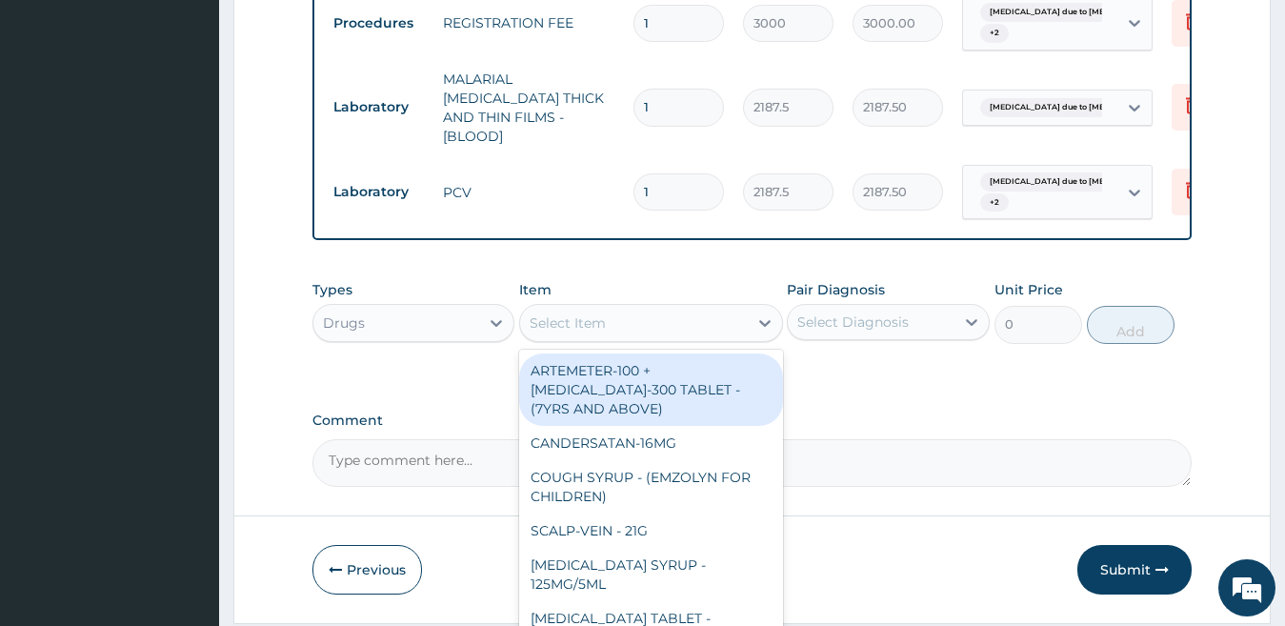
click at [531, 327] on div "Select Item" at bounding box center [634, 323] width 228 height 30
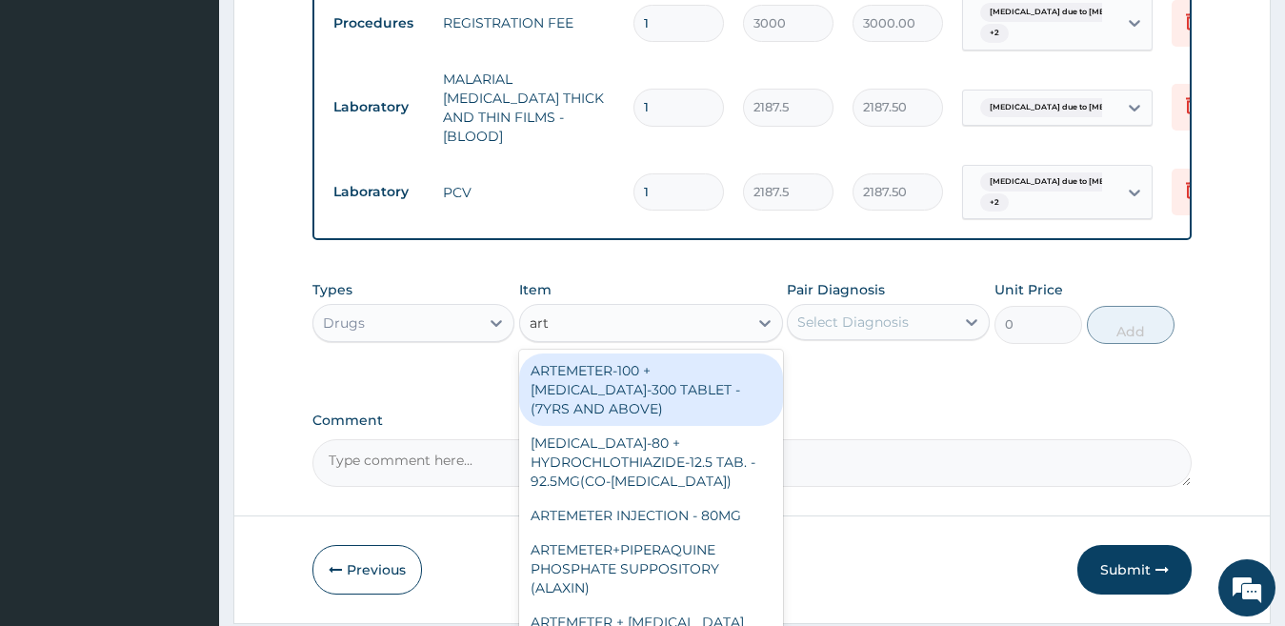
type input "arte"
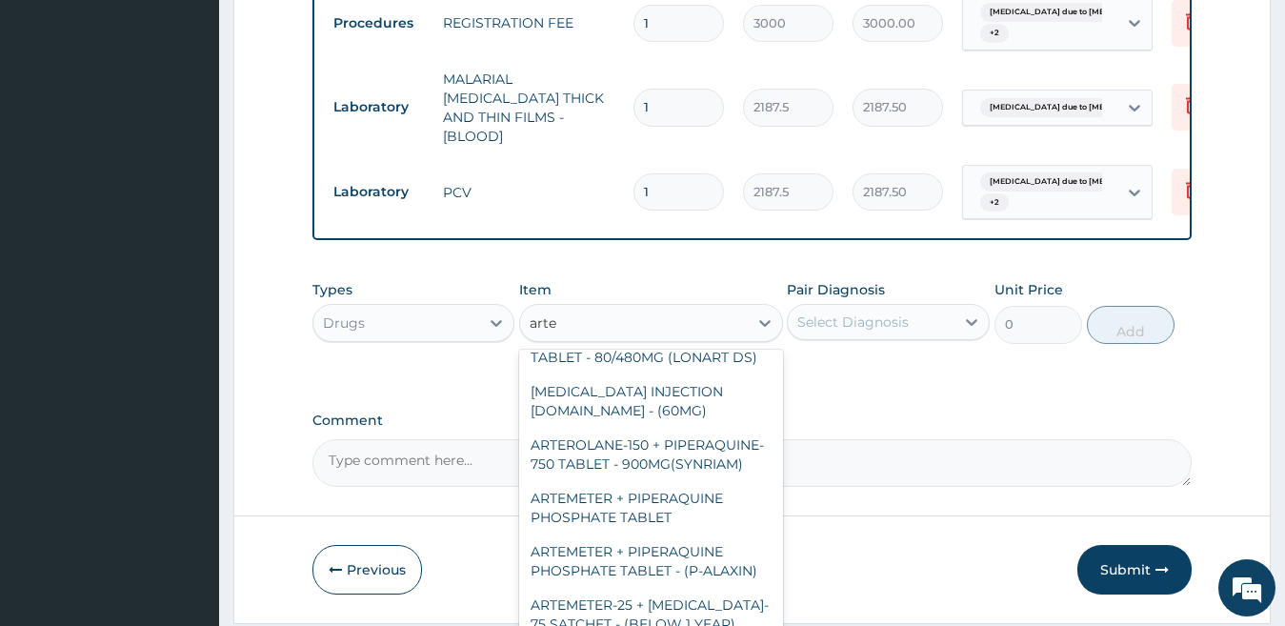
scroll to position [643, 0]
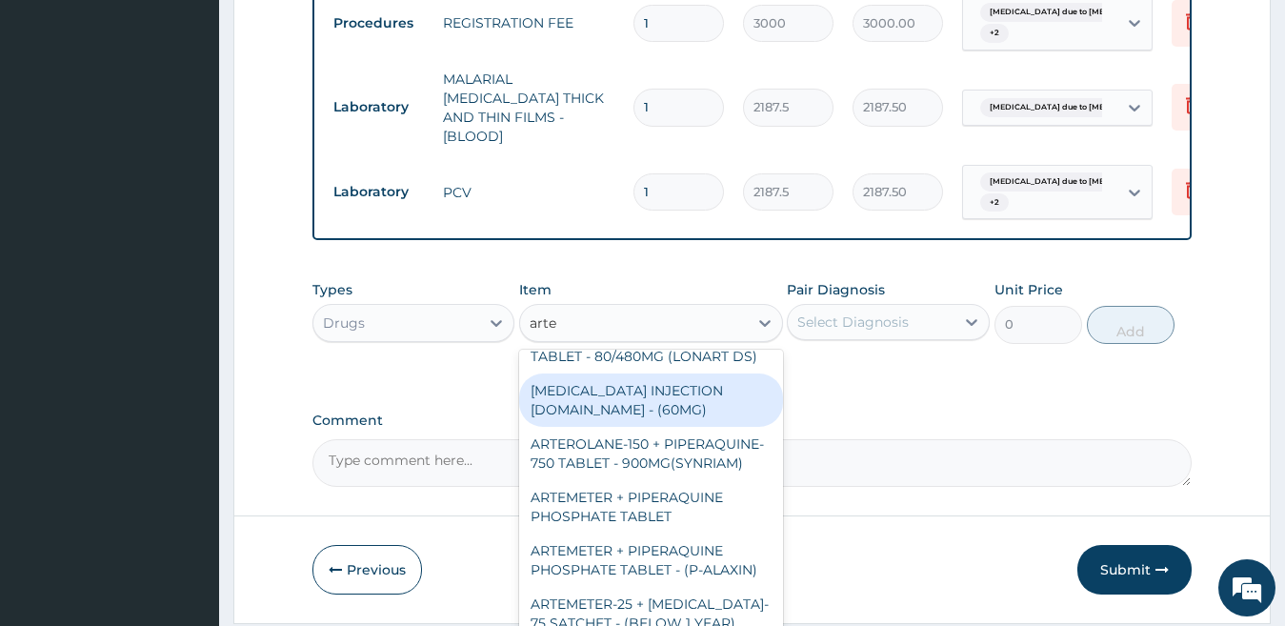
click at [676, 408] on div "[MEDICAL_DATA] INJECTION [DOMAIN_NAME] - (60MG)" at bounding box center [651, 399] width 264 height 53
type input "1675.8000000000002"
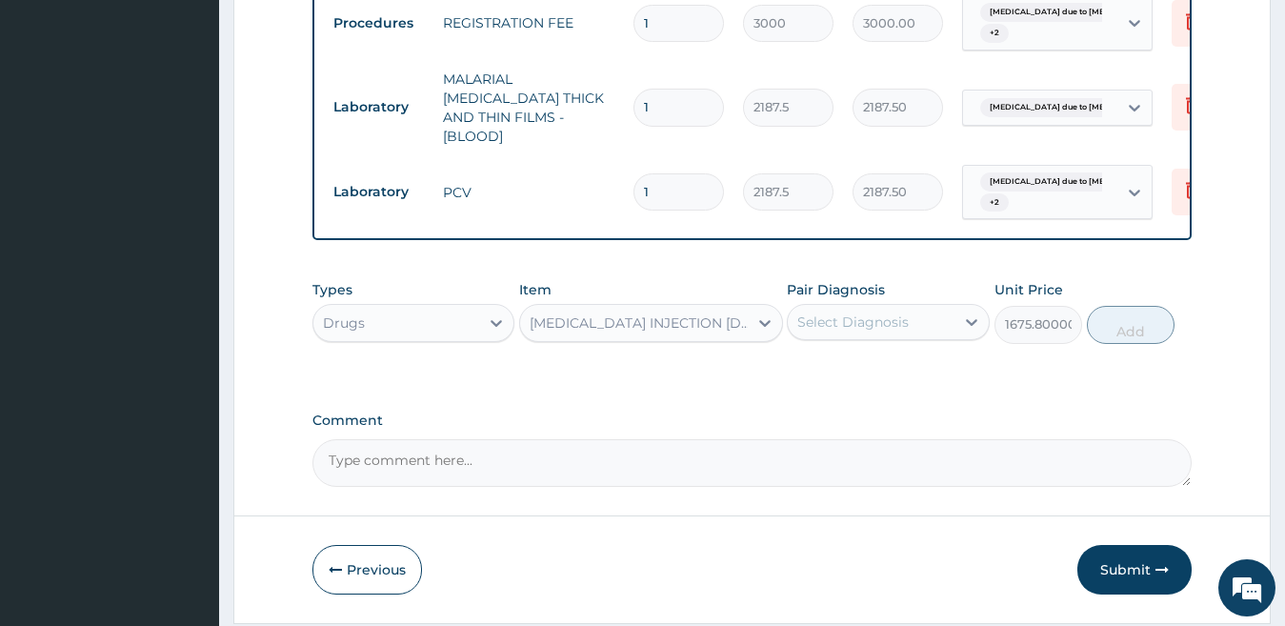
click at [833, 317] on div "Select Diagnosis" at bounding box center [852, 322] width 111 height 19
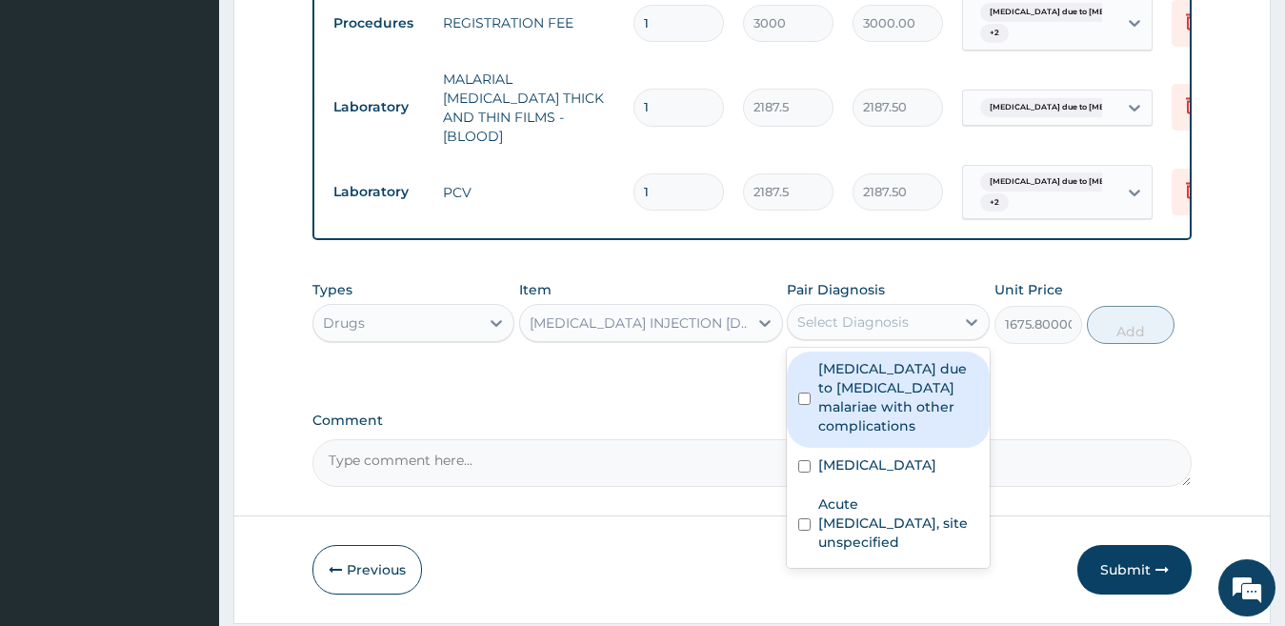
click at [838, 404] on label "[MEDICAL_DATA] due to [MEDICAL_DATA] malariae with other complications" at bounding box center [898, 397] width 160 height 76
checkbox input "true"
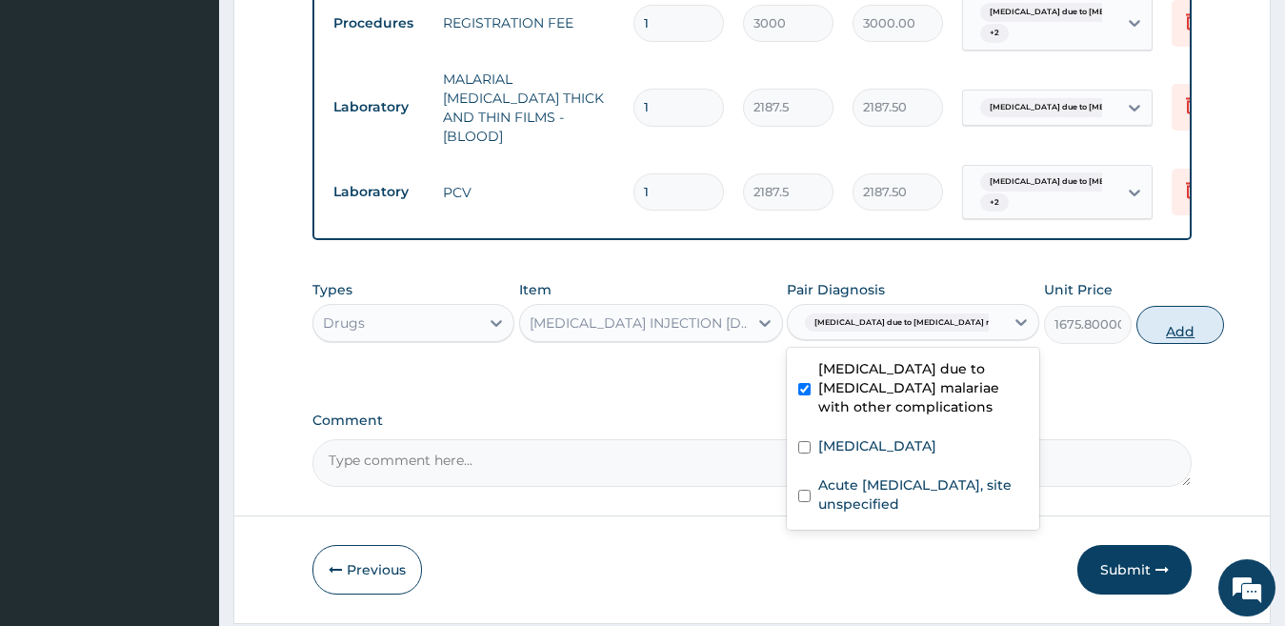
click at [1137, 327] on button "Add" at bounding box center [1181, 325] width 88 height 38
type input "0"
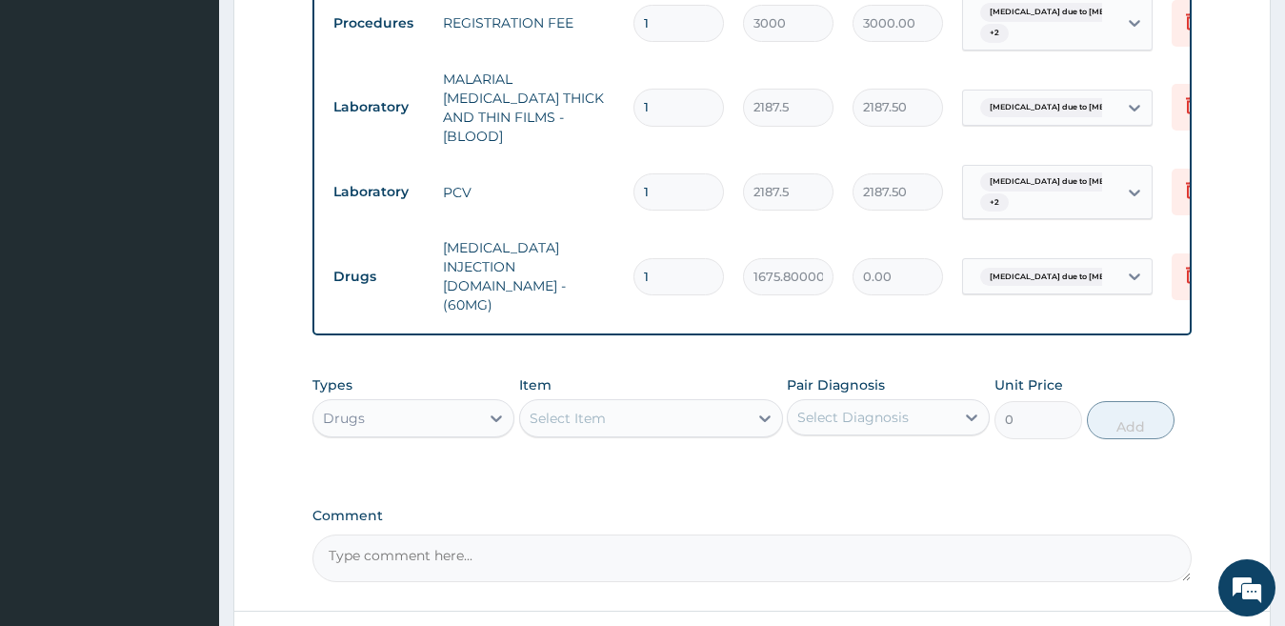
type input "0.00"
type input "6"
type input "10054.80"
type input "6"
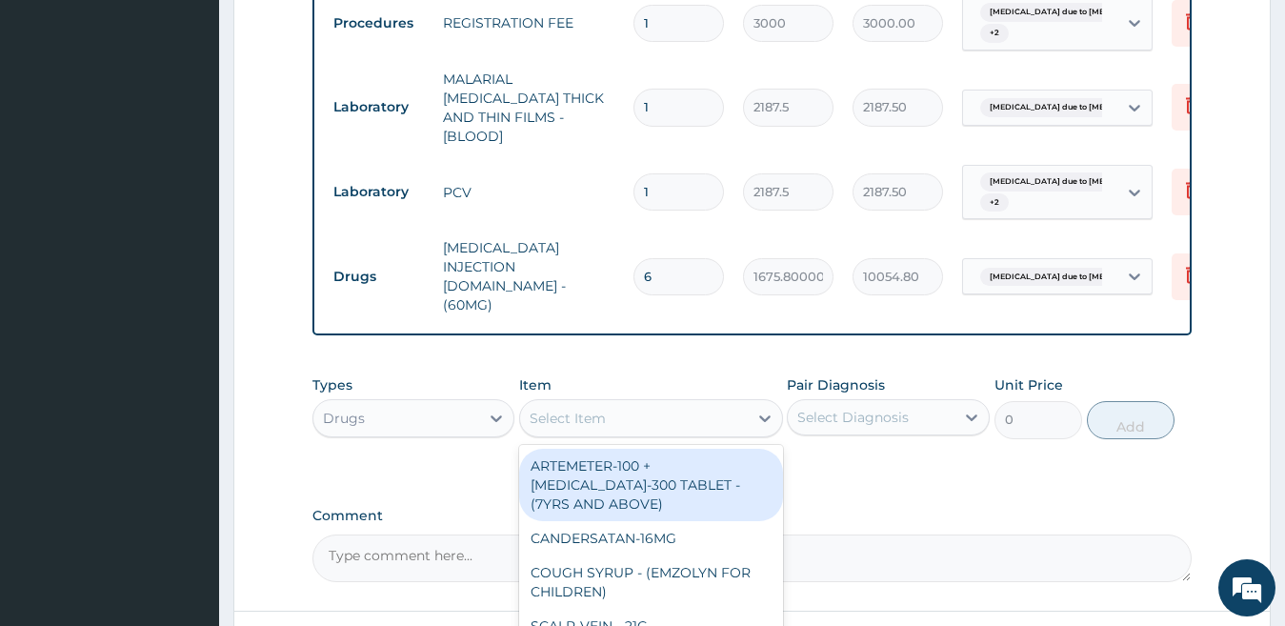
click at [540, 409] on div "Select Item" at bounding box center [568, 418] width 76 height 19
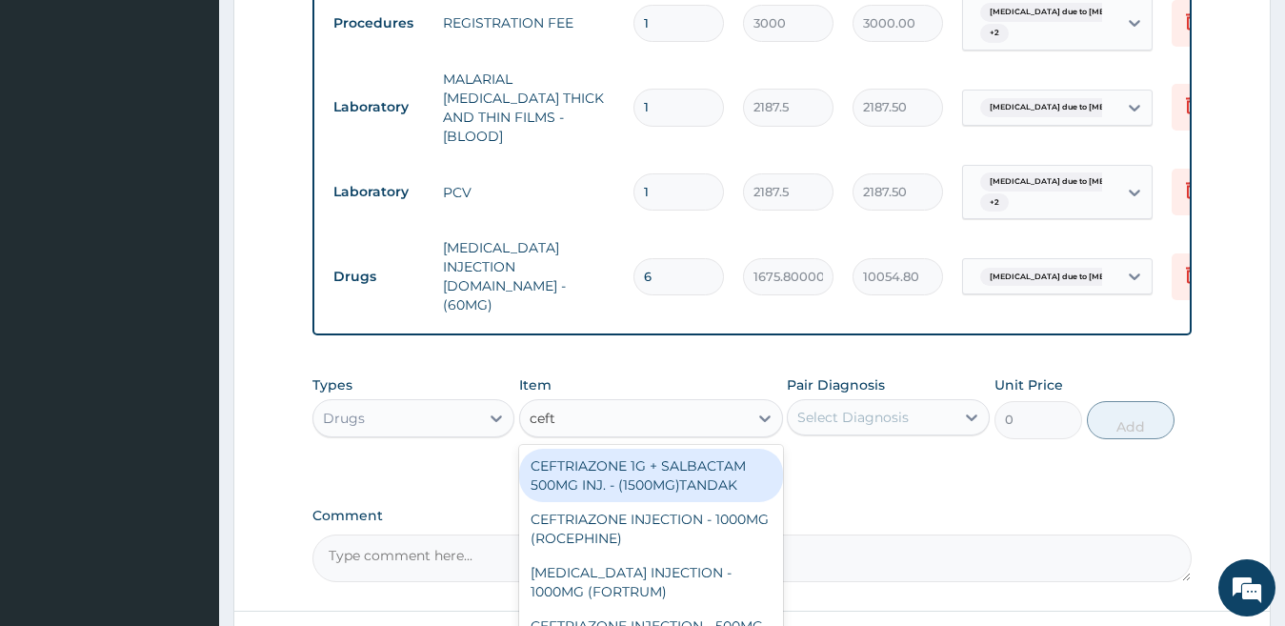
type input "ceftr"
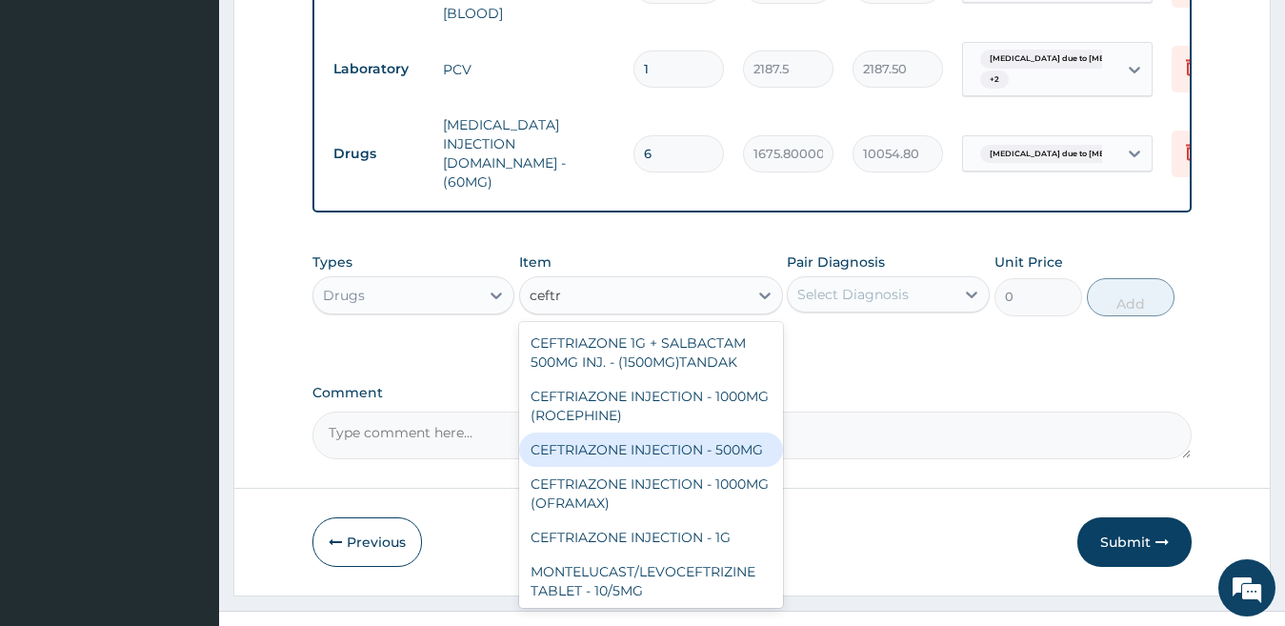
scroll to position [1010, 0]
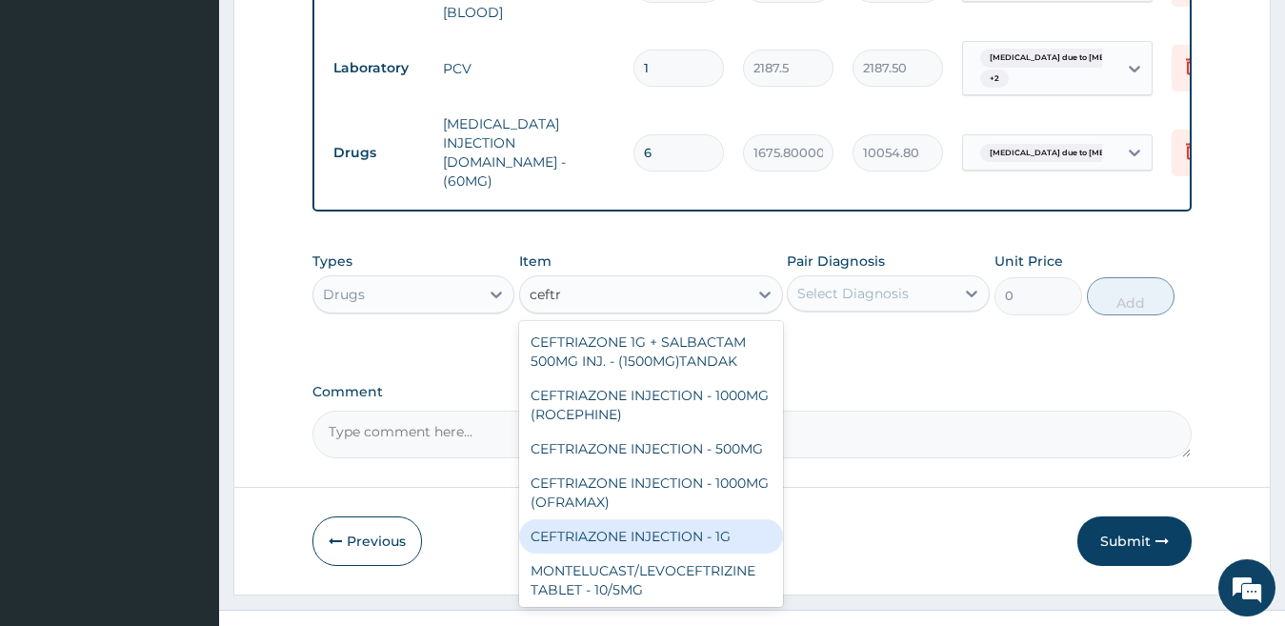
drag, startPoint x: 646, startPoint y: 516, endPoint x: 754, endPoint y: 468, distance: 118.1
click at [648, 519] on div "CEFTRIAZONE INJECTION - 1G" at bounding box center [651, 536] width 264 height 34
type input "1734.6000000000001"
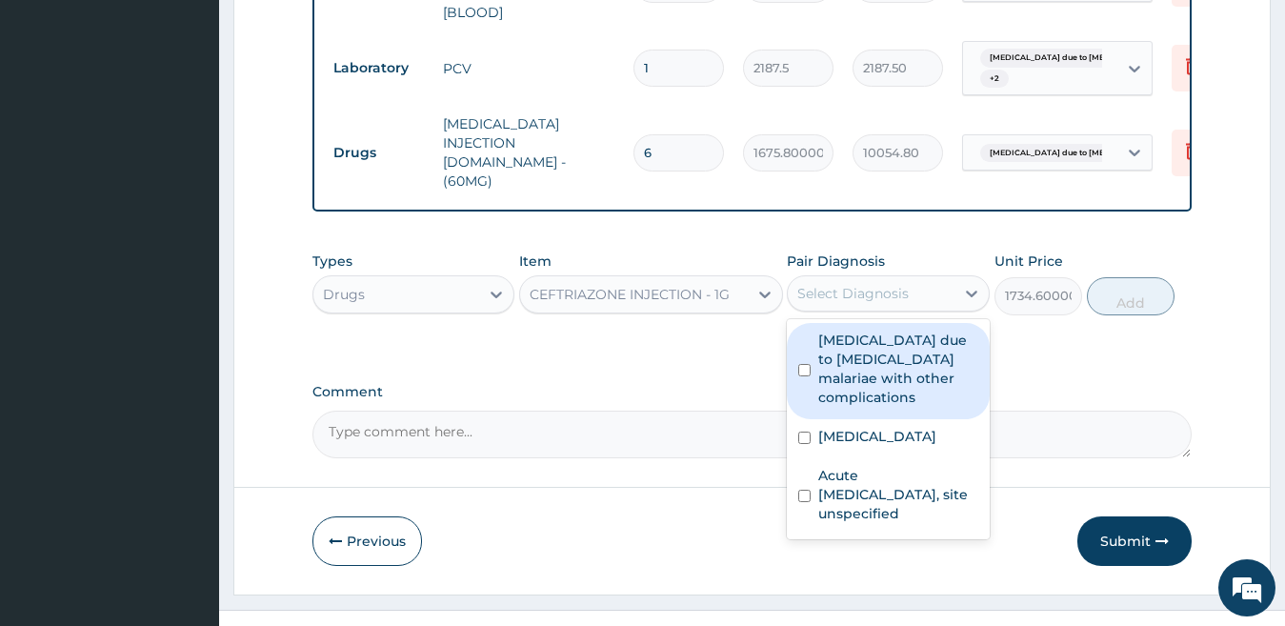
drag, startPoint x: 829, startPoint y: 266, endPoint x: 842, endPoint y: 340, distance: 75.5
click at [834, 303] on div "option [MEDICAL_DATA] due to [MEDICAL_DATA] malariae with other complications, …" at bounding box center [888, 293] width 203 height 36
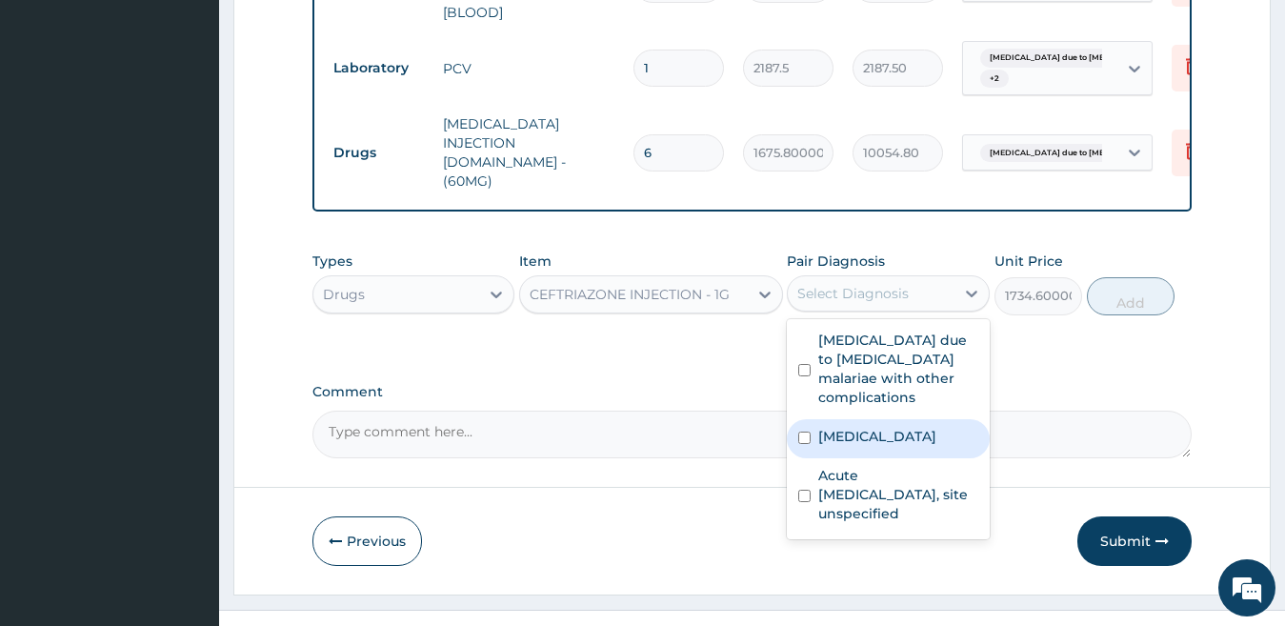
click at [843, 427] on label "[MEDICAL_DATA]" at bounding box center [877, 436] width 118 height 19
checkbox input "true"
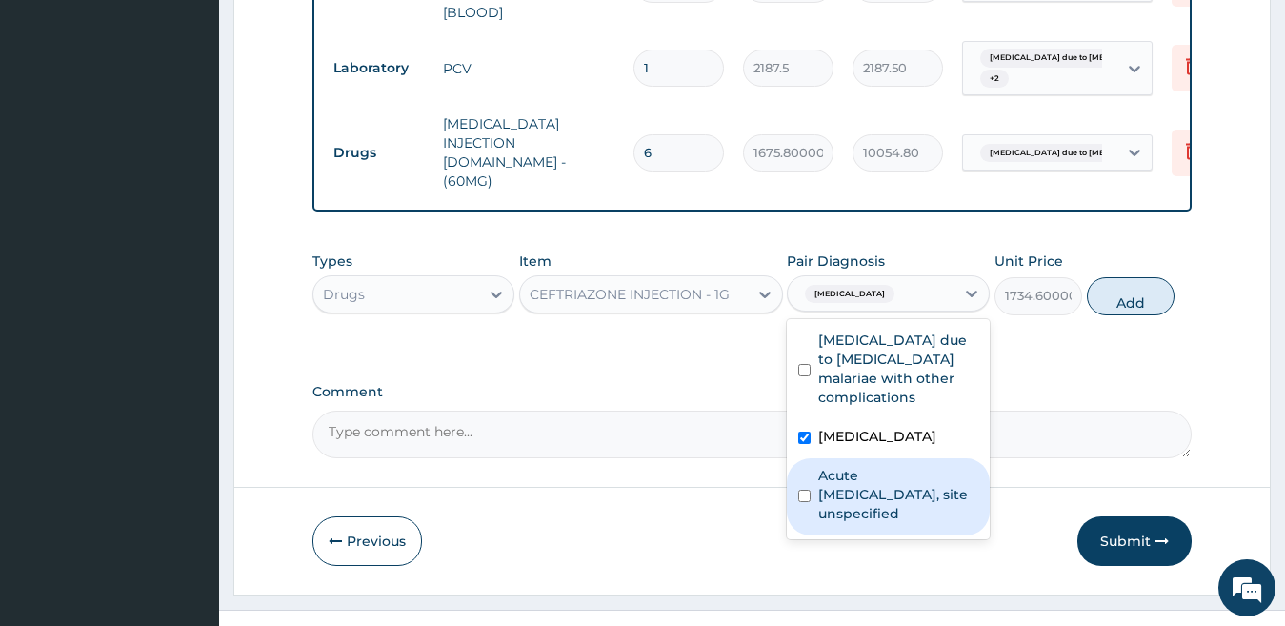
drag, startPoint x: 851, startPoint y: 497, endPoint x: 853, endPoint y: 475, distance: 22.0
click at [852, 495] on label "Acute [MEDICAL_DATA], site unspecified" at bounding box center [898, 494] width 160 height 57
checkbox input "true"
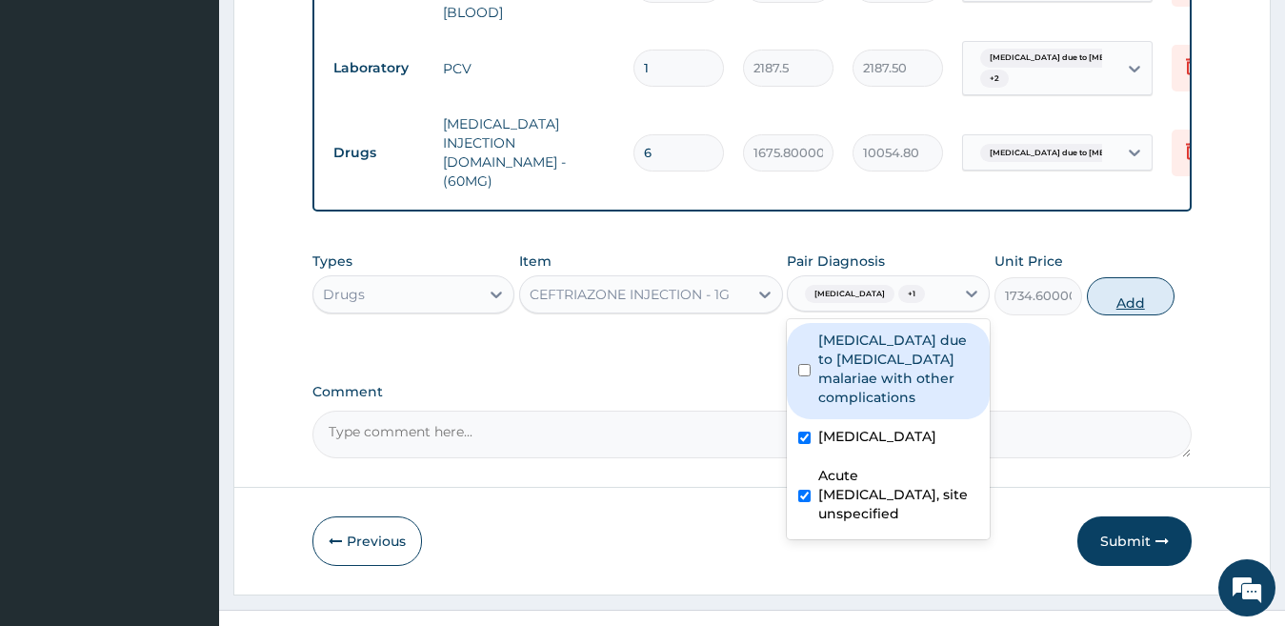
click at [1133, 277] on button "Add" at bounding box center [1131, 296] width 88 height 38
type input "0"
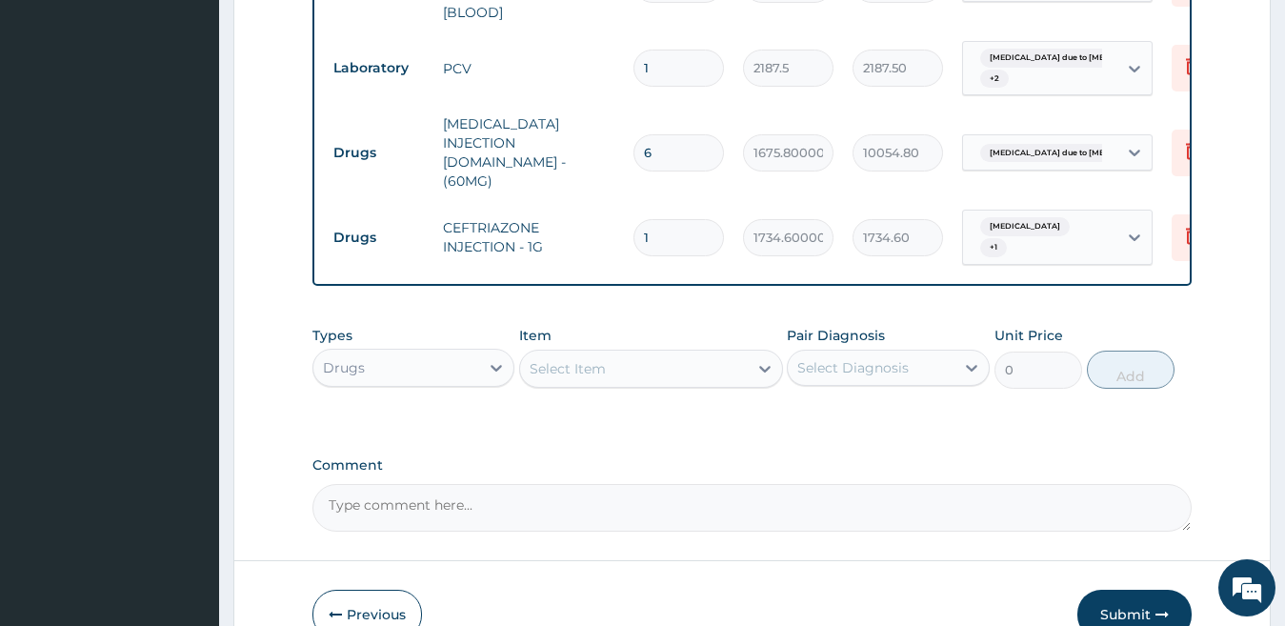
type input "0.00"
type input "2"
type input "3469.20"
type input "2"
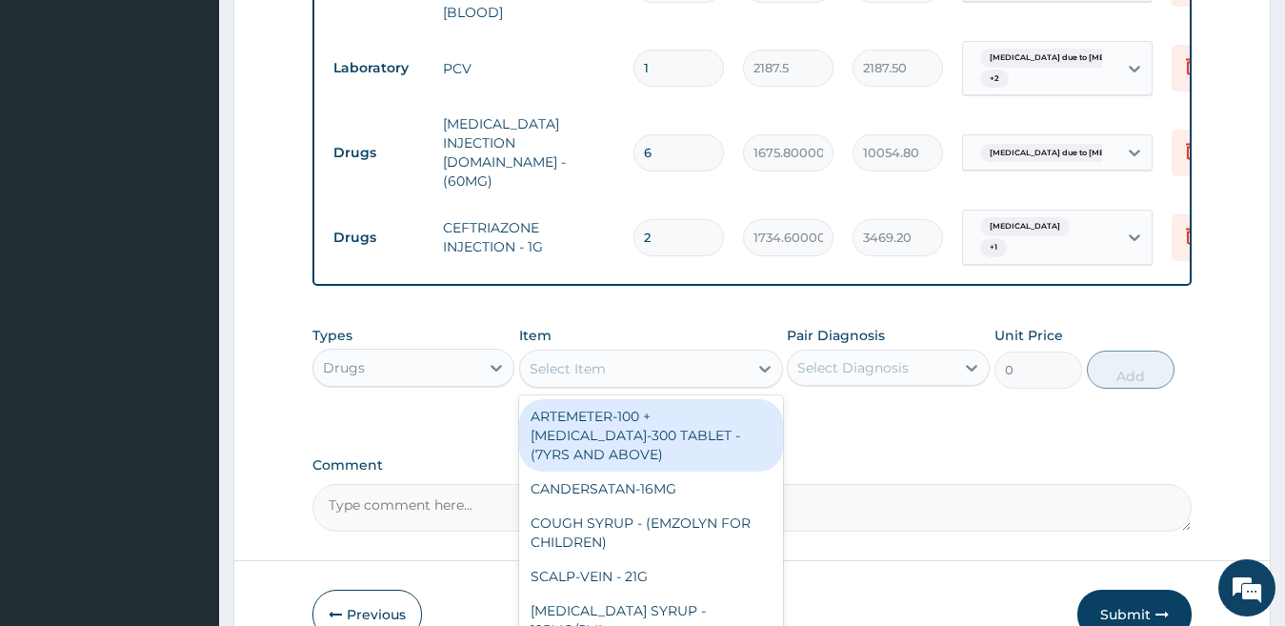
click at [533, 359] on div "Select Item" at bounding box center [568, 368] width 76 height 19
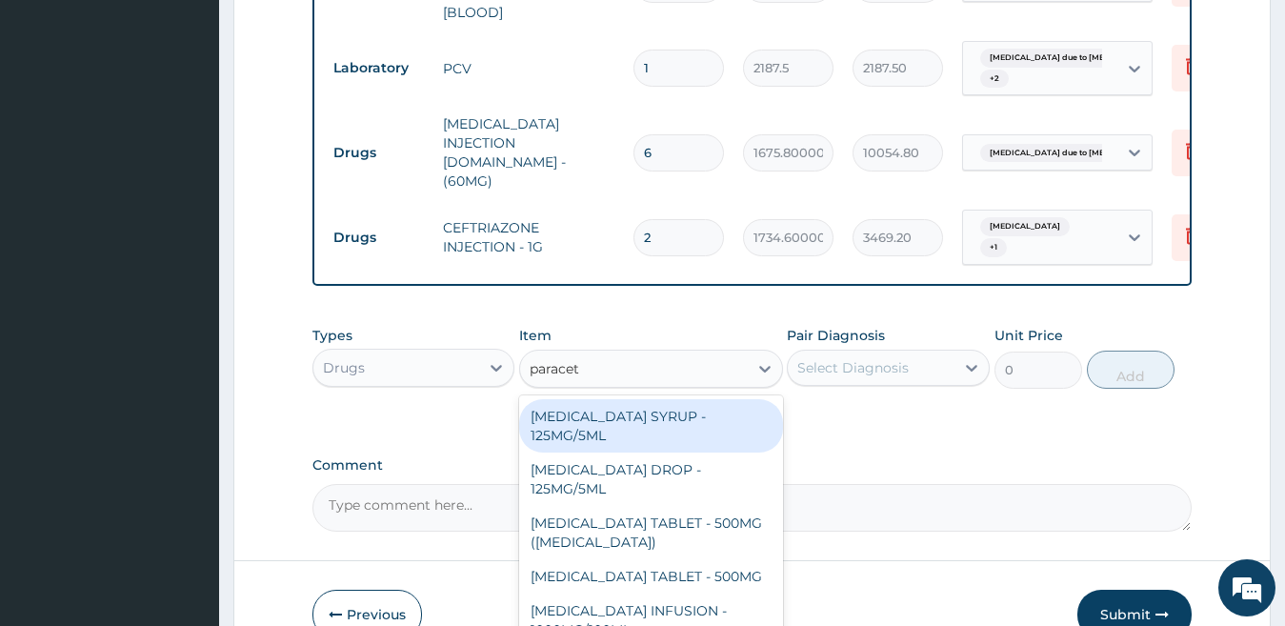
type input "paraceta"
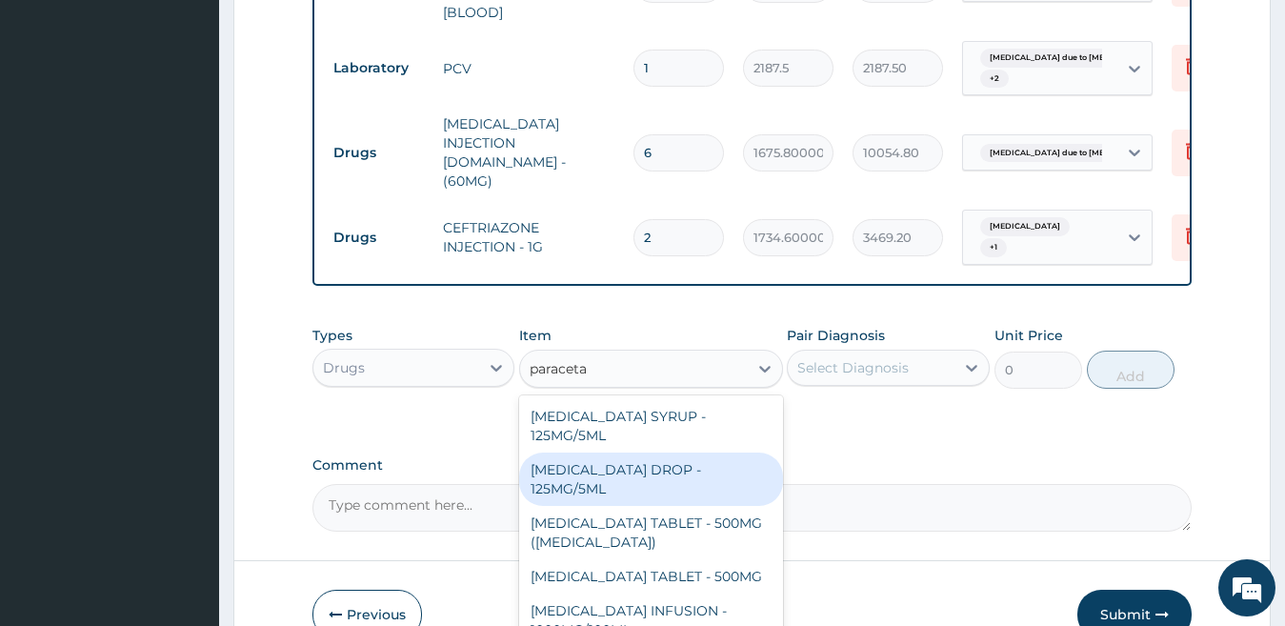
click at [700, 459] on div "[MEDICAL_DATA] DROP - 125MG/5ML" at bounding box center [651, 479] width 264 height 53
type input "705.6"
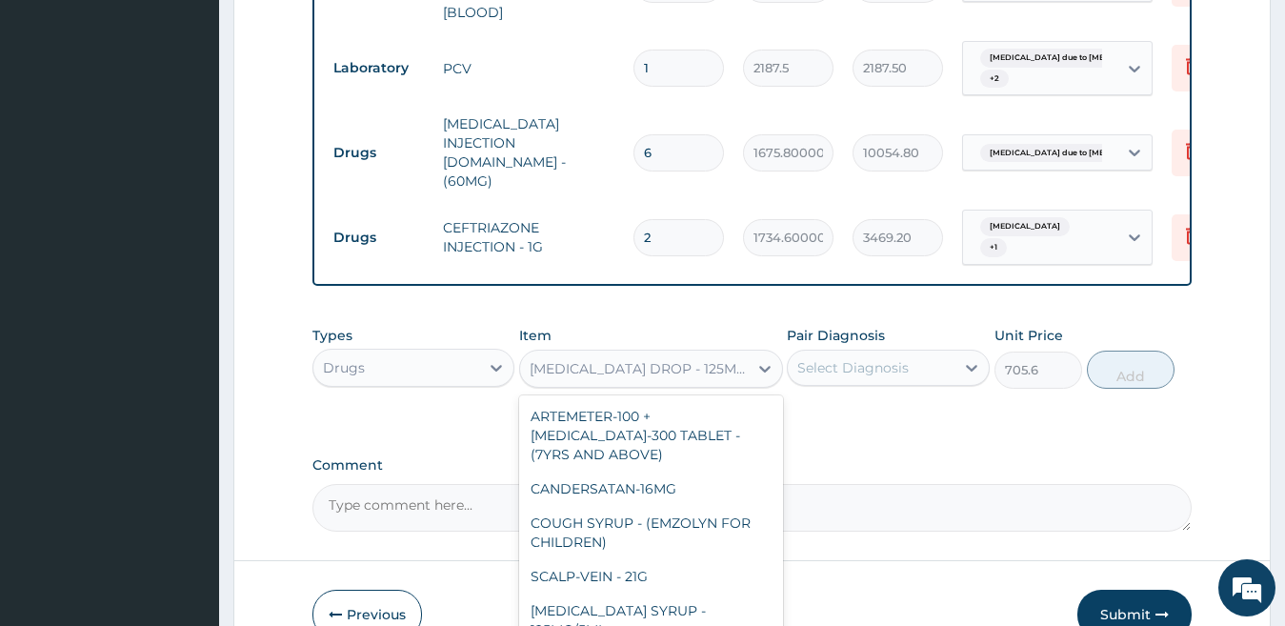
click at [574, 359] on div "[MEDICAL_DATA] DROP - 125MG/5ML" at bounding box center [640, 368] width 220 height 19
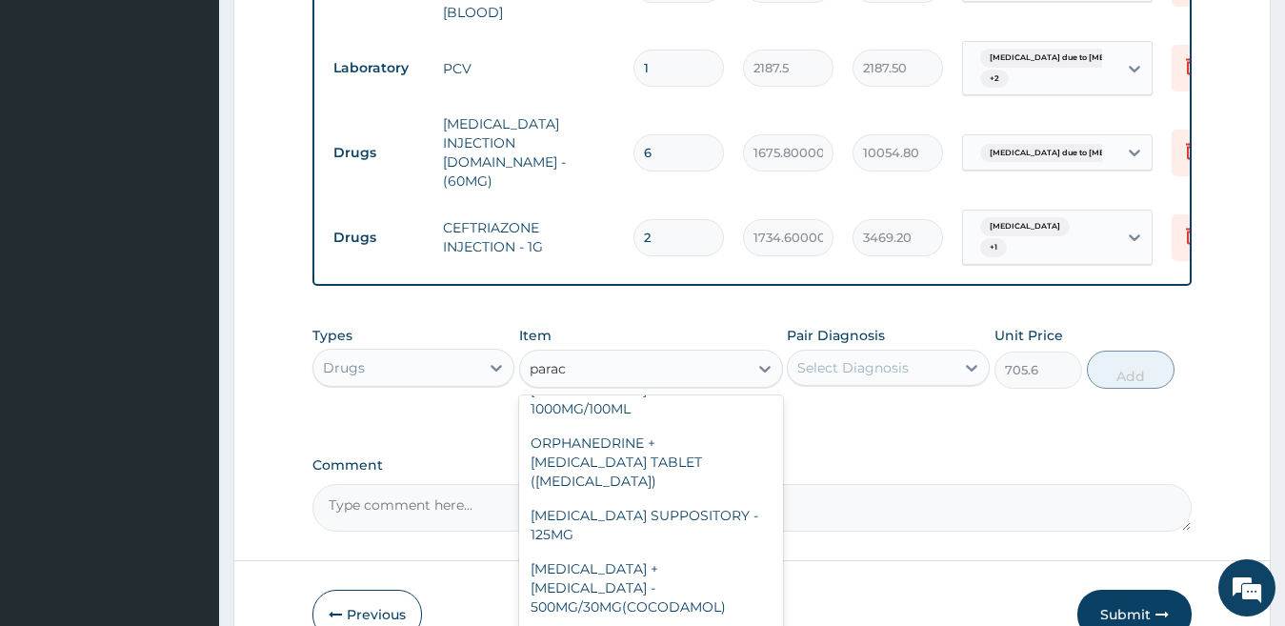
scroll to position [202, 0]
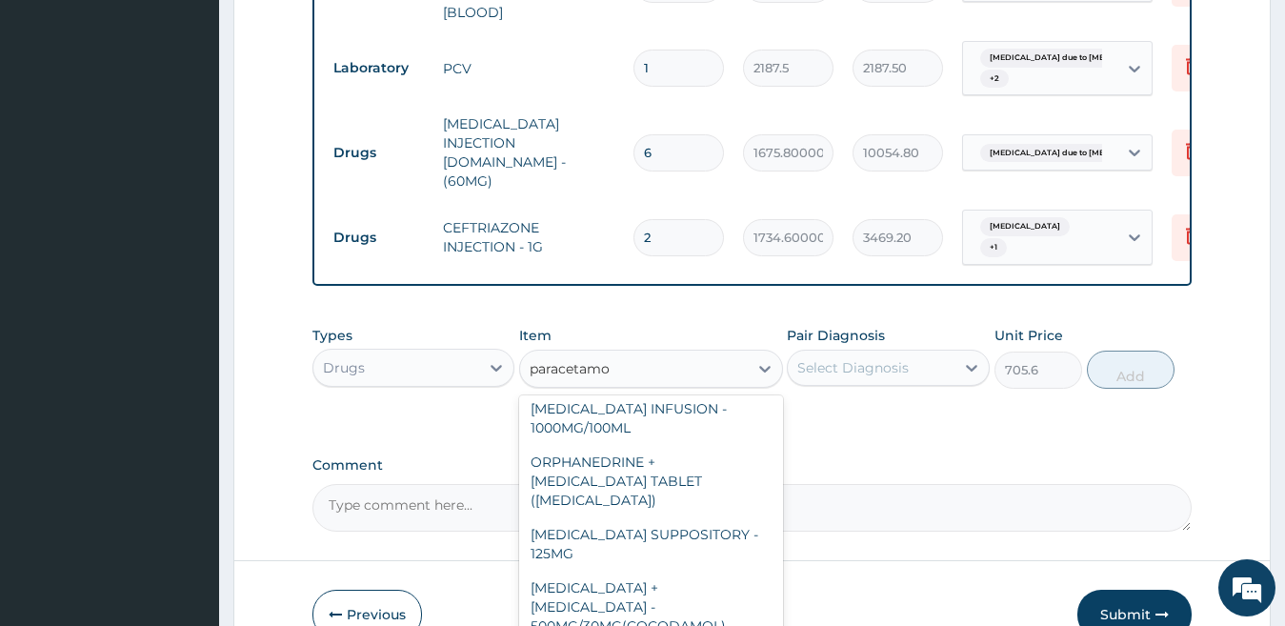
type input "[MEDICAL_DATA]"
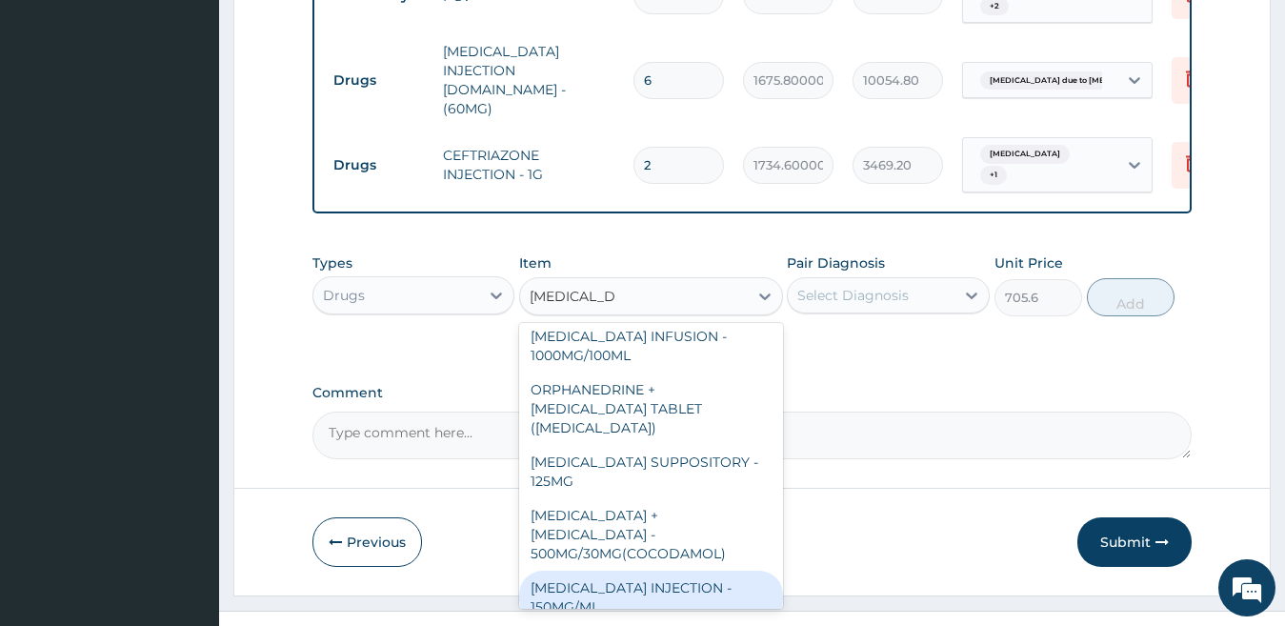
scroll to position [1083, 0]
click at [682, 570] on div "[MEDICAL_DATA] INJECTION - 150MG/ML" at bounding box center [651, 596] width 264 height 53
type input "588"
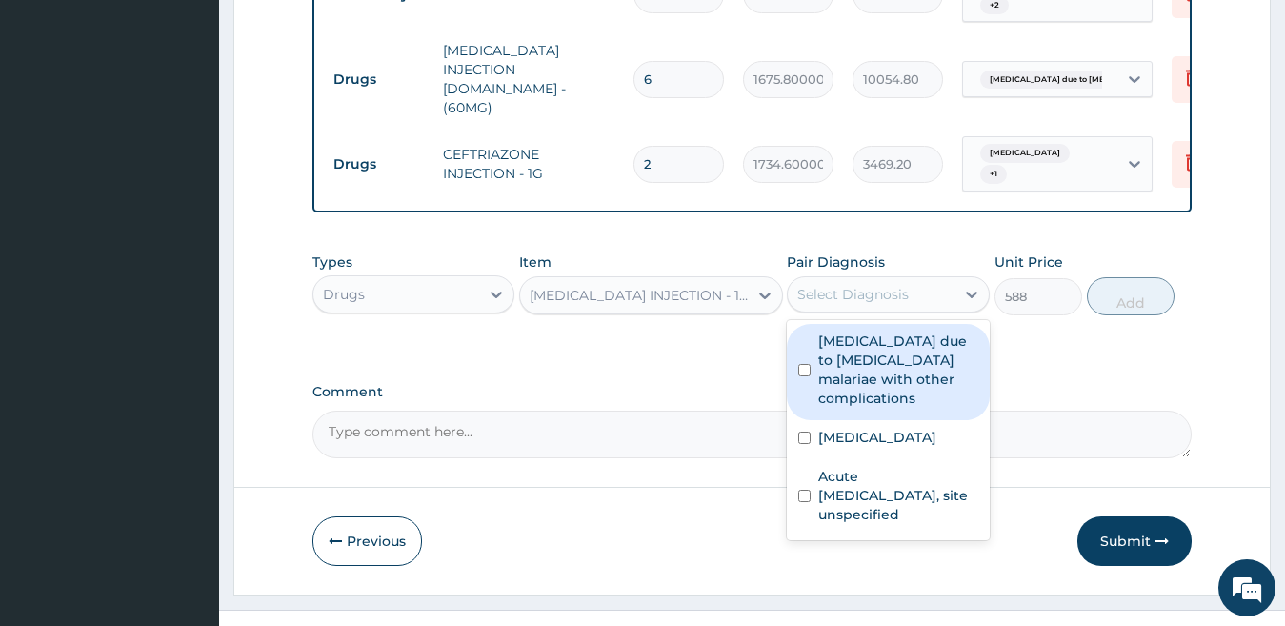
click at [894, 285] on div "Select Diagnosis" at bounding box center [852, 294] width 111 height 19
click at [875, 346] on label "[MEDICAL_DATA] due to [MEDICAL_DATA] malariae with other complications" at bounding box center [898, 370] width 160 height 76
checkbox input "true"
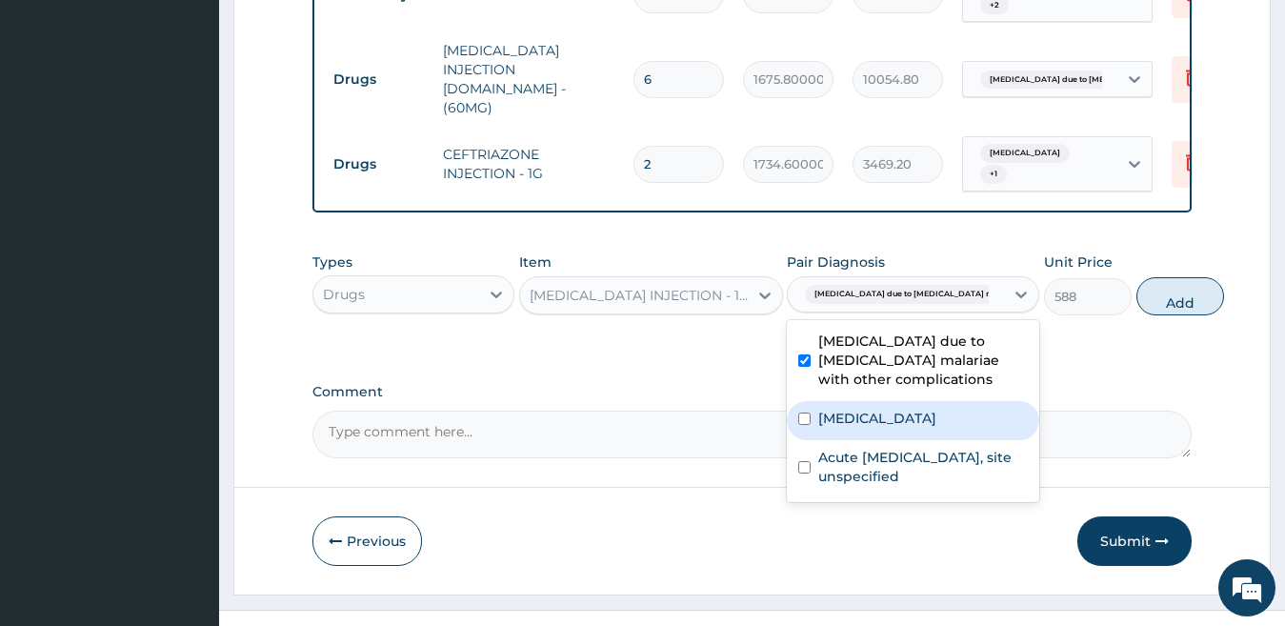
click at [866, 417] on label "[MEDICAL_DATA]" at bounding box center [877, 418] width 118 height 19
checkbox input "true"
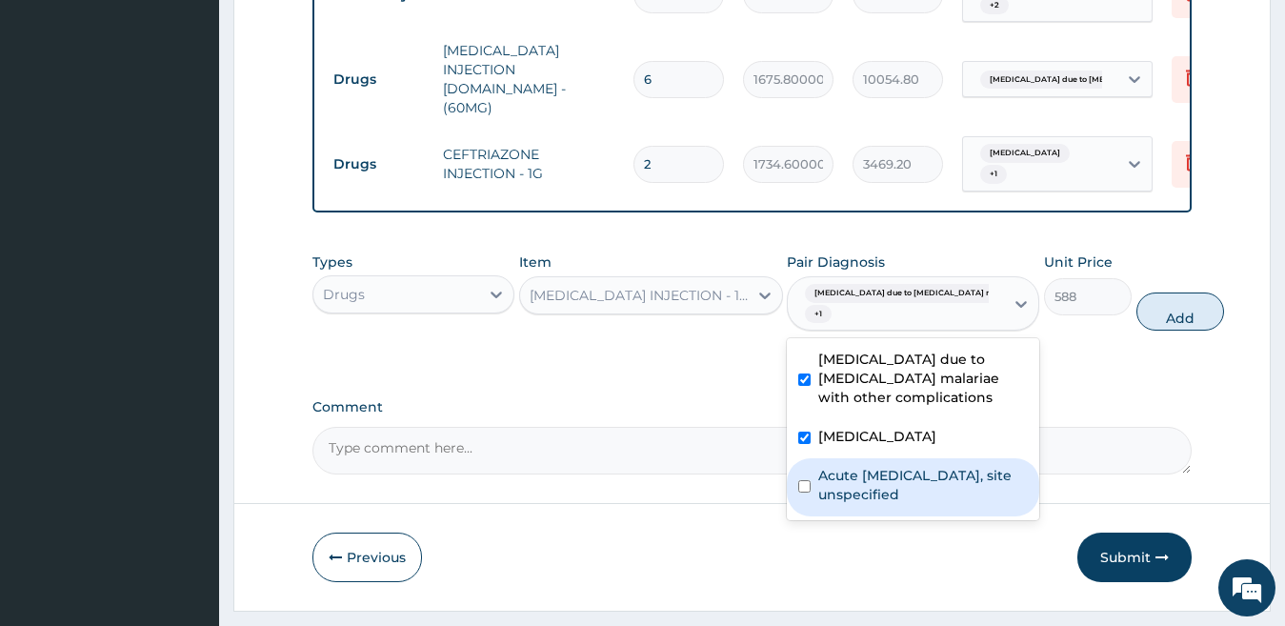
drag, startPoint x: 862, startPoint y: 489, endPoint x: 1055, endPoint y: 374, distance: 223.9
click at [862, 488] on label "Acute [MEDICAL_DATA], site unspecified" at bounding box center [923, 485] width 210 height 38
checkbox input "true"
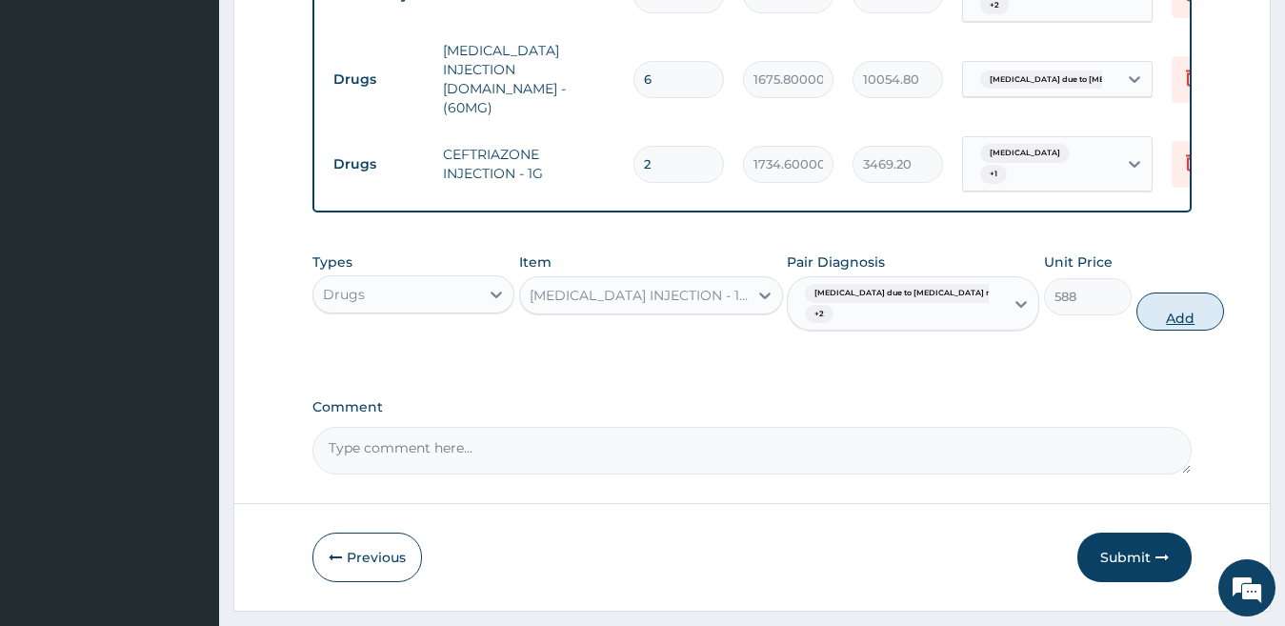
click at [1137, 293] on button "Add" at bounding box center [1181, 312] width 88 height 38
type input "0"
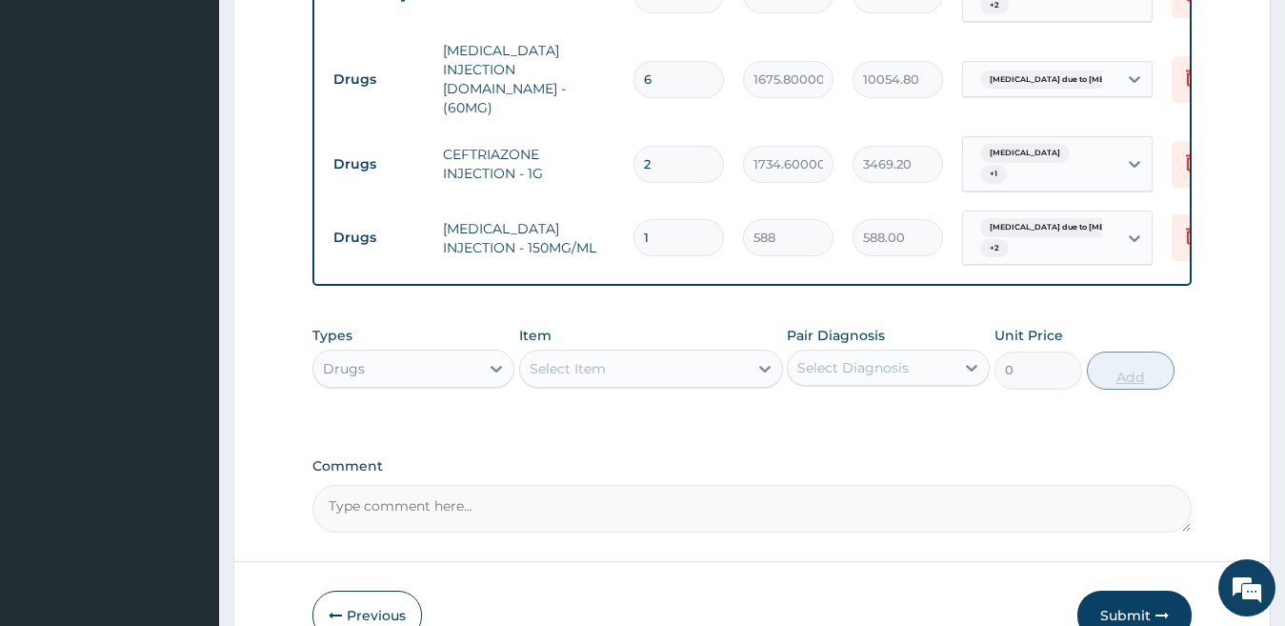
type input "0.00"
type input "4"
type input "2352.00"
type input "0.00"
type input "5"
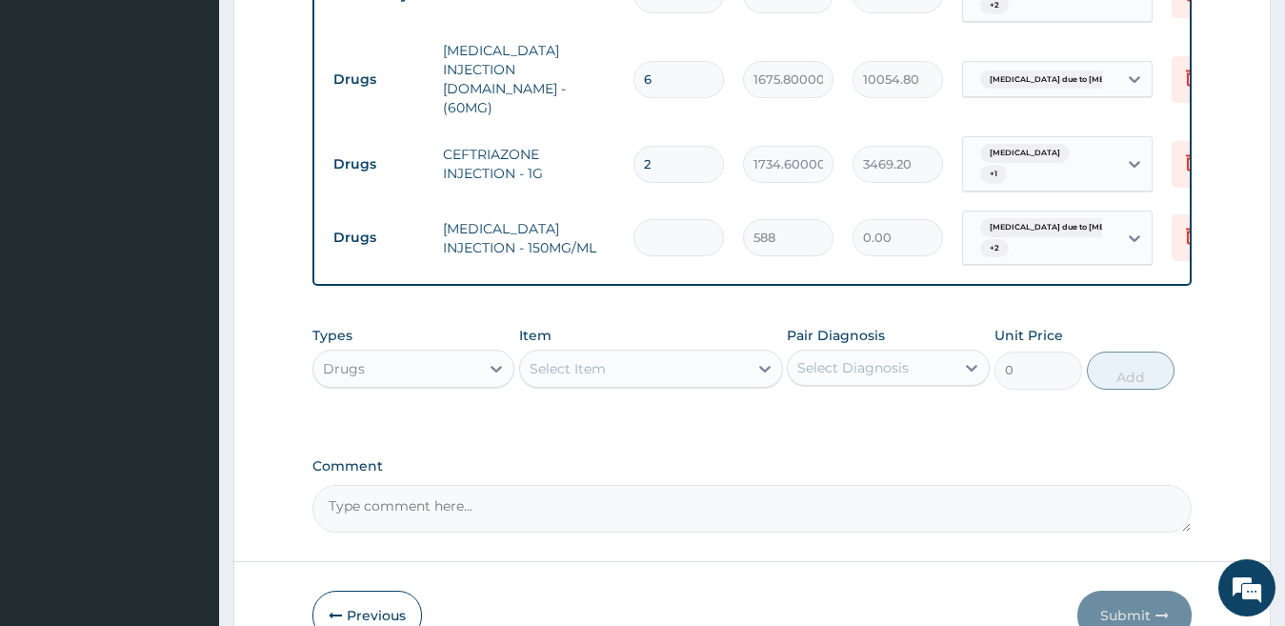
type input "2940.00"
type input "5"
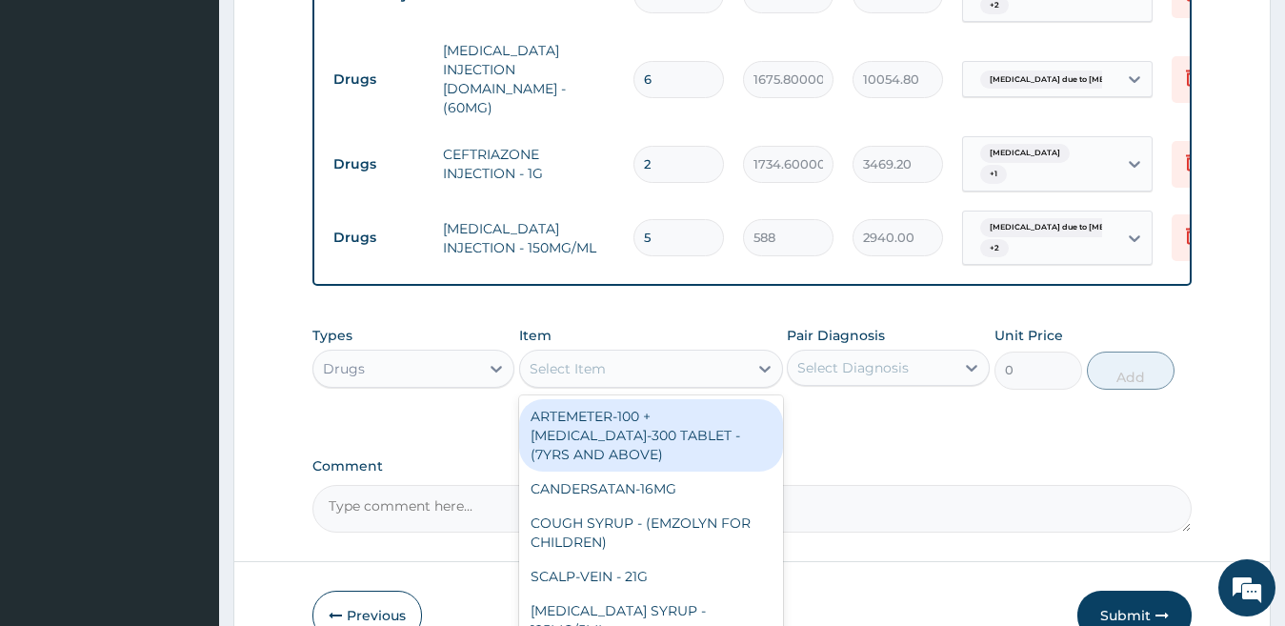
click at [534, 359] on div "Select Item" at bounding box center [568, 368] width 76 height 19
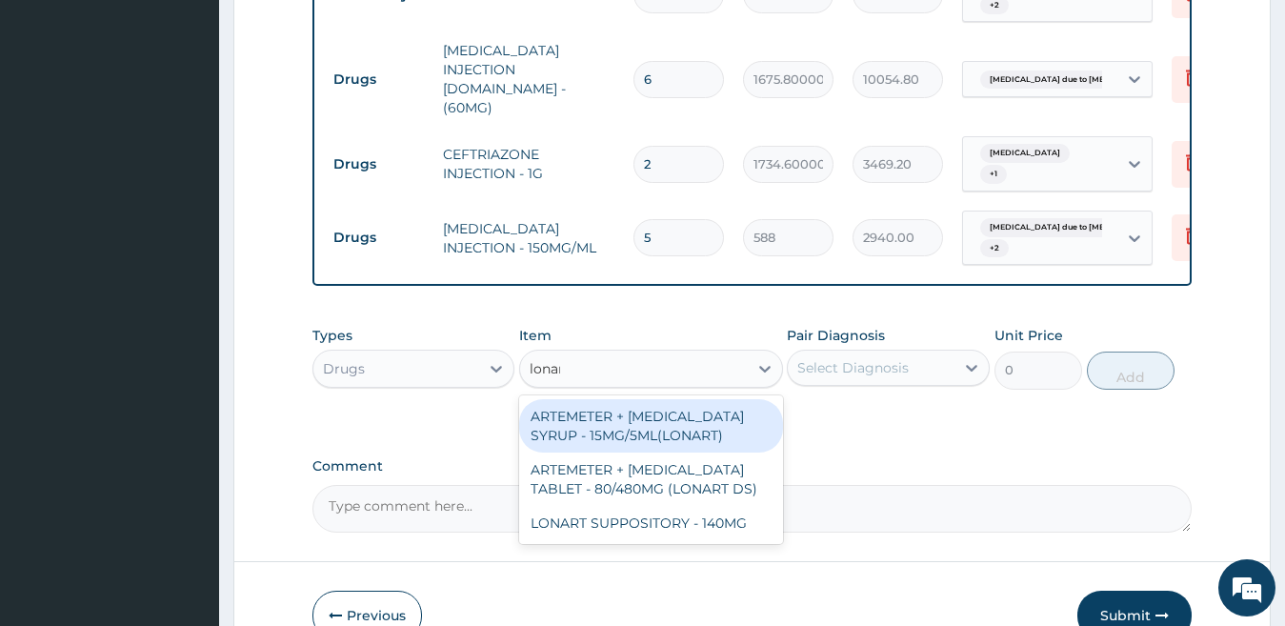
type input "lonart"
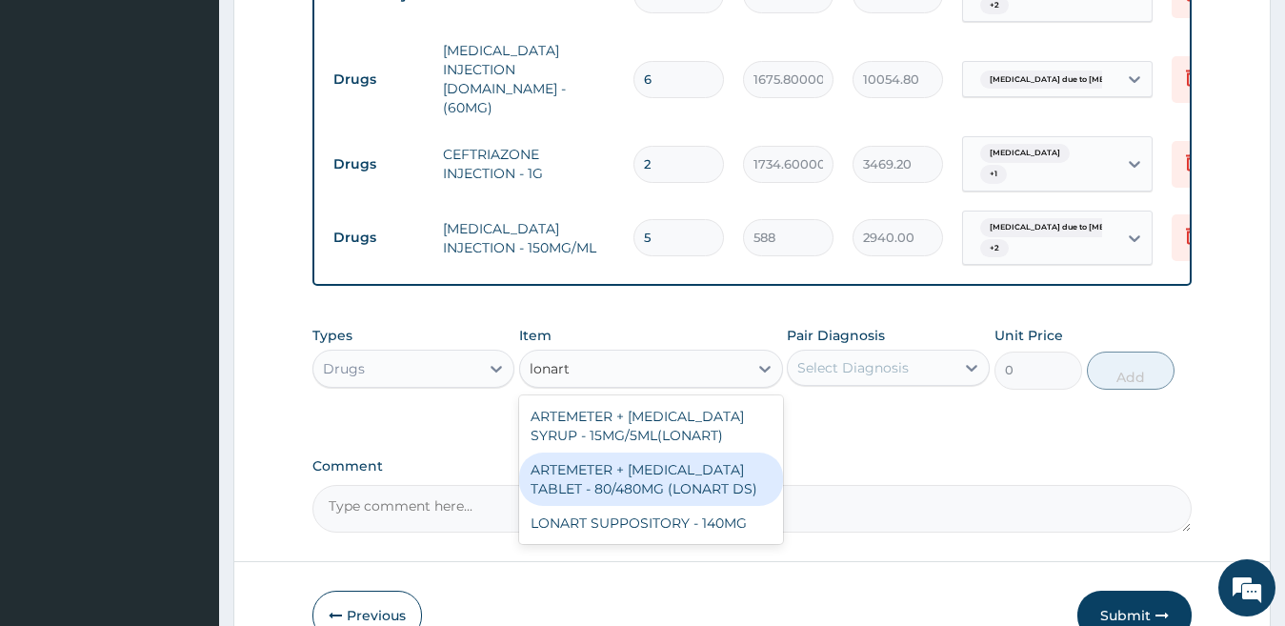
click at [614, 454] on div "ARTEMETER + [MEDICAL_DATA] TABLET - 80/480MG (LONART DS)" at bounding box center [651, 479] width 264 height 53
type input "617.4"
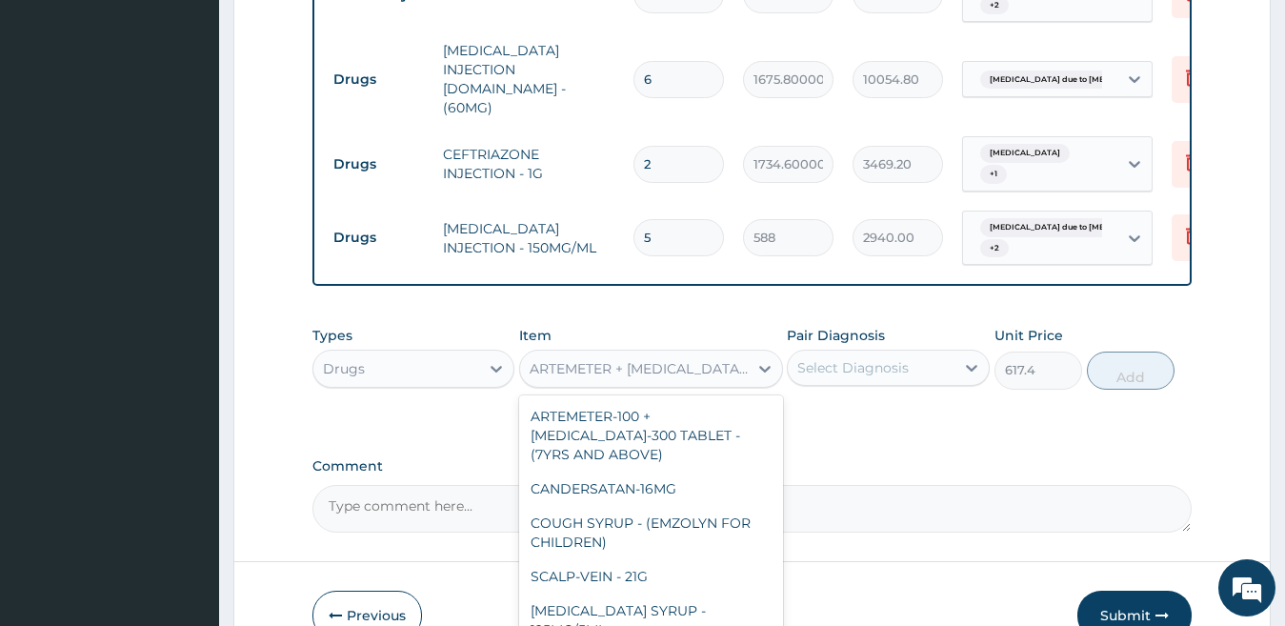
click at [621, 359] on div "ARTEMETER + [MEDICAL_DATA] TABLET - 80/480MG (LONART DS)" at bounding box center [640, 368] width 220 height 19
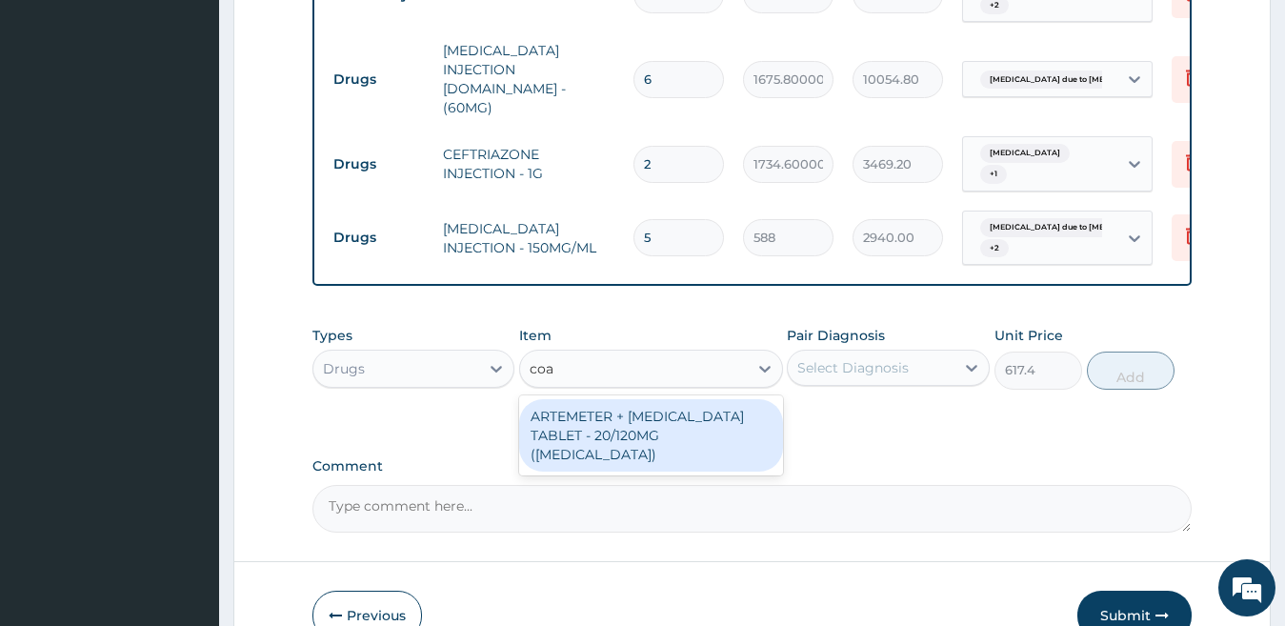
scroll to position [0, 0]
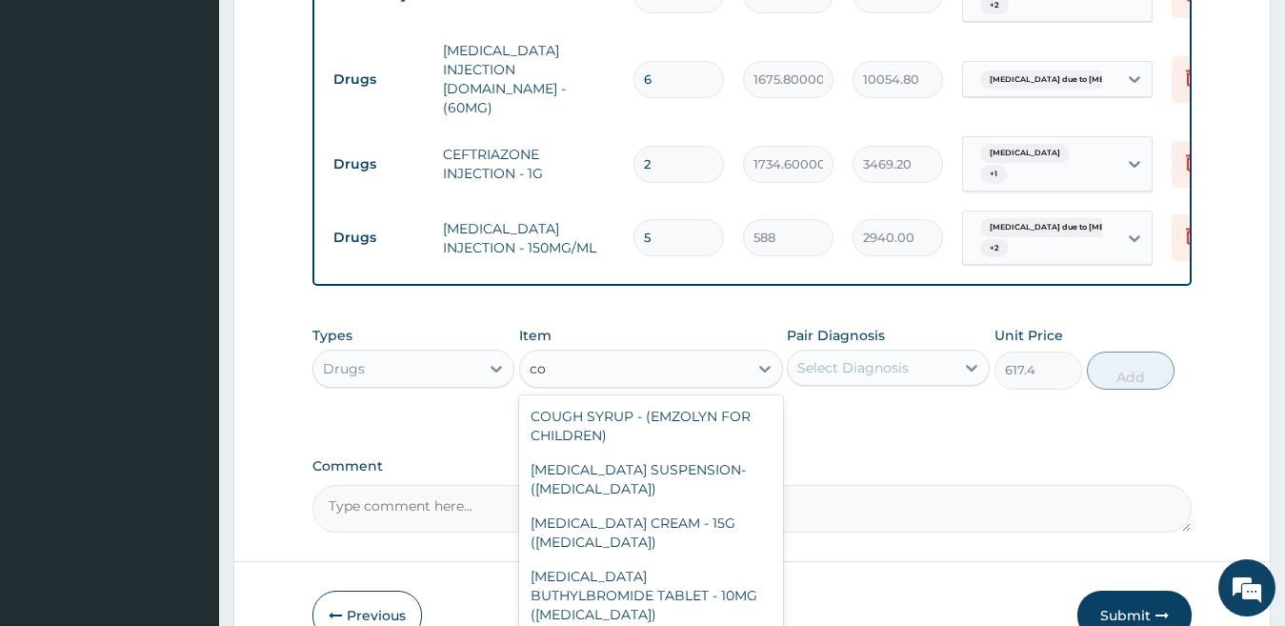
type input "c"
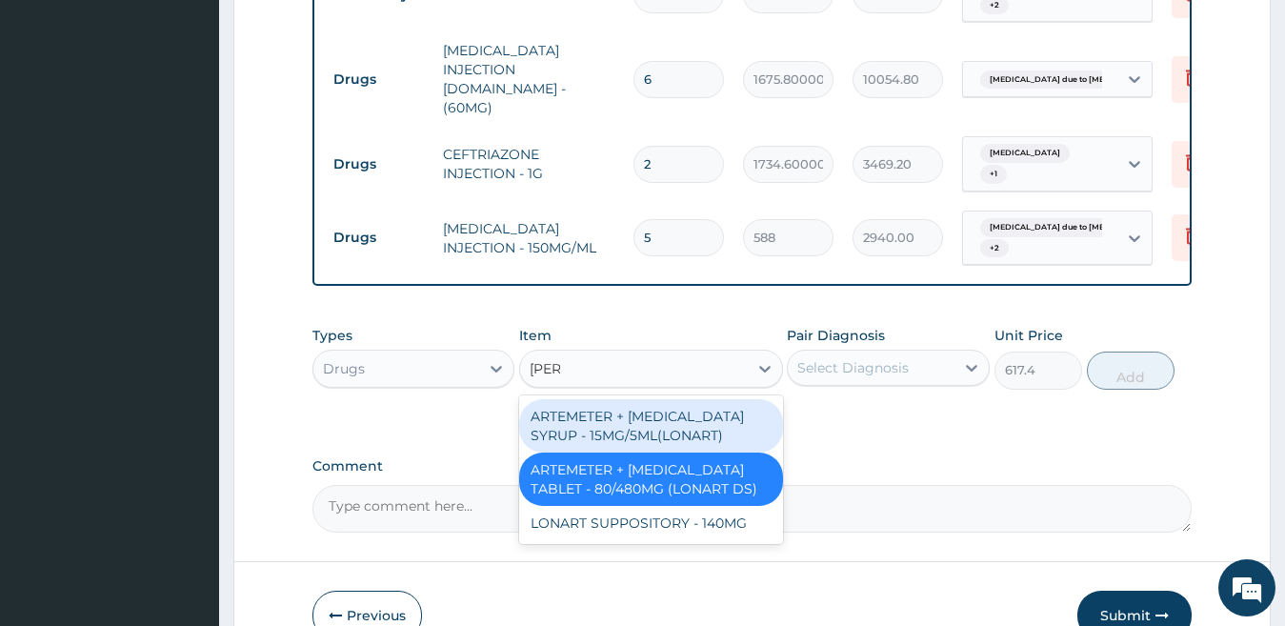
type input "lonar"
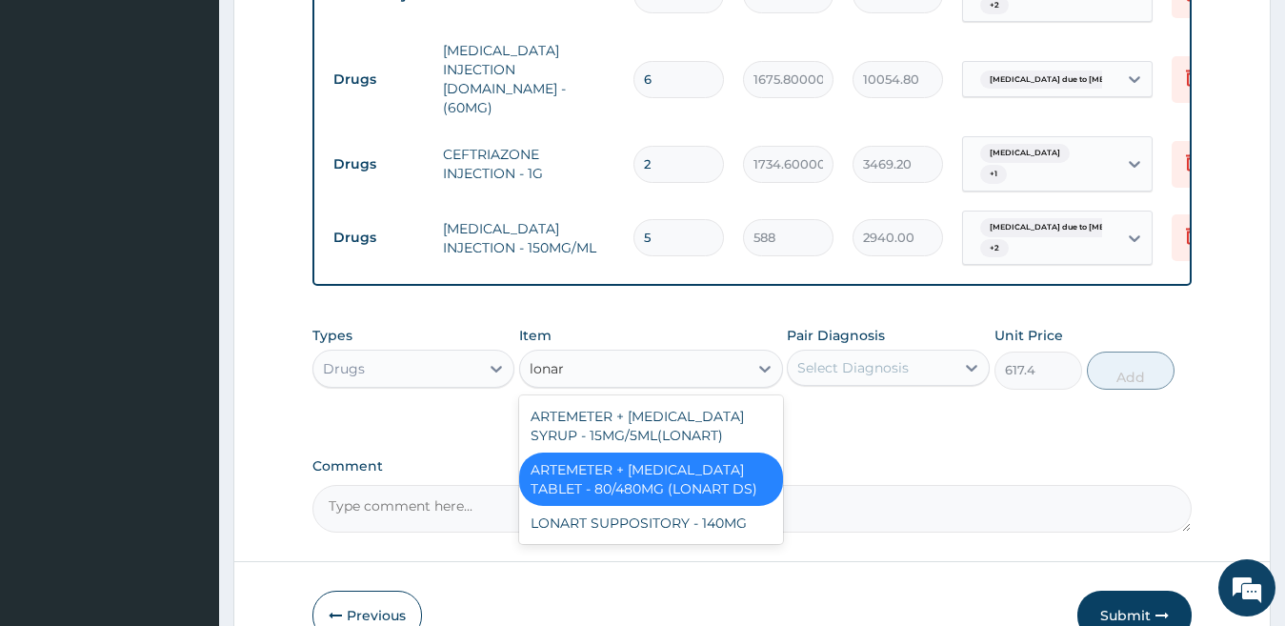
drag, startPoint x: 586, startPoint y: 447, endPoint x: 771, endPoint y: 390, distance: 193.5
click at [595, 453] on div "ARTEMETER + [MEDICAL_DATA] TABLET - 80/480MG (LONART DS)" at bounding box center [651, 479] width 264 height 53
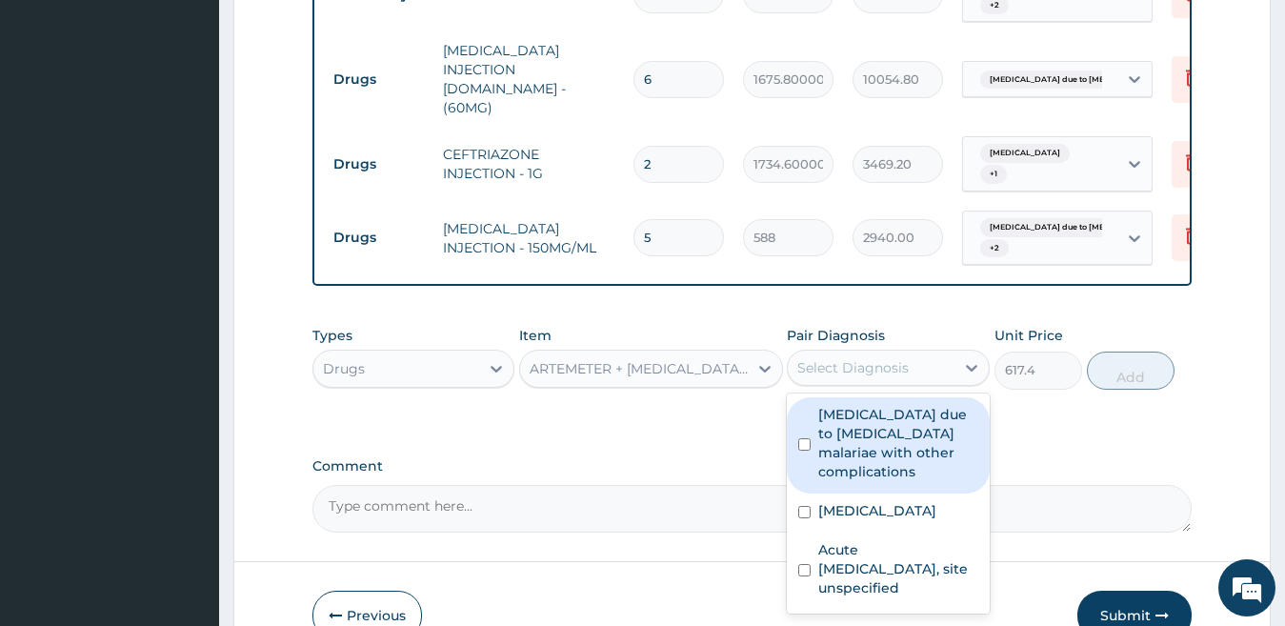
click at [888, 358] on div "Select Diagnosis" at bounding box center [852, 367] width 111 height 19
click at [844, 413] on label "[MEDICAL_DATA] due to [MEDICAL_DATA] malariae with other complications" at bounding box center [898, 443] width 160 height 76
checkbox input "true"
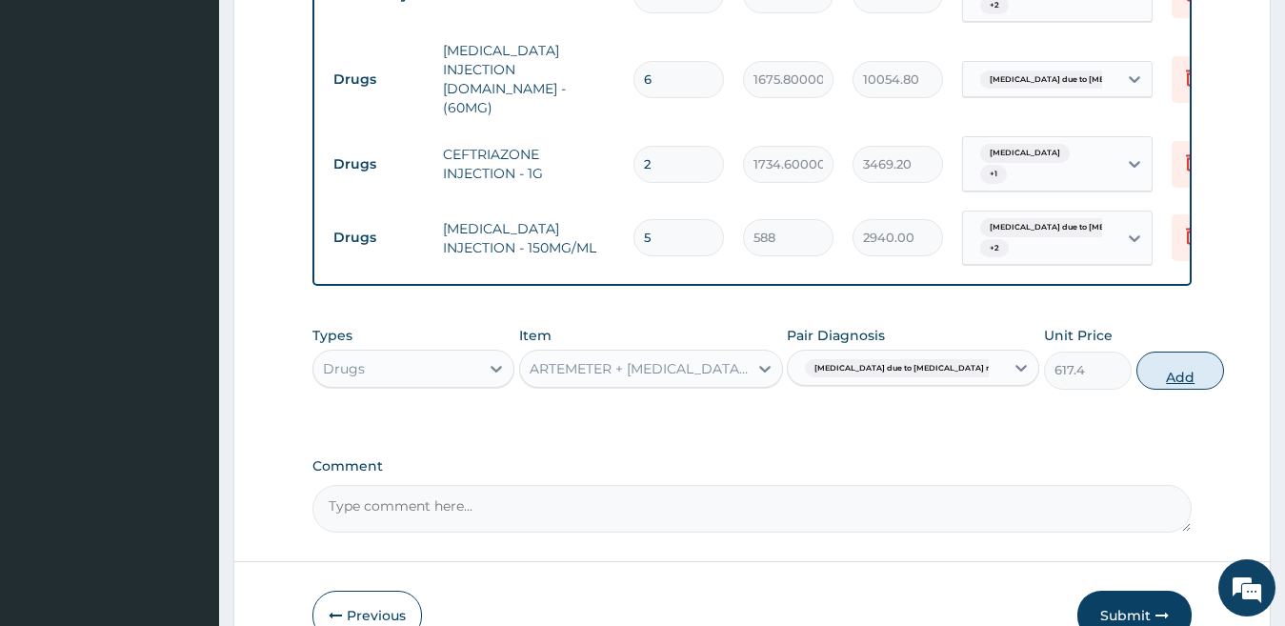
click at [1137, 352] on button "Add" at bounding box center [1181, 371] width 88 height 38
type input "0"
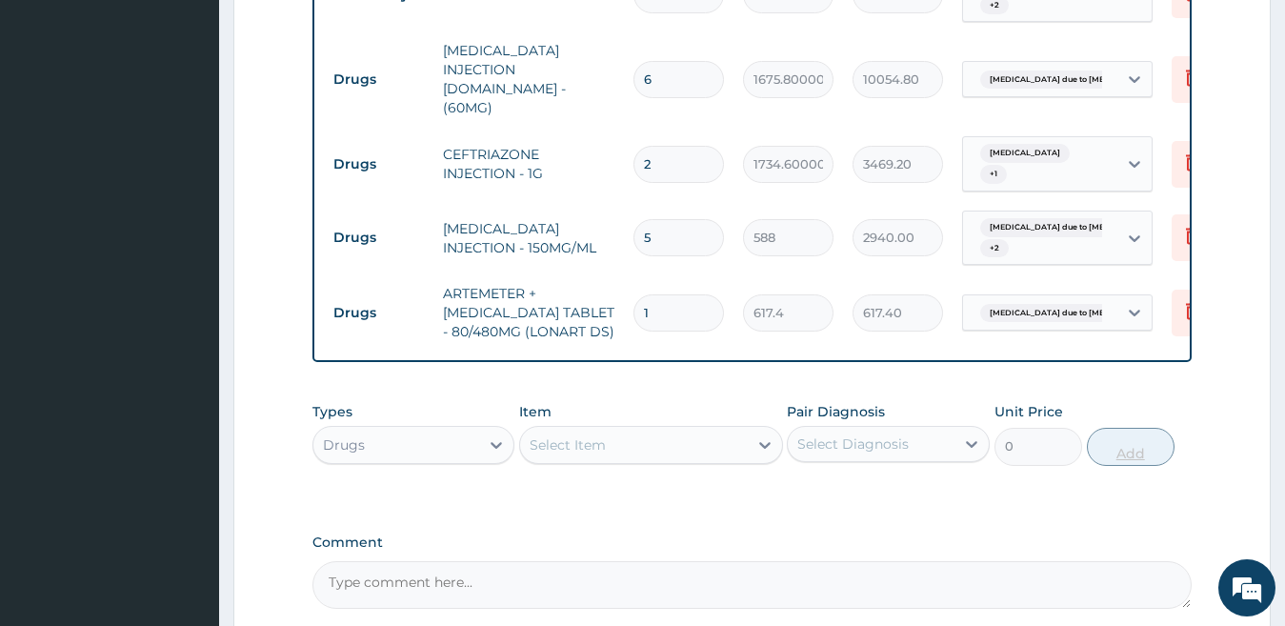
type input "0.00"
type input "6"
type input "3704.40"
type input "6"
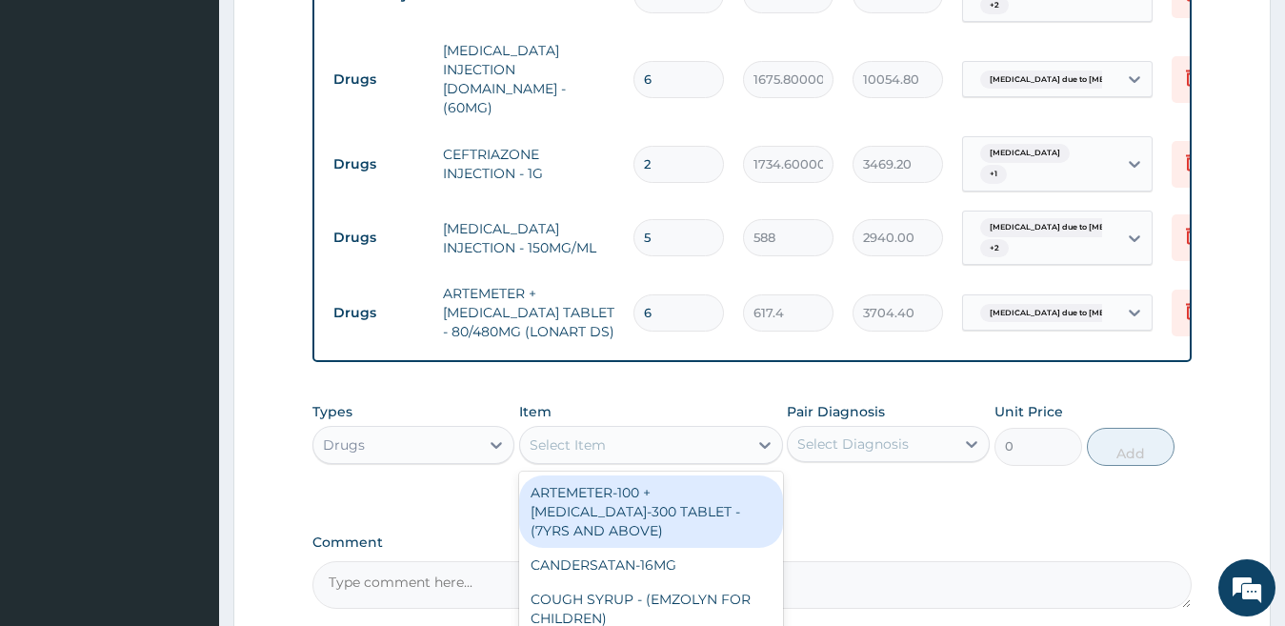
click at [586, 435] on div "Select Item" at bounding box center [568, 444] width 76 height 19
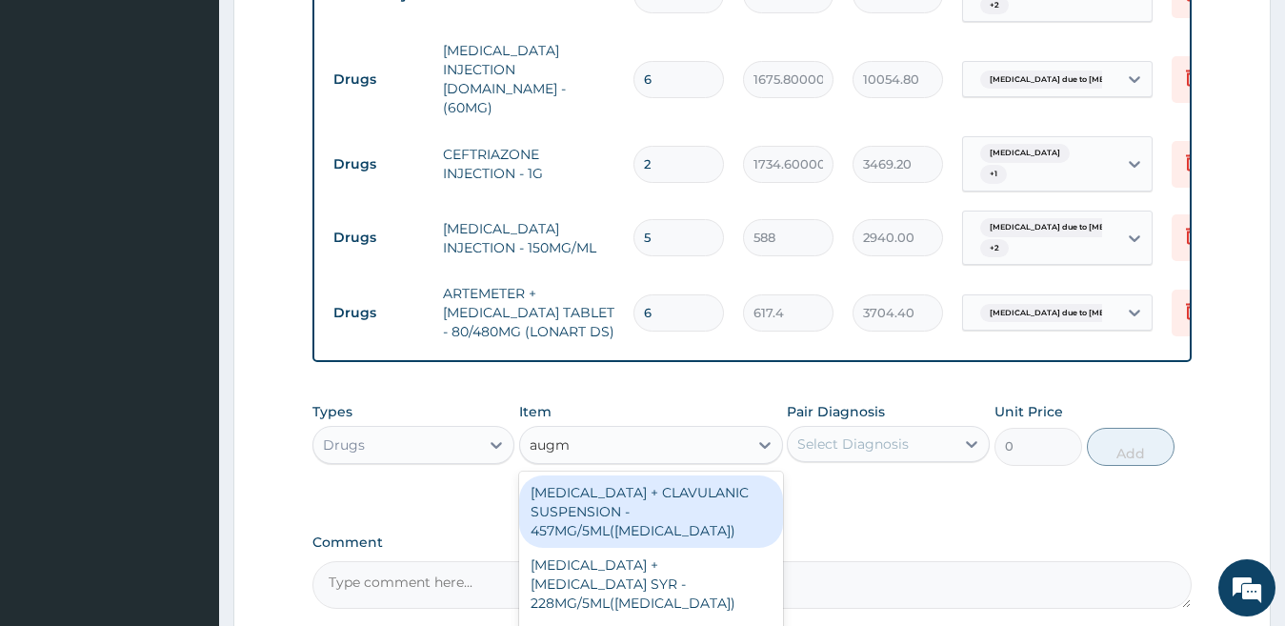
type input "augme"
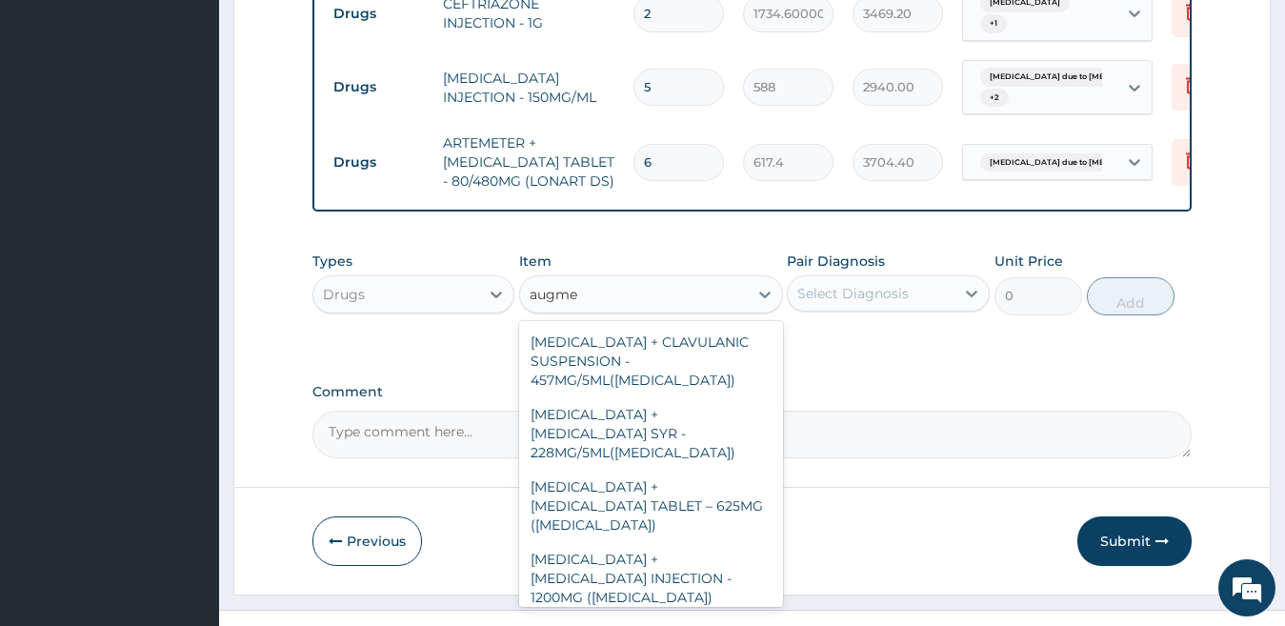
scroll to position [84, 0]
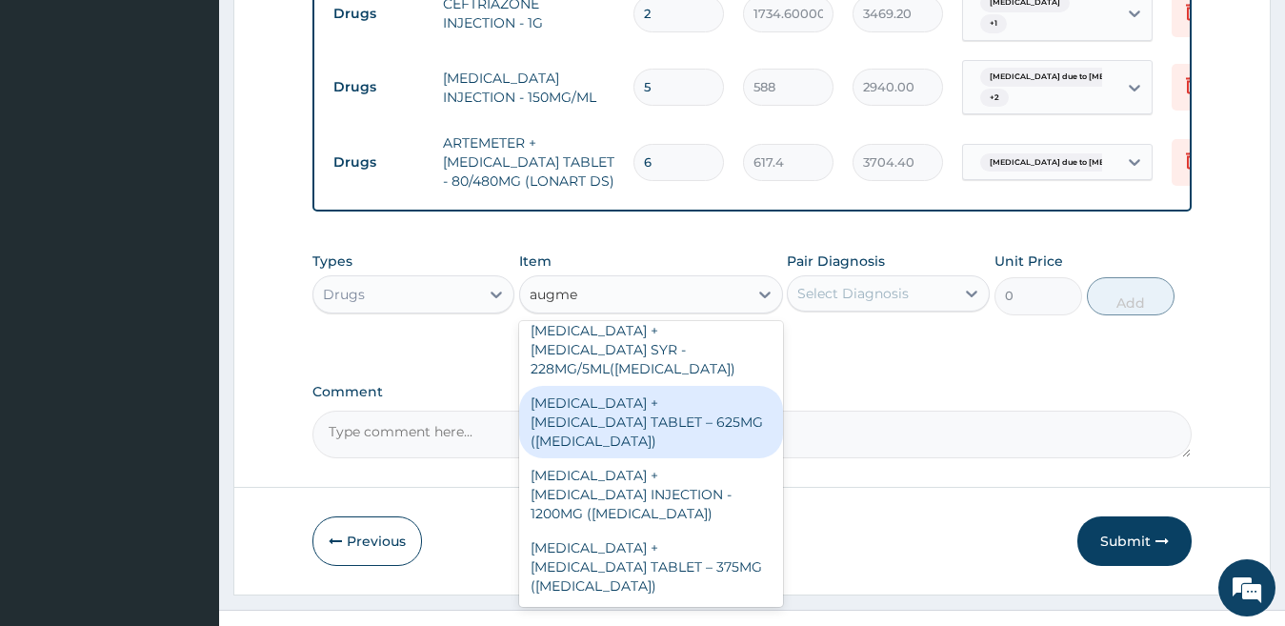
click at [670, 393] on div "[MEDICAL_DATA] + [MEDICAL_DATA] TABLET – 625MG ([MEDICAL_DATA])" at bounding box center [651, 422] width 264 height 72
type input "705.6"
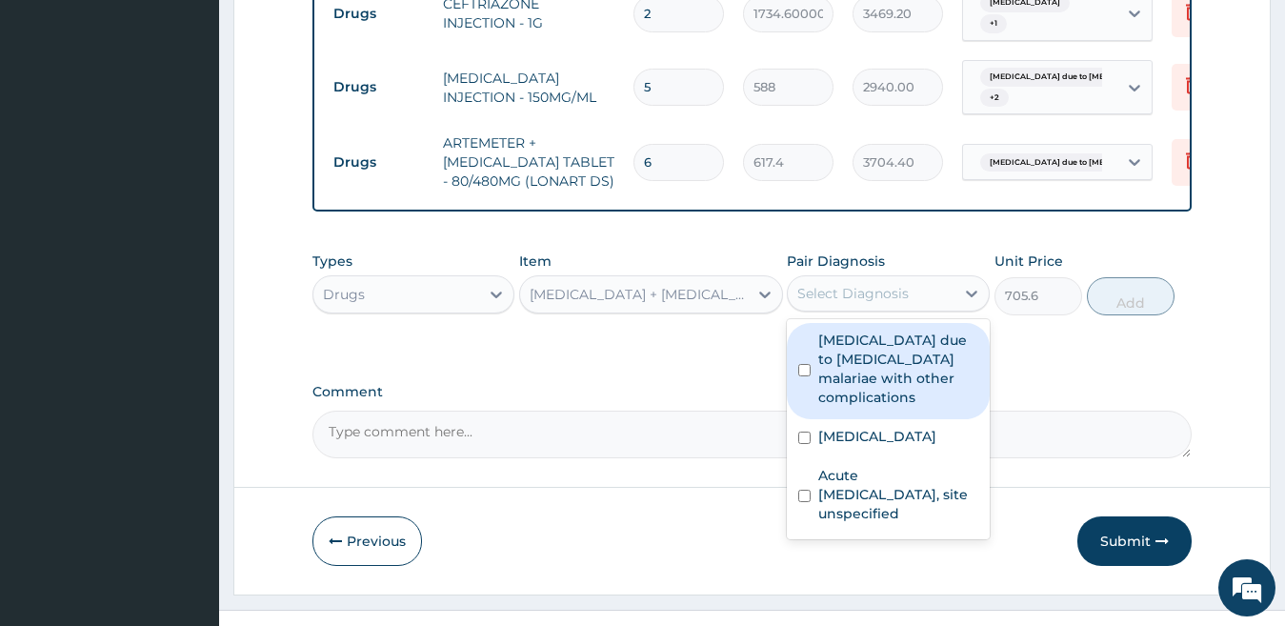
click at [842, 284] on div "Select Diagnosis" at bounding box center [852, 293] width 111 height 19
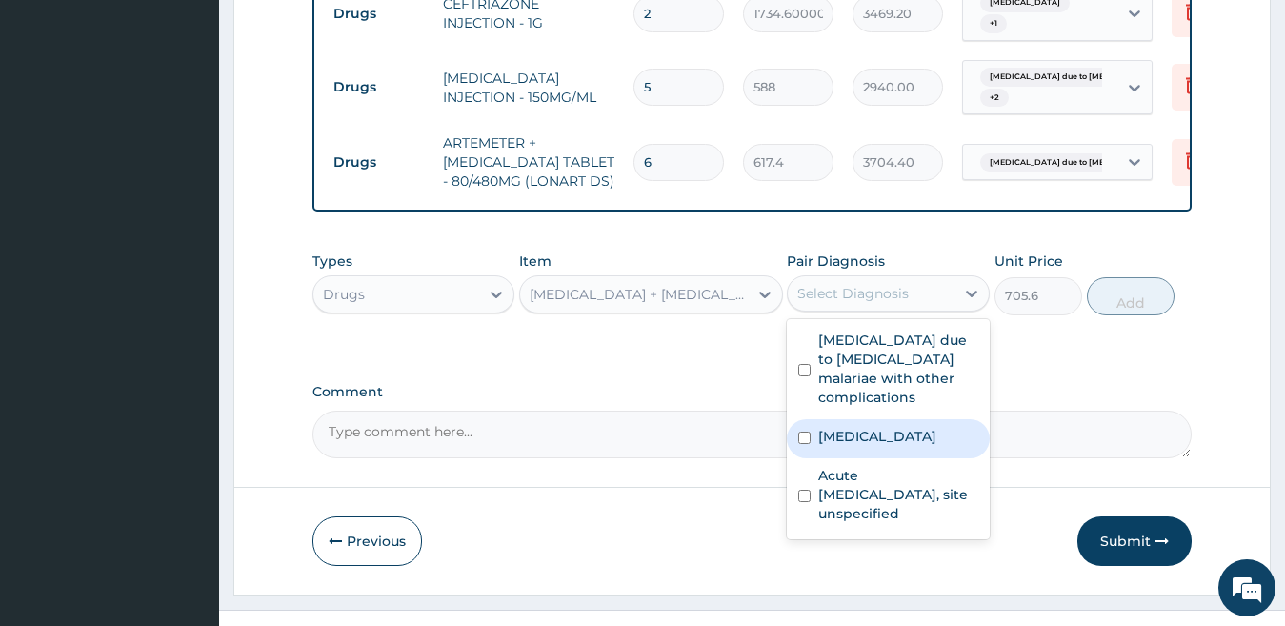
drag, startPoint x: 835, startPoint y: 396, endPoint x: 835, endPoint y: 411, distance: 14.3
click at [835, 427] on label "[MEDICAL_DATA]" at bounding box center [877, 436] width 118 height 19
checkbox input "true"
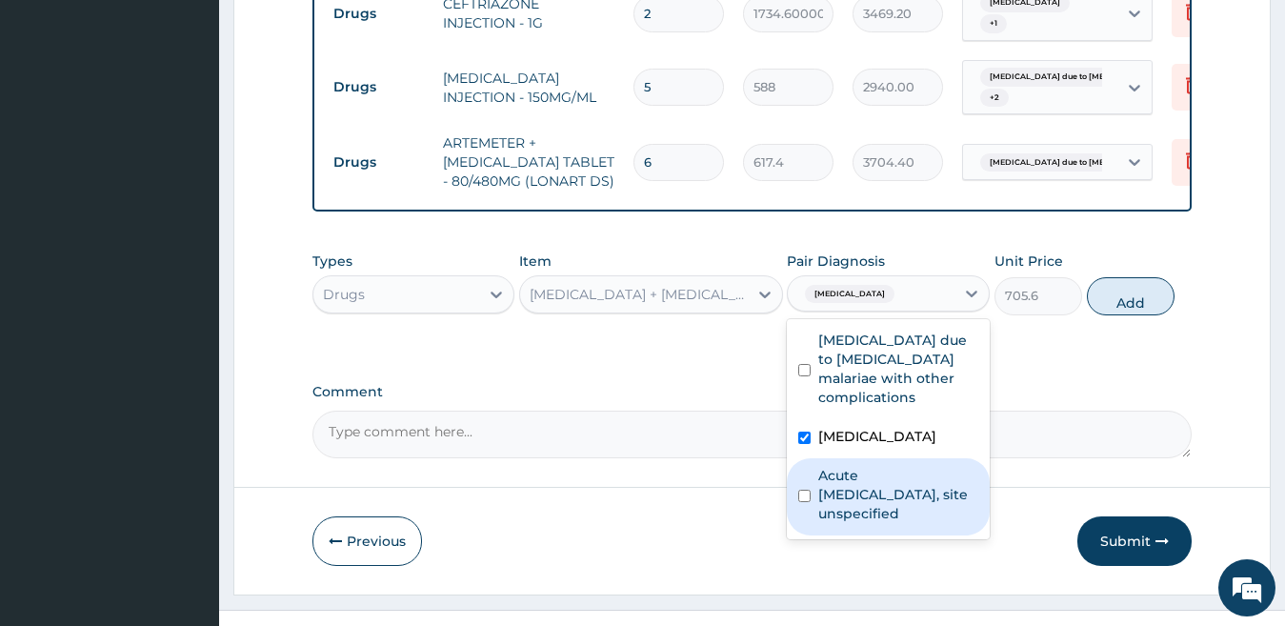
click at [836, 493] on label "Acute [MEDICAL_DATA], site unspecified" at bounding box center [898, 494] width 160 height 57
checkbox input "true"
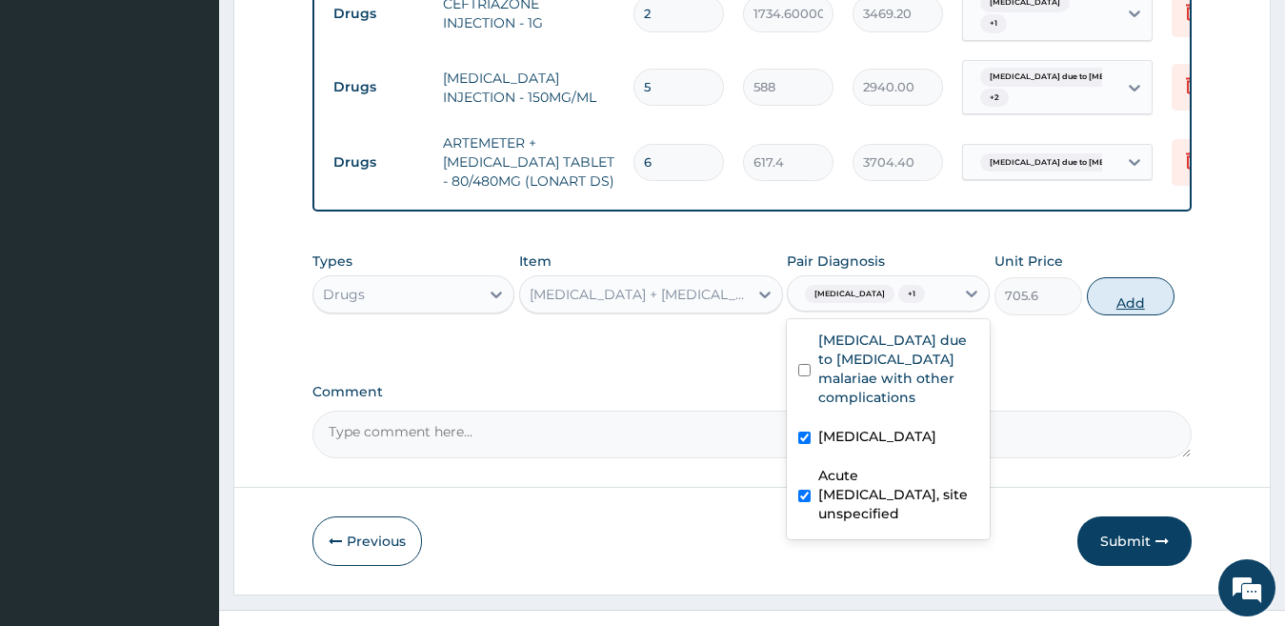
click at [1125, 282] on button "Add" at bounding box center [1131, 296] width 88 height 38
type input "0"
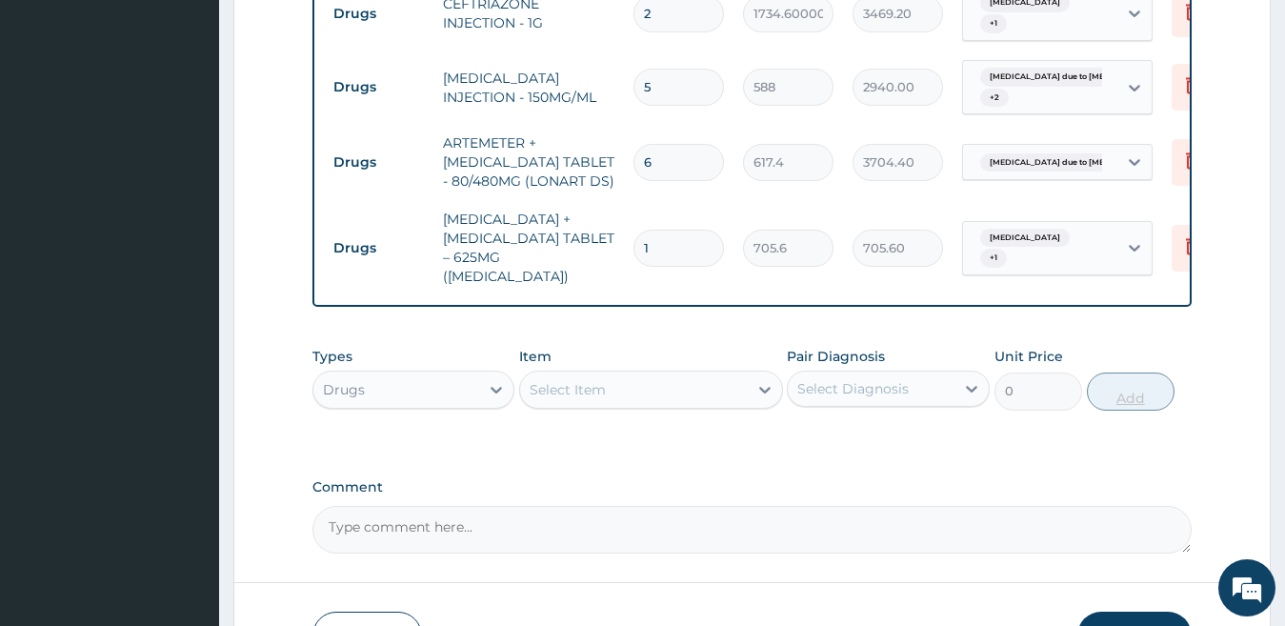
type input "14"
type input "9878.40"
type input "14"
click at [572, 380] on div "Select Item" at bounding box center [568, 389] width 76 height 19
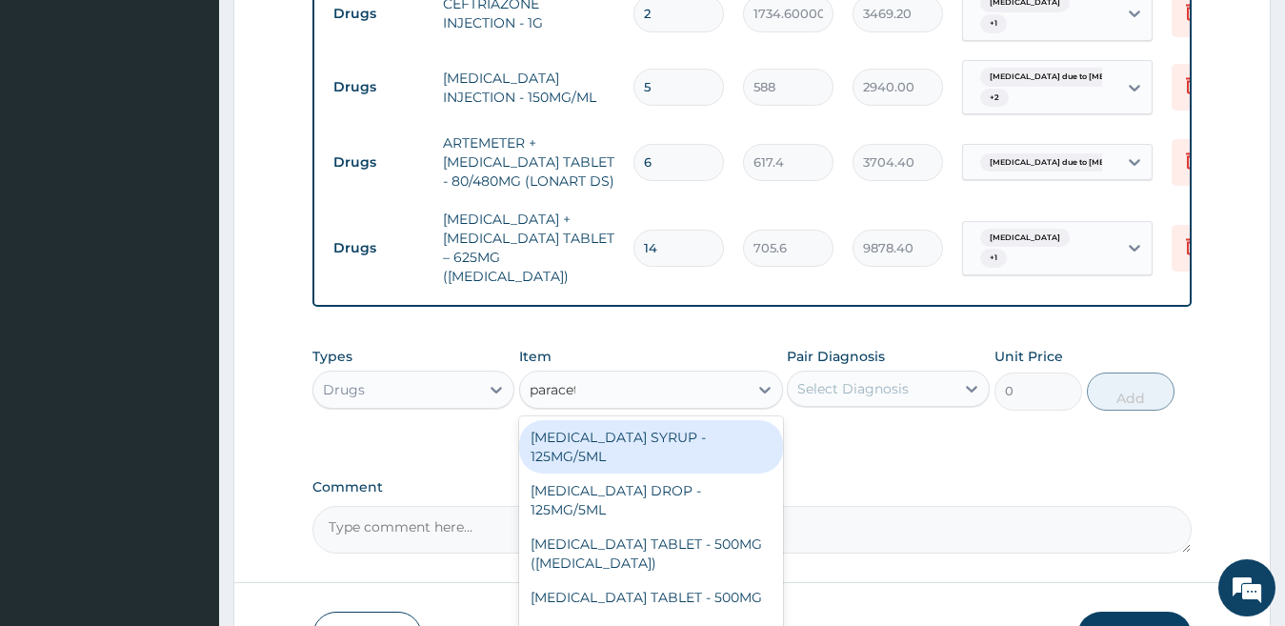
type input "paraceta"
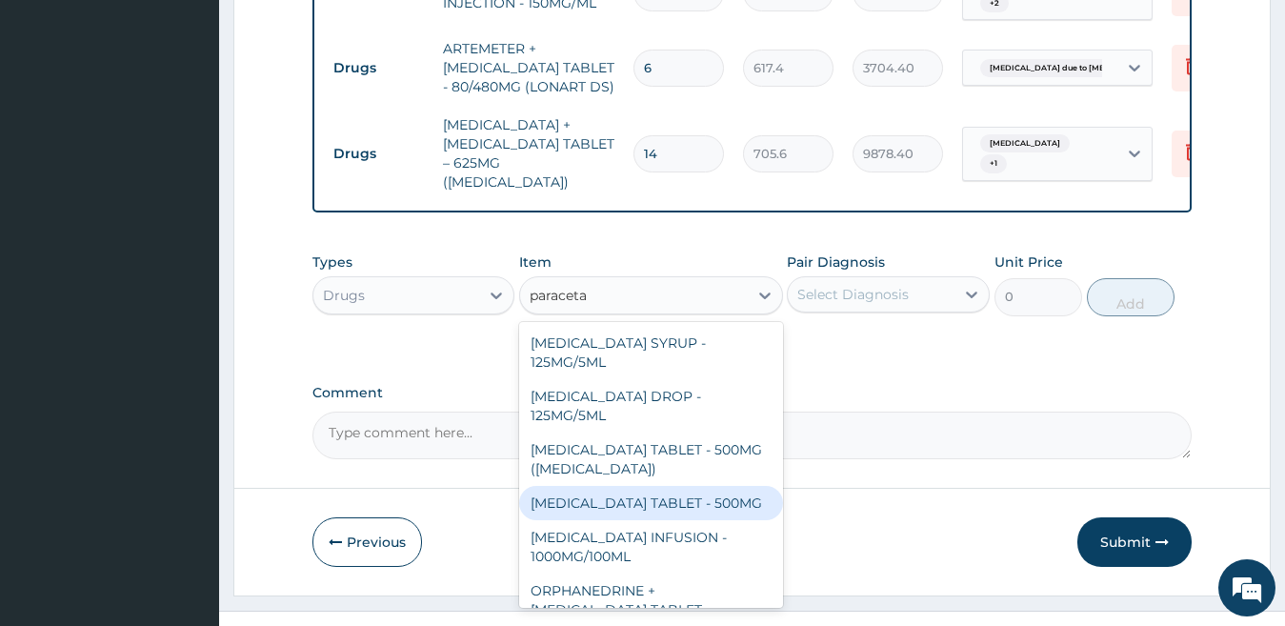
scroll to position [1329, 0]
click at [710, 485] on div "[MEDICAL_DATA] TABLET - 500MG" at bounding box center [651, 502] width 264 height 34
type input "35.279999999999994"
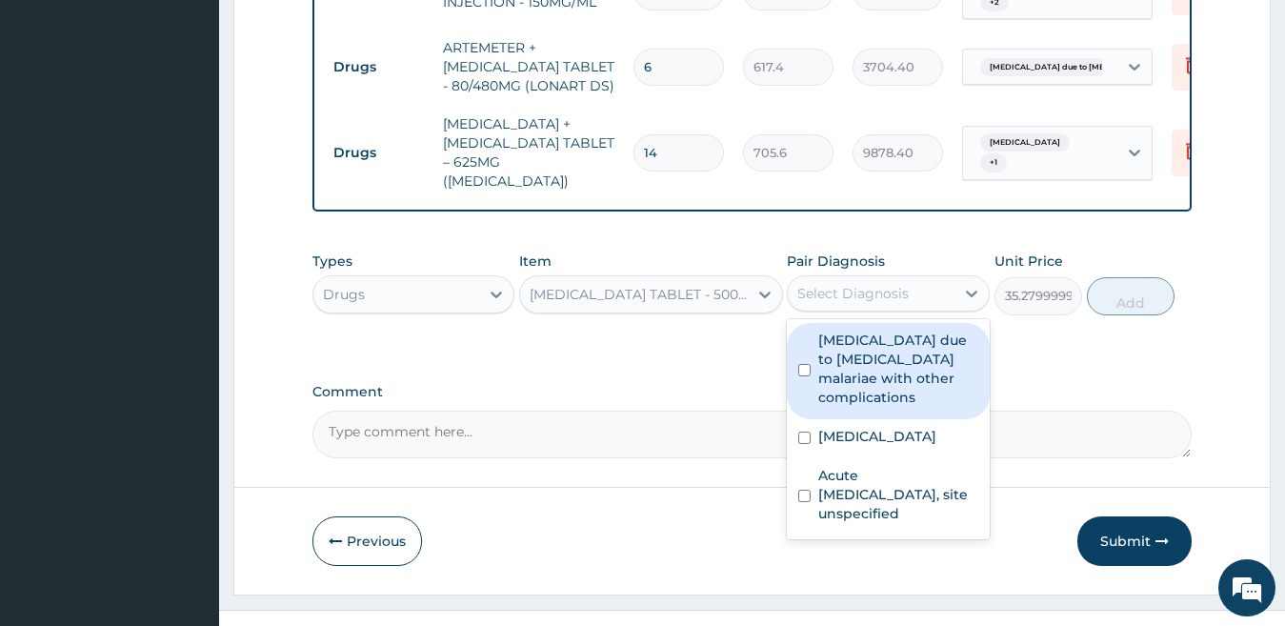
click at [868, 278] on div "Select Diagnosis" at bounding box center [871, 293] width 167 height 30
drag, startPoint x: 851, startPoint y: 328, endPoint x: 841, endPoint y: 388, distance: 60.8
click at [850, 333] on label "[MEDICAL_DATA] due to [MEDICAL_DATA] malariae with other complications" at bounding box center [898, 369] width 160 height 76
checkbox input "true"
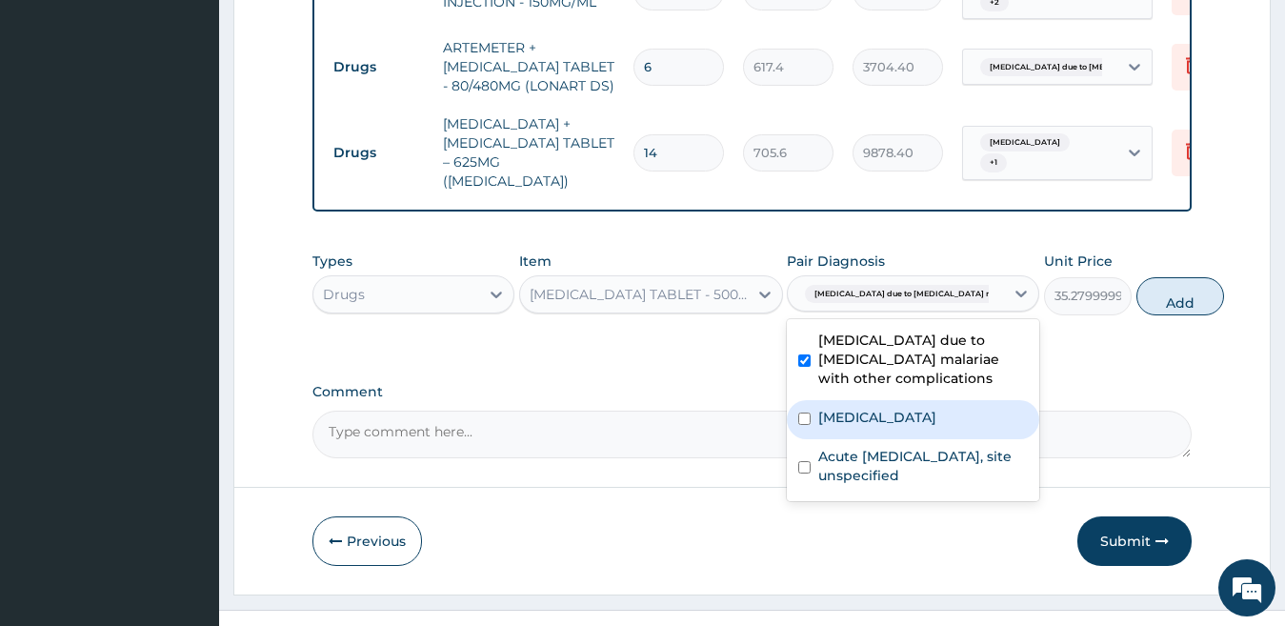
click at [845, 427] on label "[MEDICAL_DATA]" at bounding box center [877, 417] width 118 height 19
checkbox input "true"
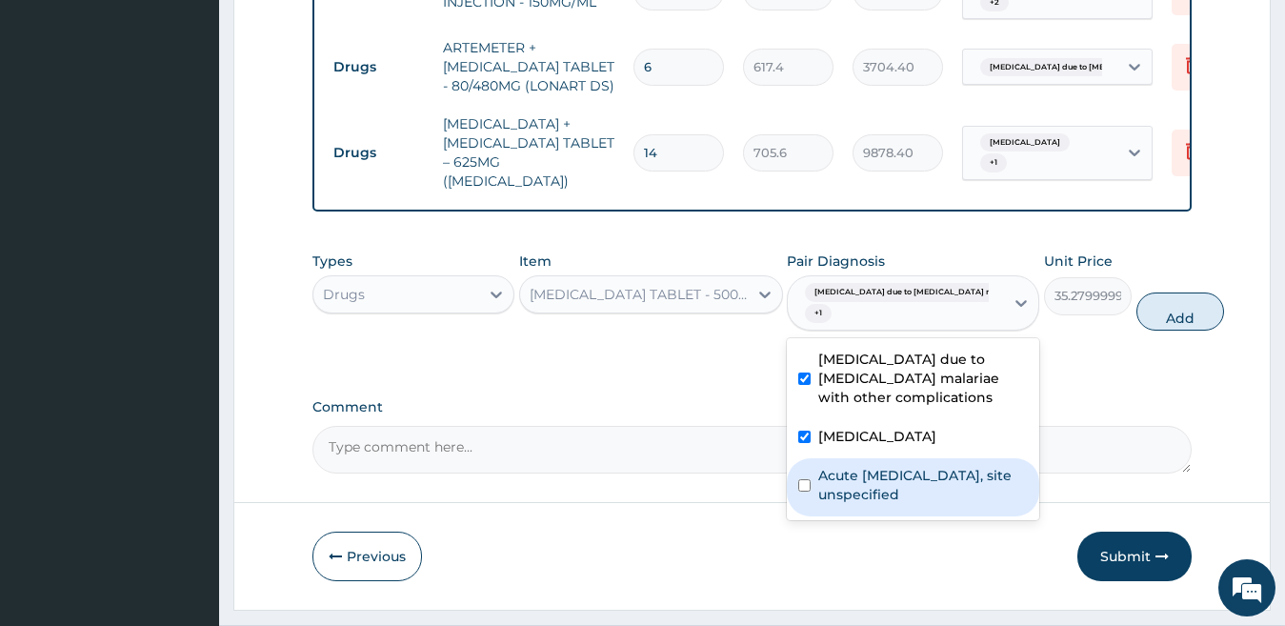
drag, startPoint x: 847, startPoint y: 503, endPoint x: 878, endPoint y: 484, distance: 36.8
click at [857, 497] on label "Acute [MEDICAL_DATA], site unspecified" at bounding box center [923, 485] width 210 height 38
checkbox input "true"
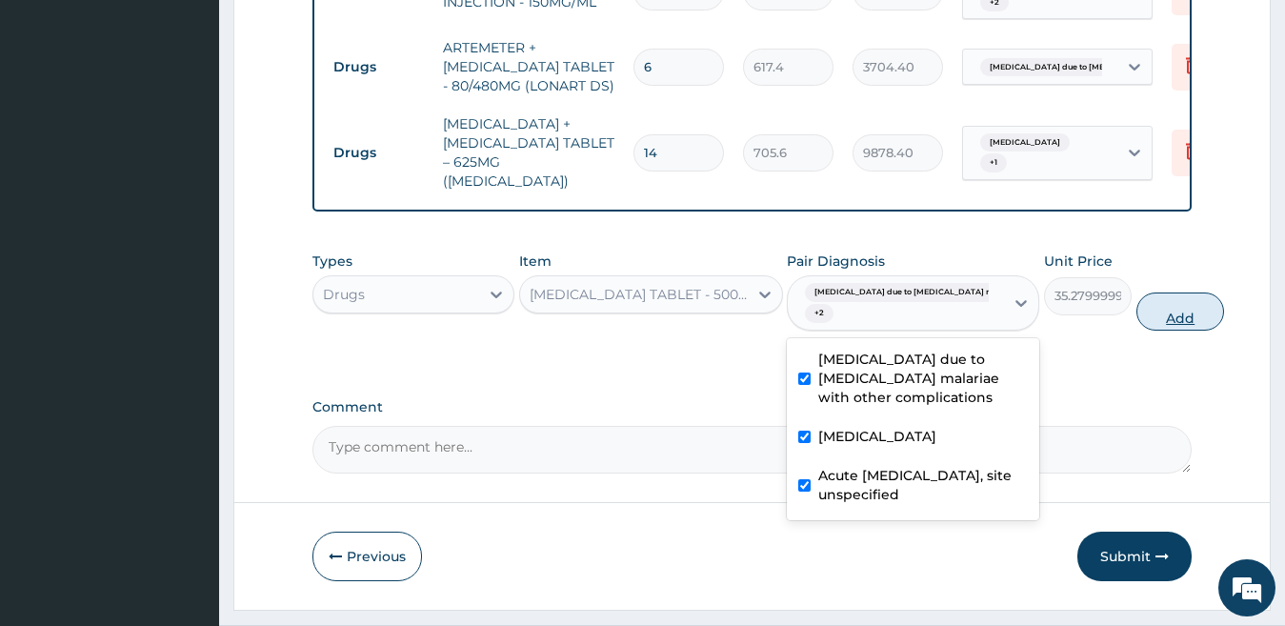
click at [1137, 293] on button "Add" at bounding box center [1181, 312] width 88 height 38
type input "0"
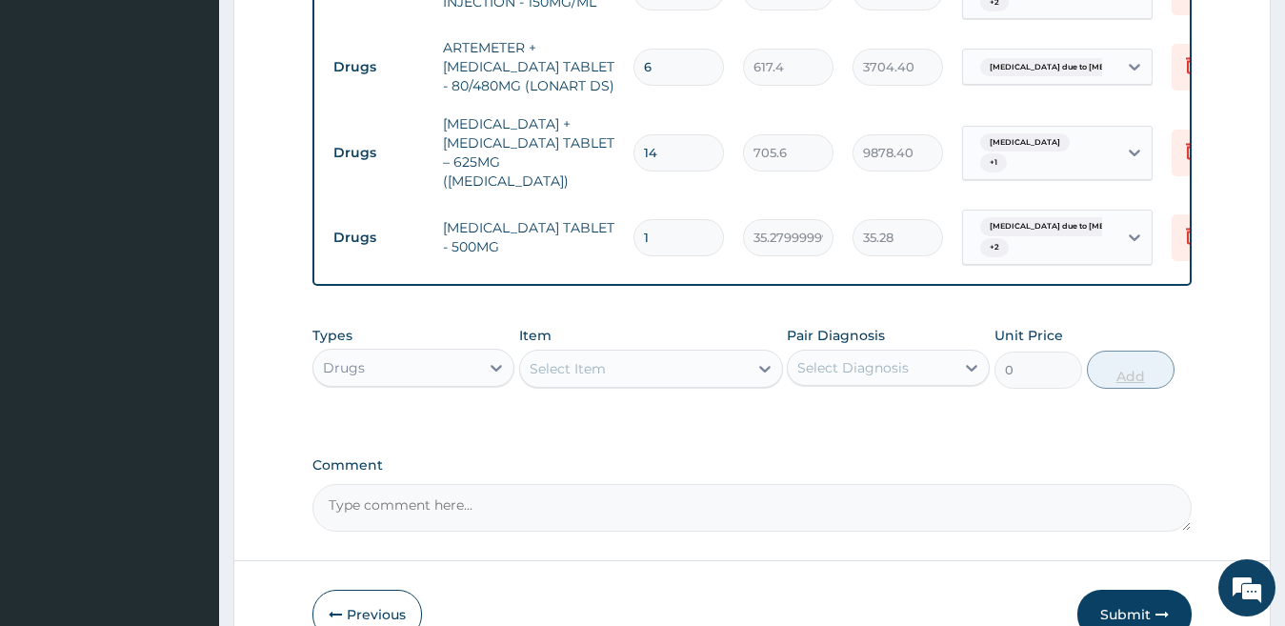
type input "0.00"
type input "2"
type input "70.56"
type input "20"
type input "705.60"
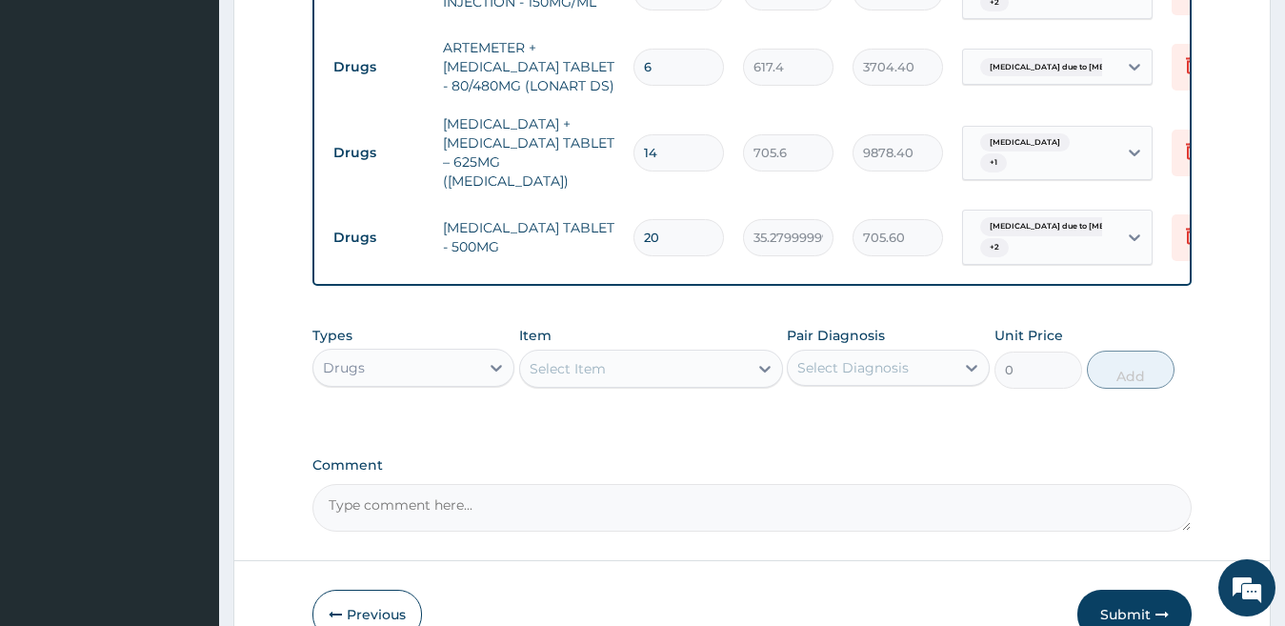
type input "20"
click at [642, 353] on div "Select Item" at bounding box center [634, 368] width 228 height 30
type input "loratid"
click at [645, 353] on div "Select Item" at bounding box center [634, 368] width 228 height 30
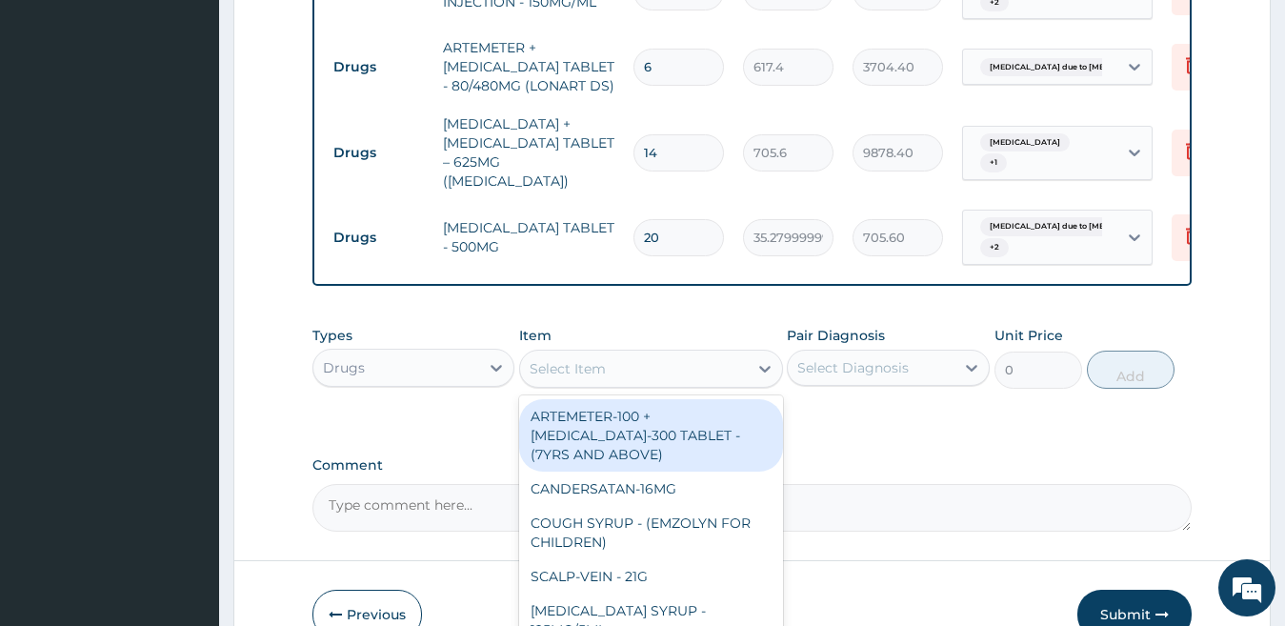
click at [575, 359] on div "Select Item" at bounding box center [568, 368] width 76 height 19
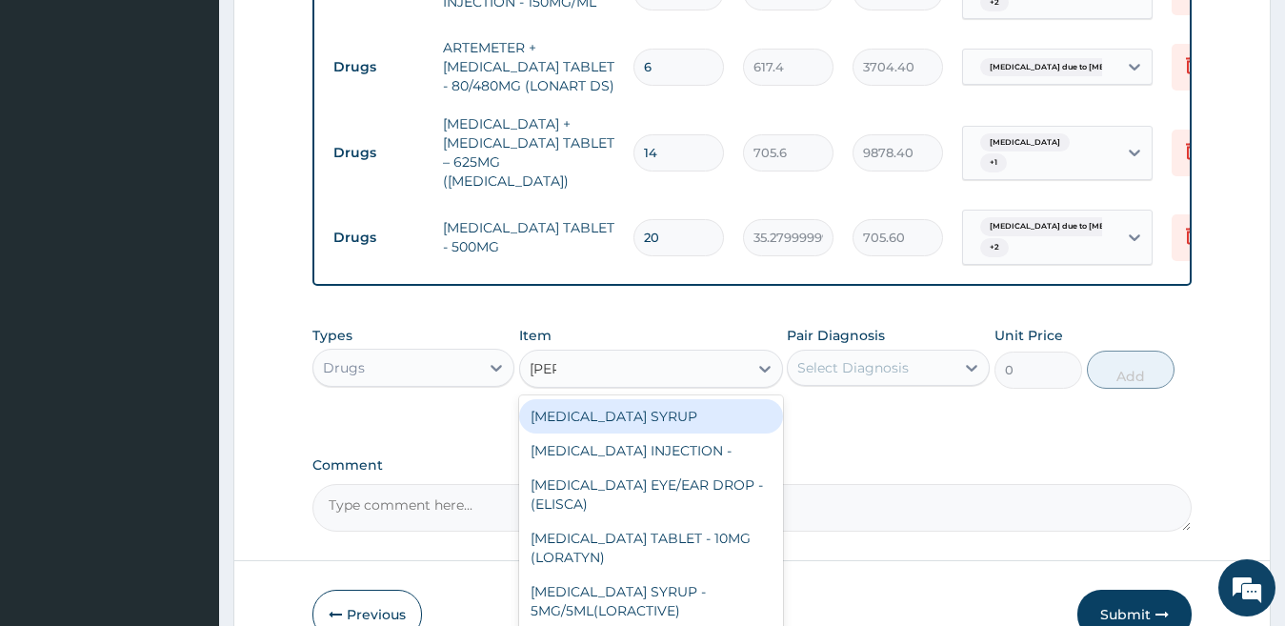
type input "lorat"
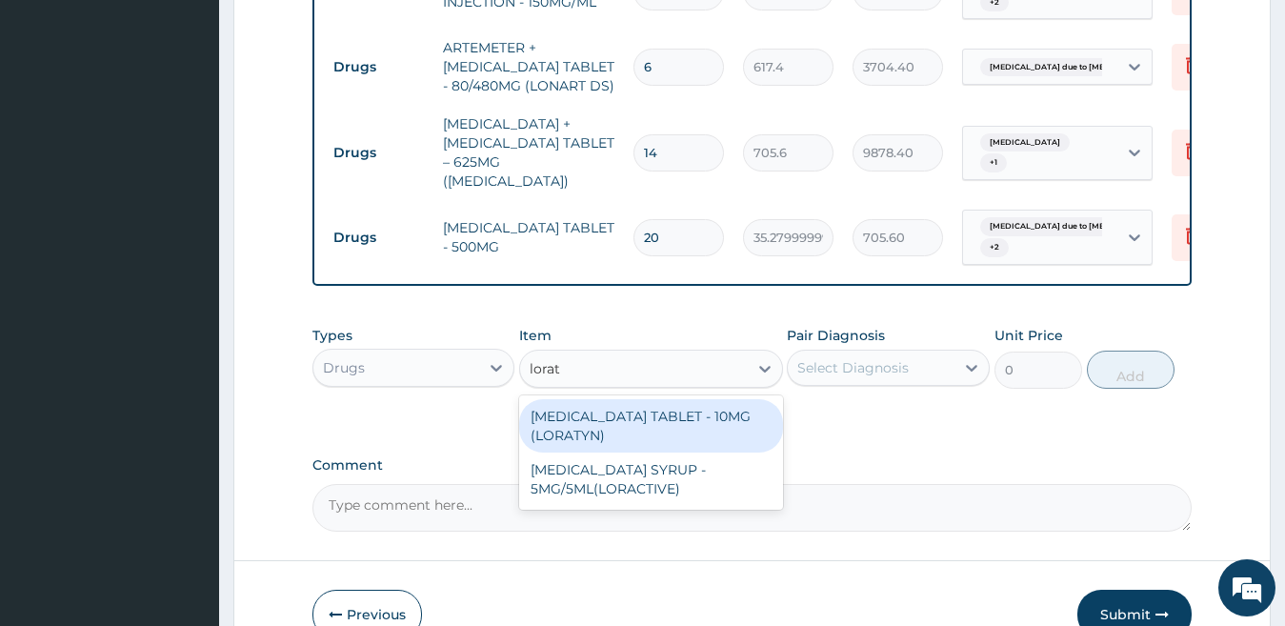
click at [642, 402] on div "[MEDICAL_DATA] TABLET - 10MG (LORATYN)" at bounding box center [651, 425] width 264 height 53
type input "102.9"
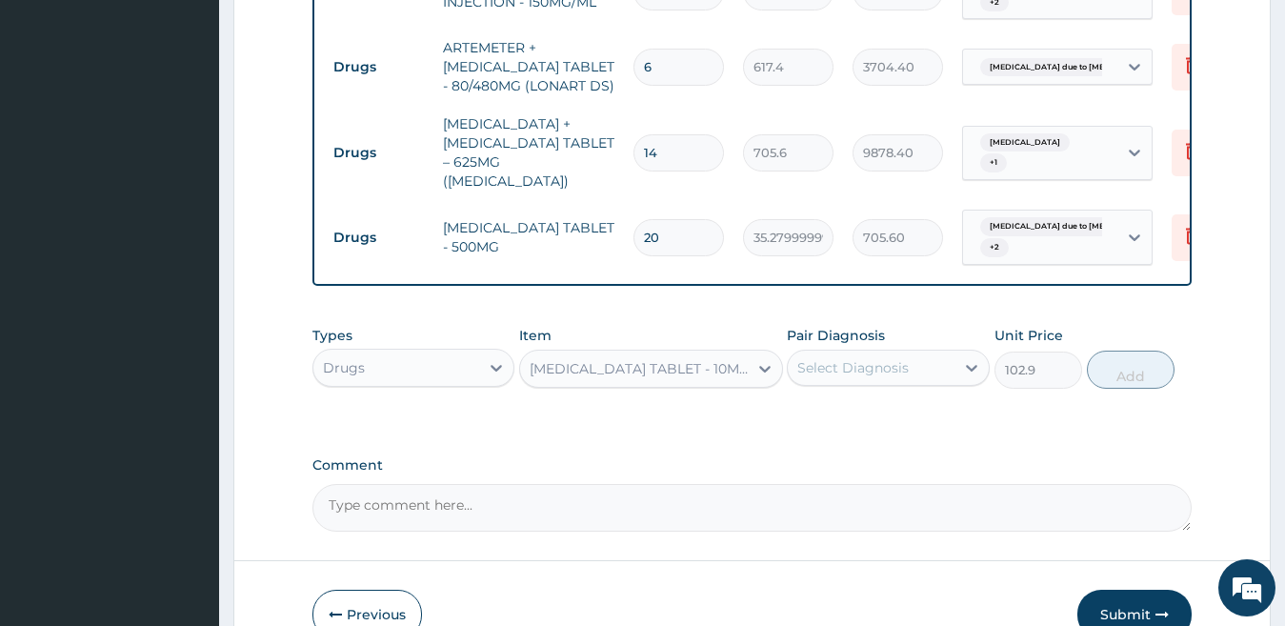
click at [877, 358] on div "Select Diagnosis" at bounding box center [852, 367] width 111 height 19
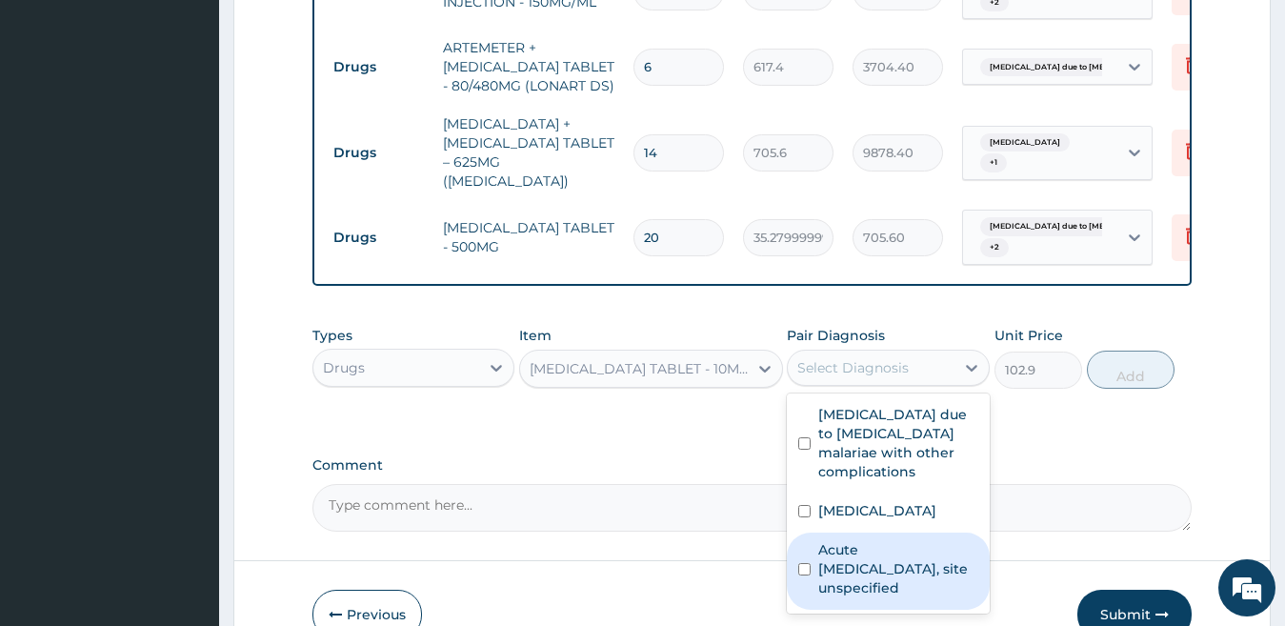
click at [839, 545] on label "Acute [MEDICAL_DATA], site unspecified" at bounding box center [898, 568] width 160 height 57
checkbox input "true"
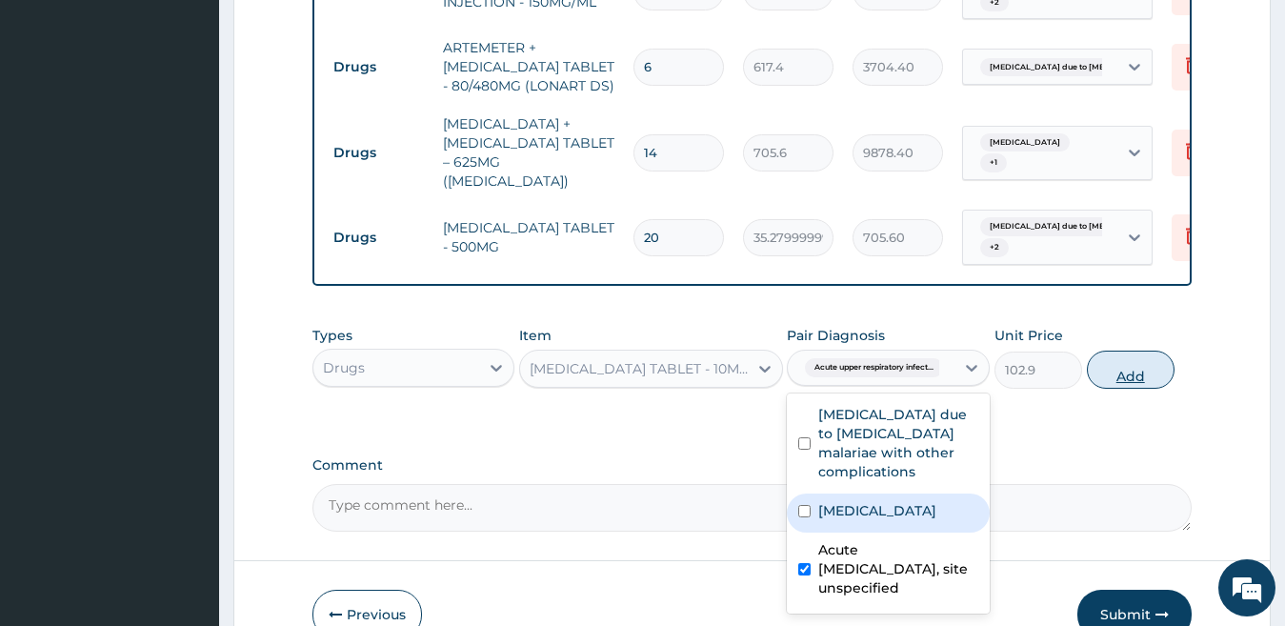
click at [1117, 351] on button "Add" at bounding box center [1131, 370] width 88 height 38
type input "0"
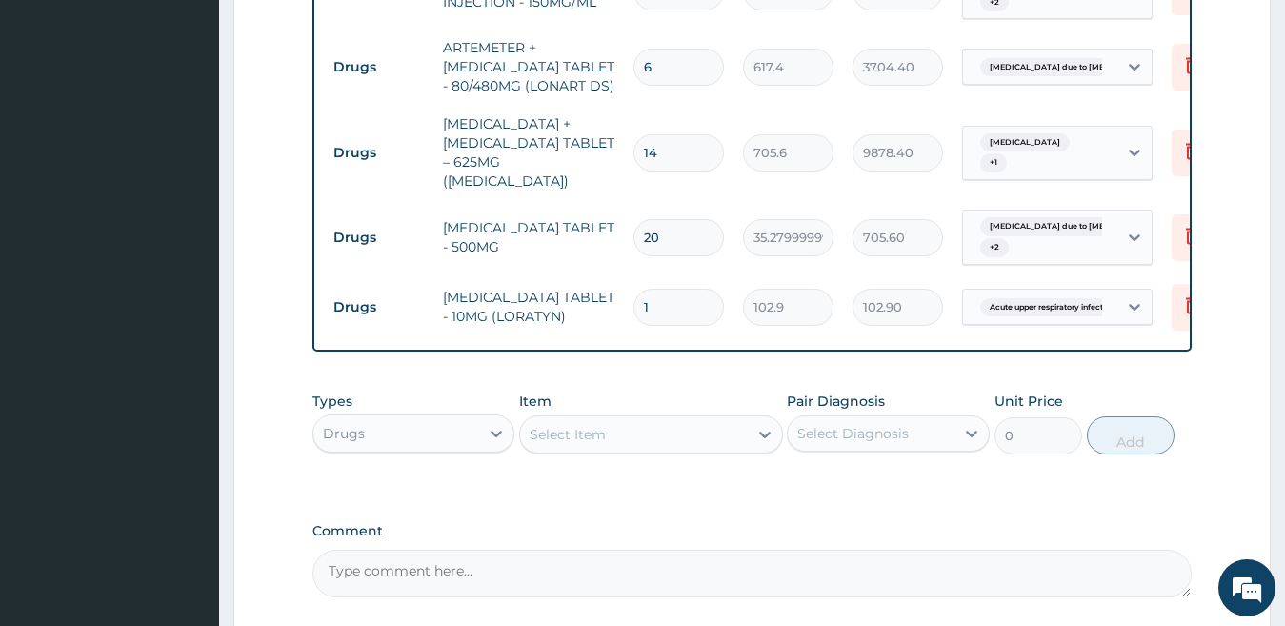
type input "10"
type input "1029.00"
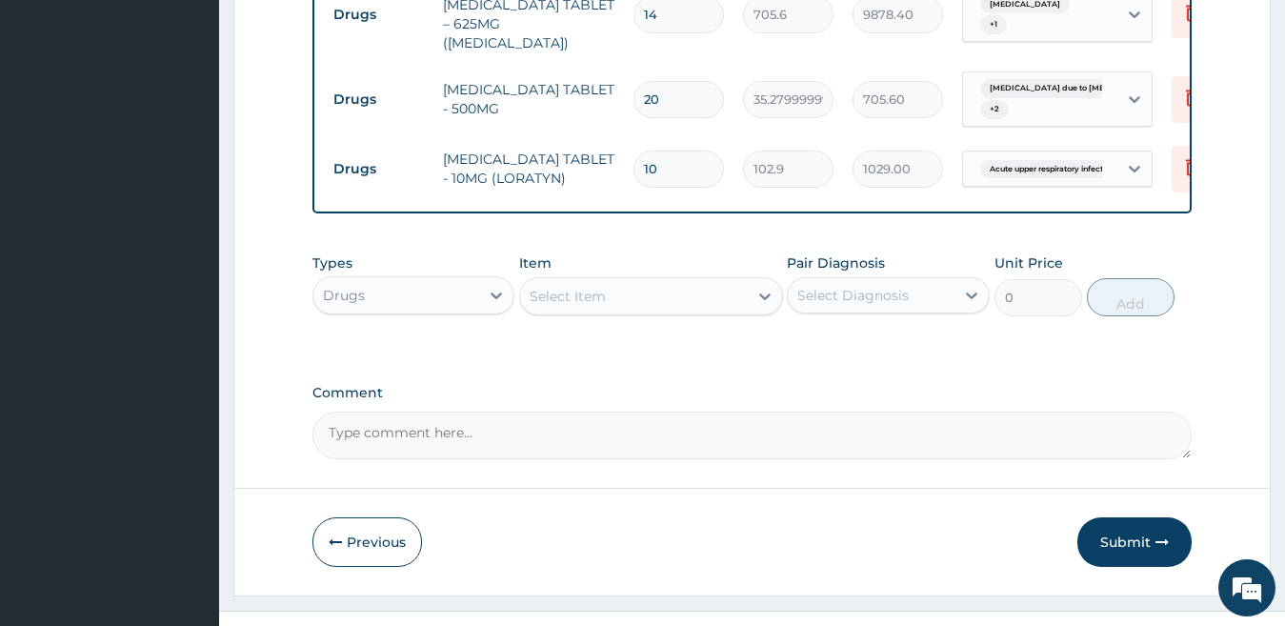
scroll to position [1468, 0]
type input "10"
click at [1131, 517] on button "Submit" at bounding box center [1135, 541] width 114 height 50
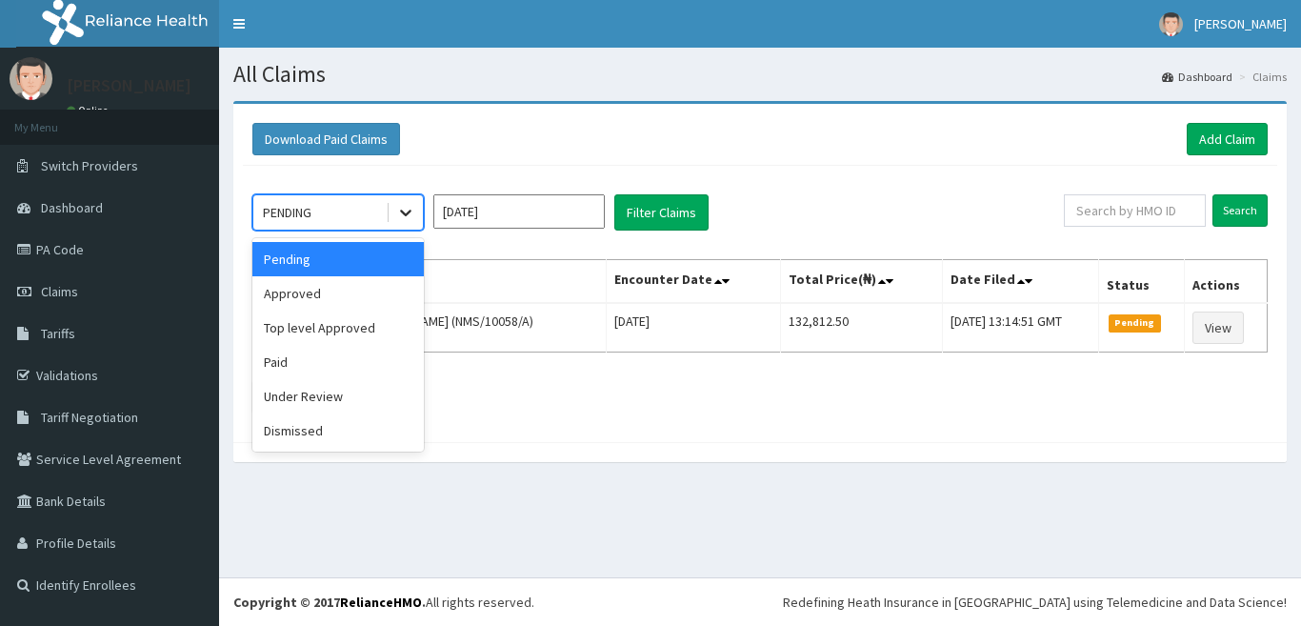
click at [403, 216] on icon at bounding box center [405, 212] width 19 height 19
click at [393, 295] on div "Approved" at bounding box center [337, 293] width 171 height 34
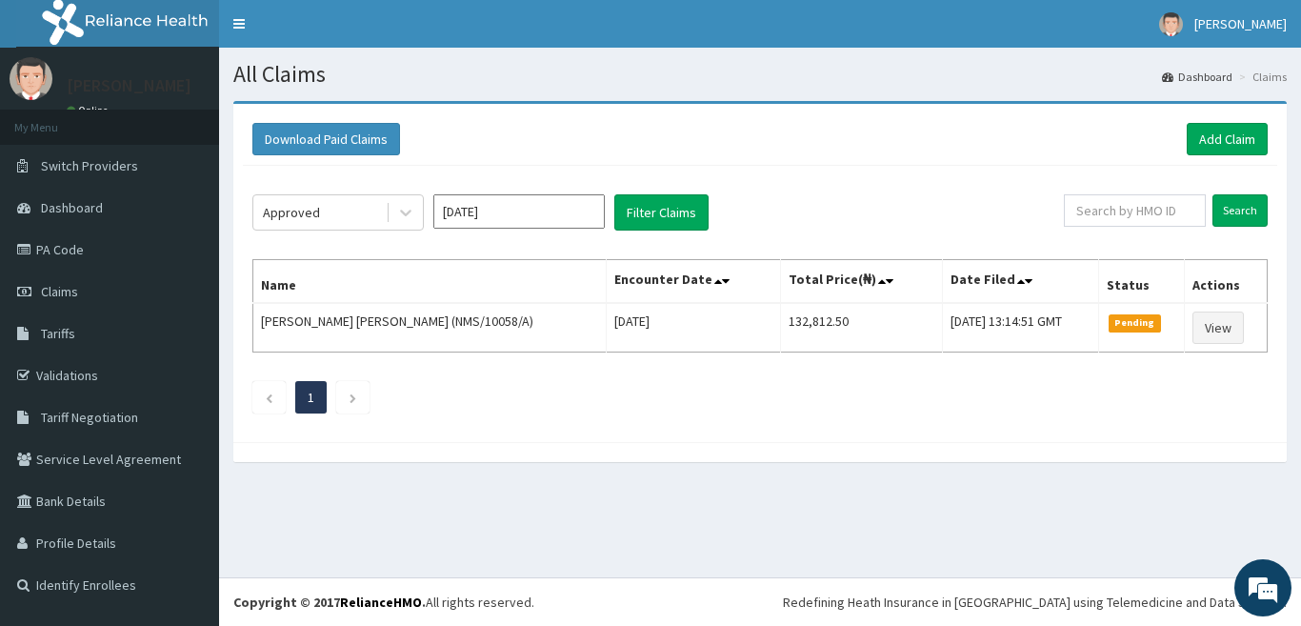
click at [666, 233] on div "Approved Oct 2025 Filter Claims Search Name Encounter Date Total Price(₦) Date …" at bounding box center [760, 299] width 1035 height 267
click at [666, 228] on button "Filter Claims" at bounding box center [662, 212] width 94 height 36
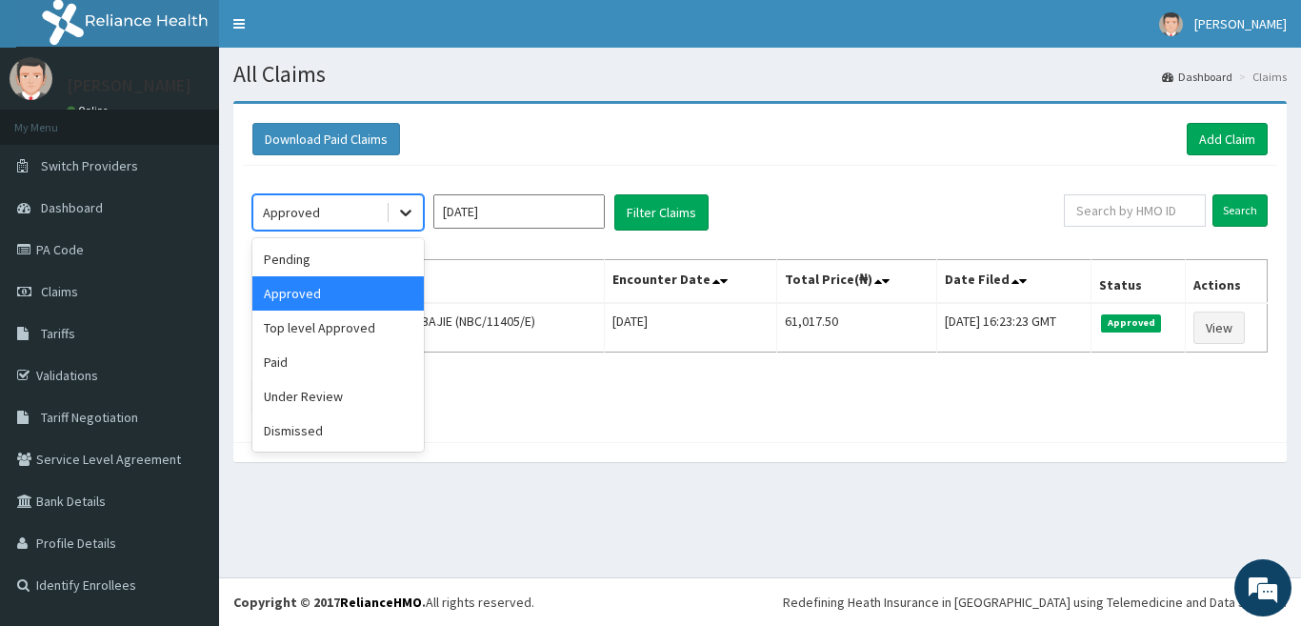
click at [419, 216] on div at bounding box center [406, 212] width 34 height 34
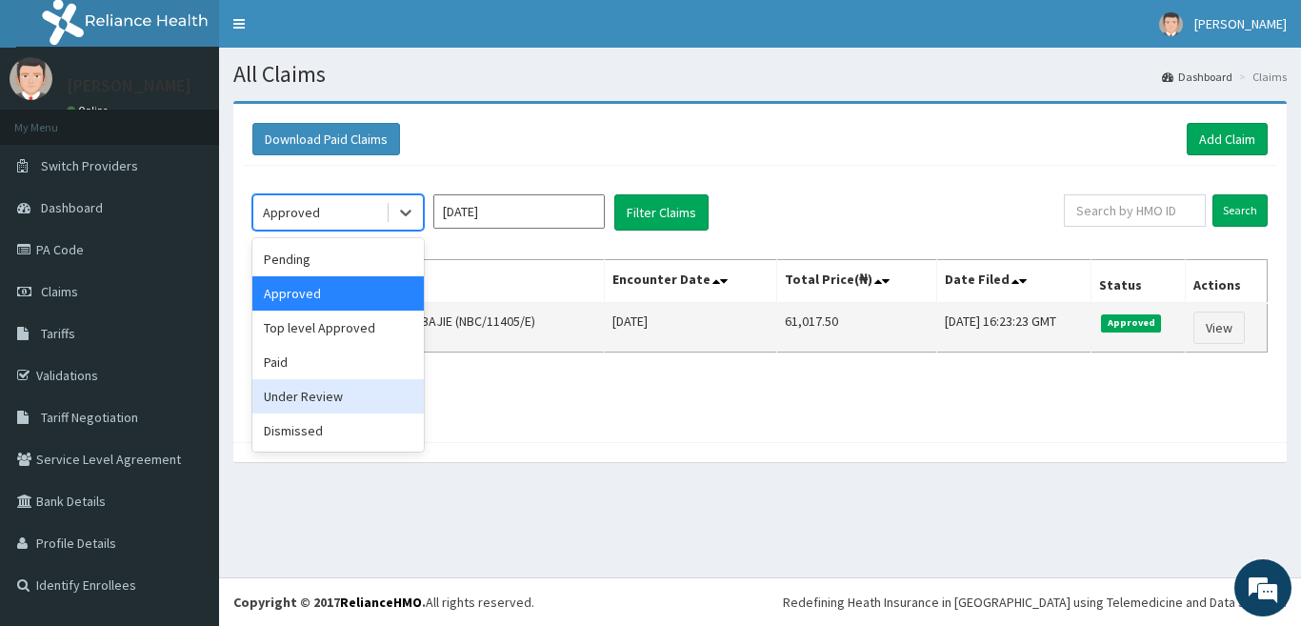
drag, startPoint x: 334, startPoint y: 391, endPoint x: 408, endPoint y: 339, distance: 89.6
click at [346, 390] on div "Under Review" at bounding box center [337, 396] width 171 height 34
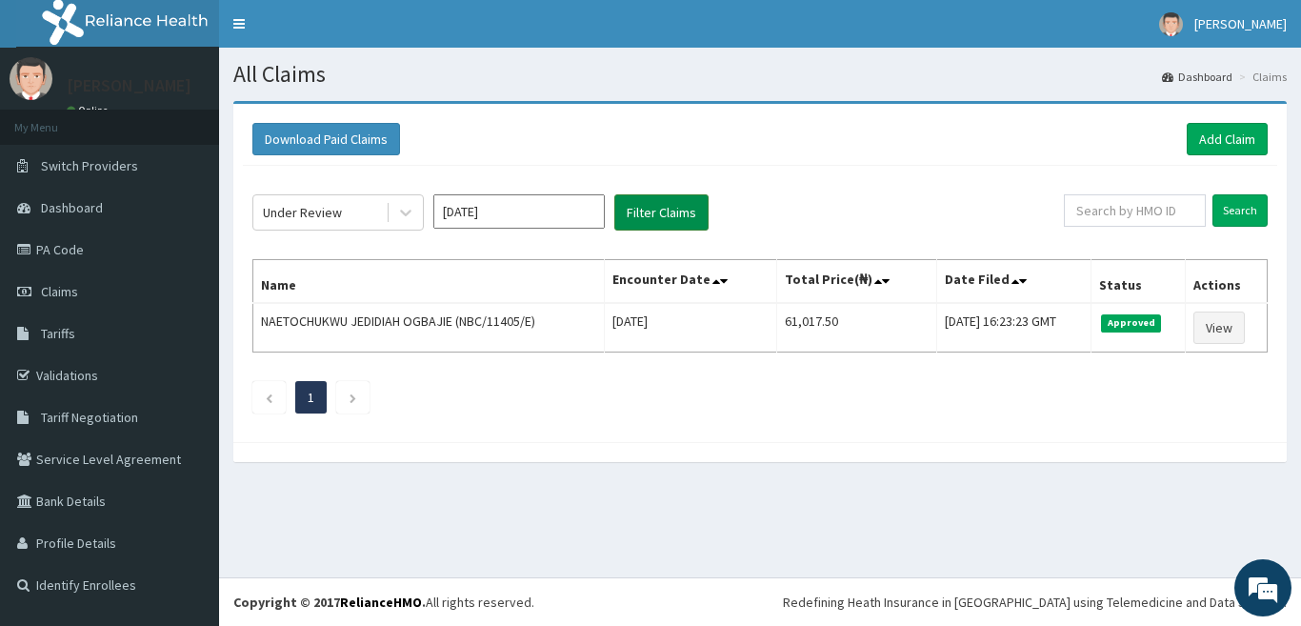
click at [640, 214] on button "Filter Claims" at bounding box center [662, 212] width 94 height 36
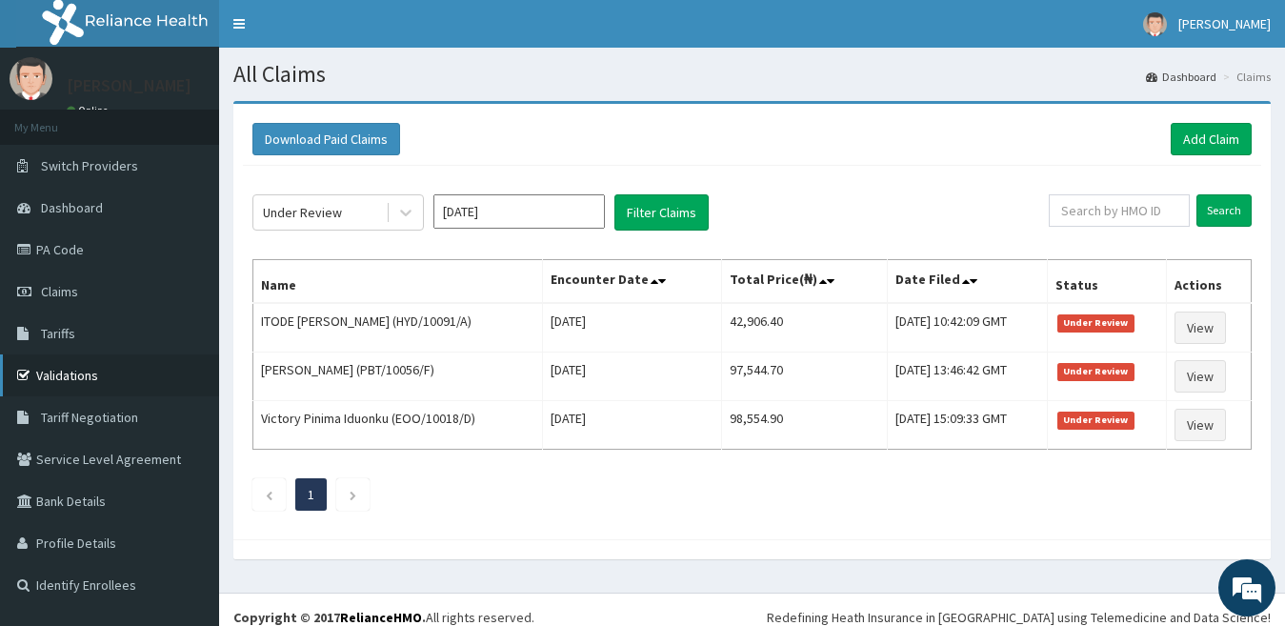
click at [96, 373] on link "Validations" at bounding box center [109, 375] width 219 height 42
